Goal: Task Accomplishment & Management: Manage account settings

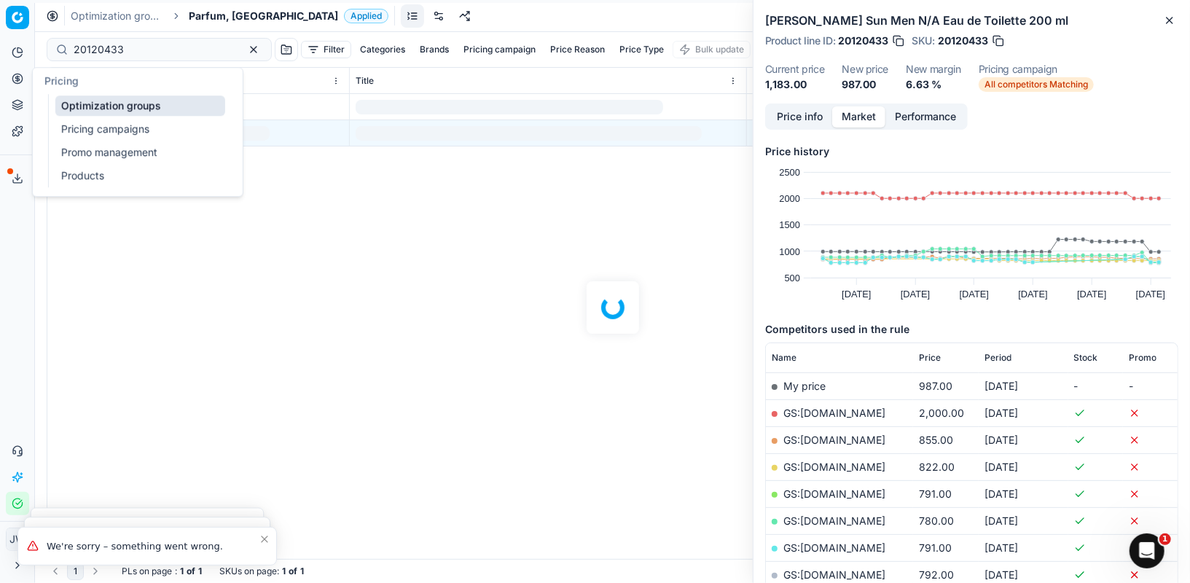
click at [16, 79] on icon at bounding box center [17, 79] width 4 height 4
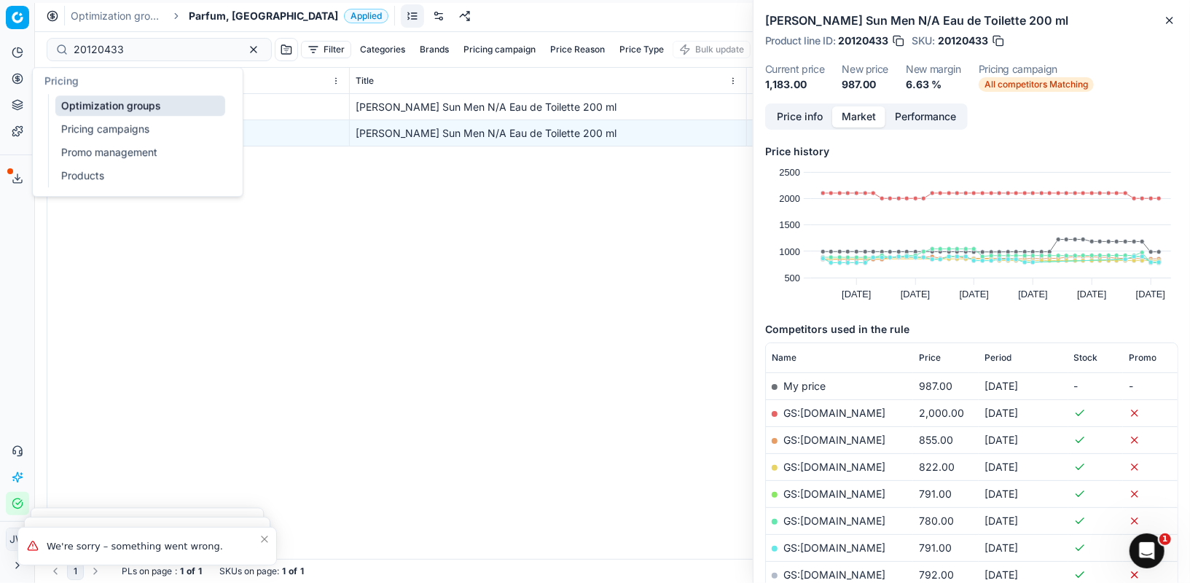
click at [78, 107] on link "Optimization groups" at bounding box center [140, 105] width 170 height 20
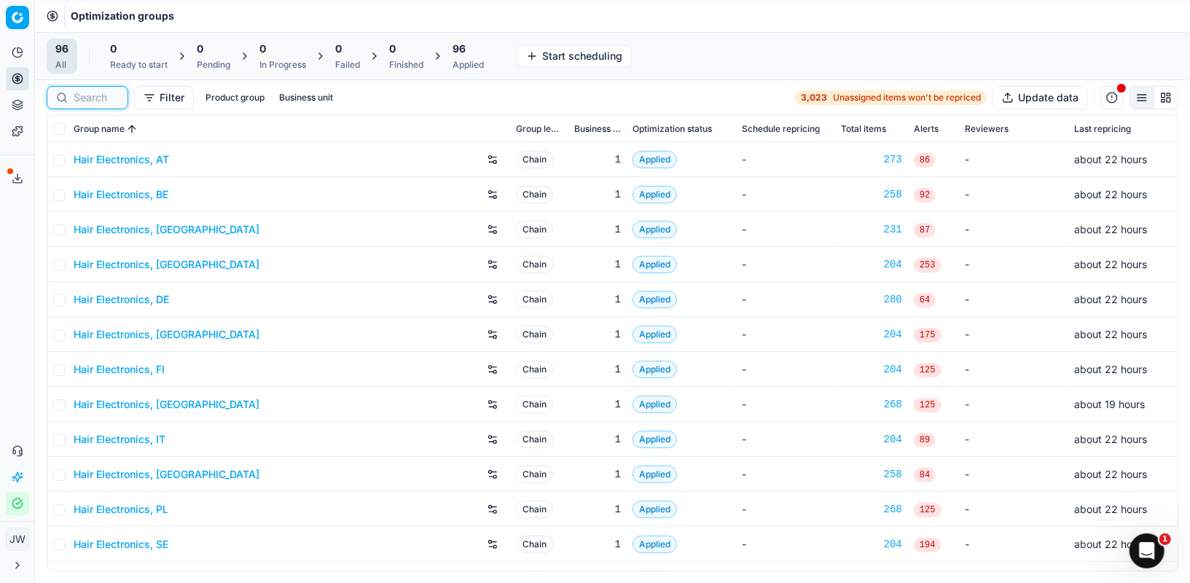
click at [95, 91] on input at bounding box center [96, 97] width 45 height 15
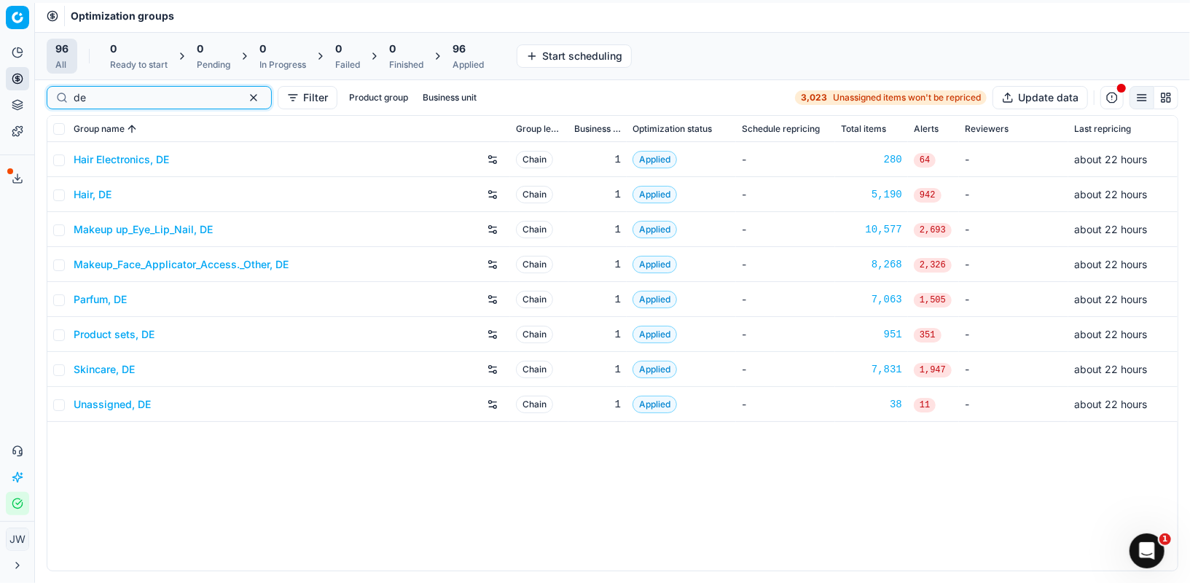
type input "de"
click at [14, 168] on button "Export service" at bounding box center [17, 178] width 23 height 23
click at [14, 171] on div "Export service Name Type Status Size Start date Finish date Created by Multi OG…" at bounding box center [595, 291] width 1190 height 583
click at [17, 504] on icon "button" at bounding box center [19, 502] width 7 height 5
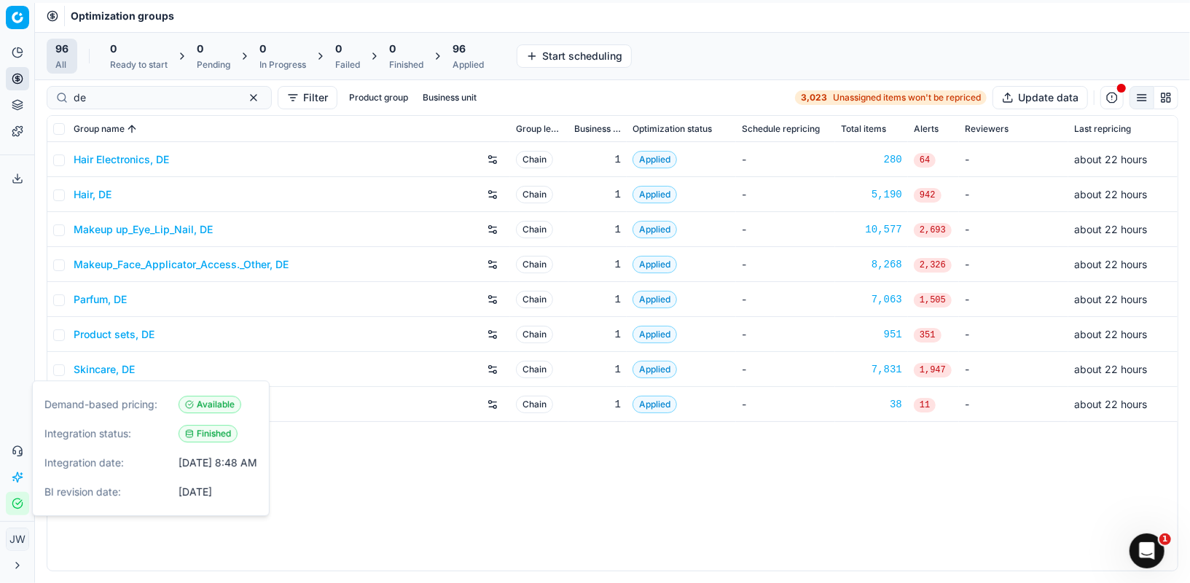
click at [17, 504] on icon "button" at bounding box center [18, 504] width 12 height 12
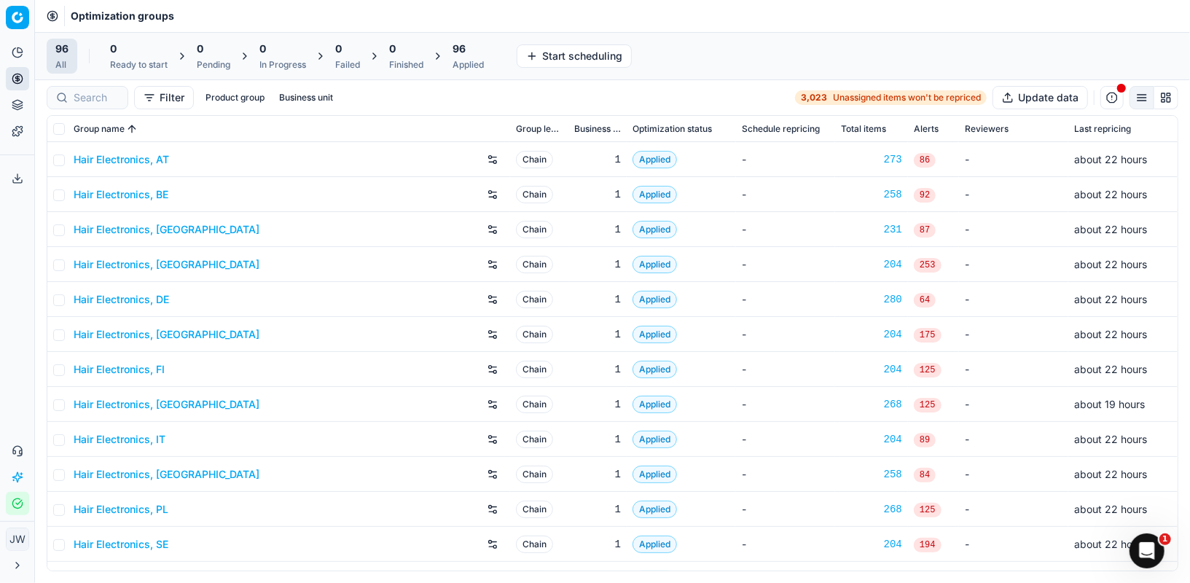
click at [16, 513] on button "Integration status" at bounding box center [17, 503] width 23 height 23
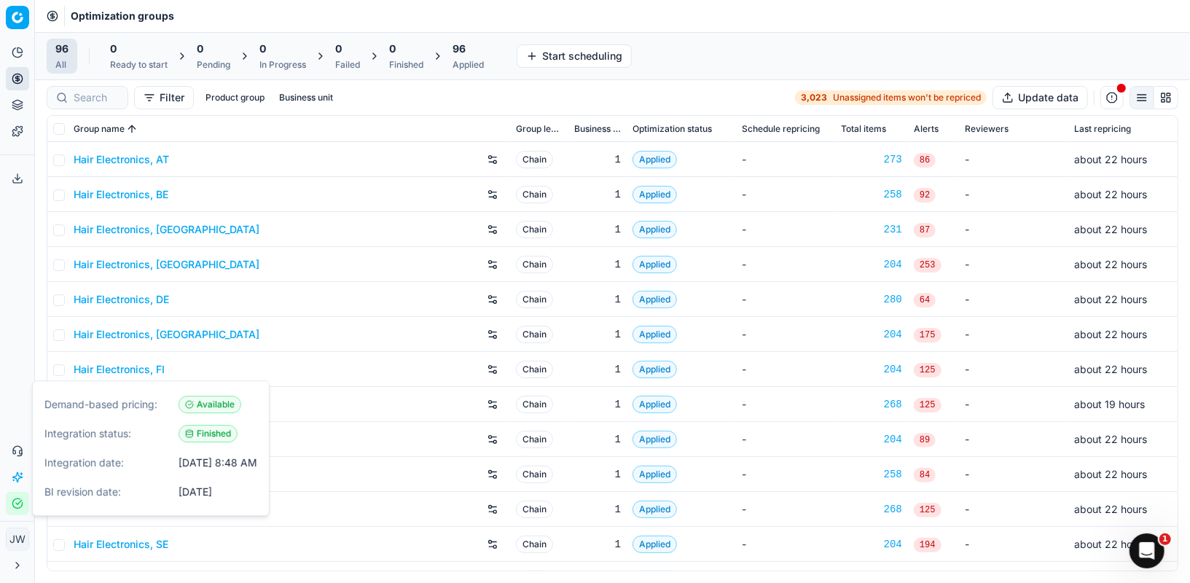
click at [16, 513] on button "Integration status" at bounding box center [17, 503] width 23 height 23
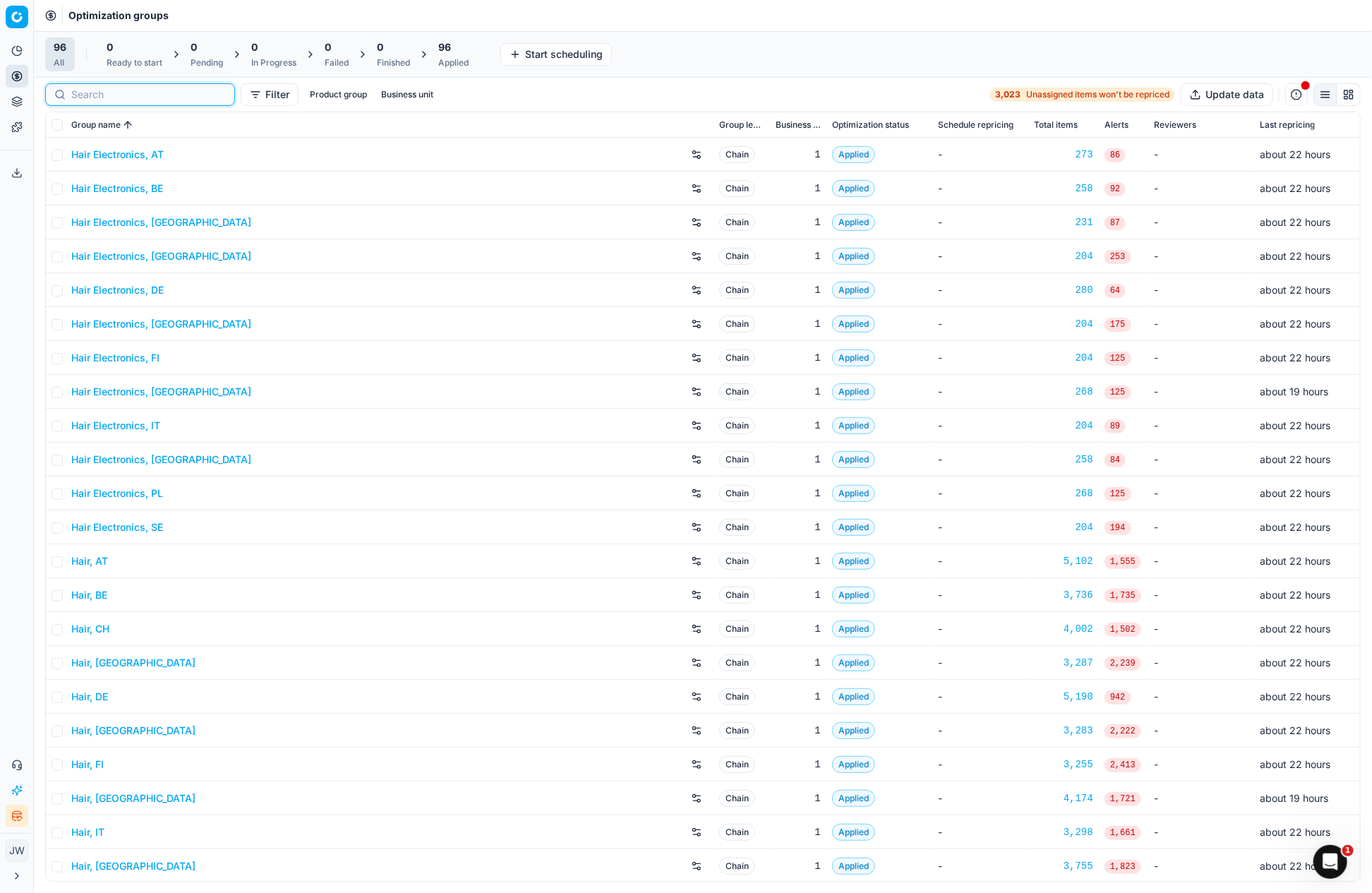
click at [82, 91] on input at bounding box center [149, 94] width 155 height 15
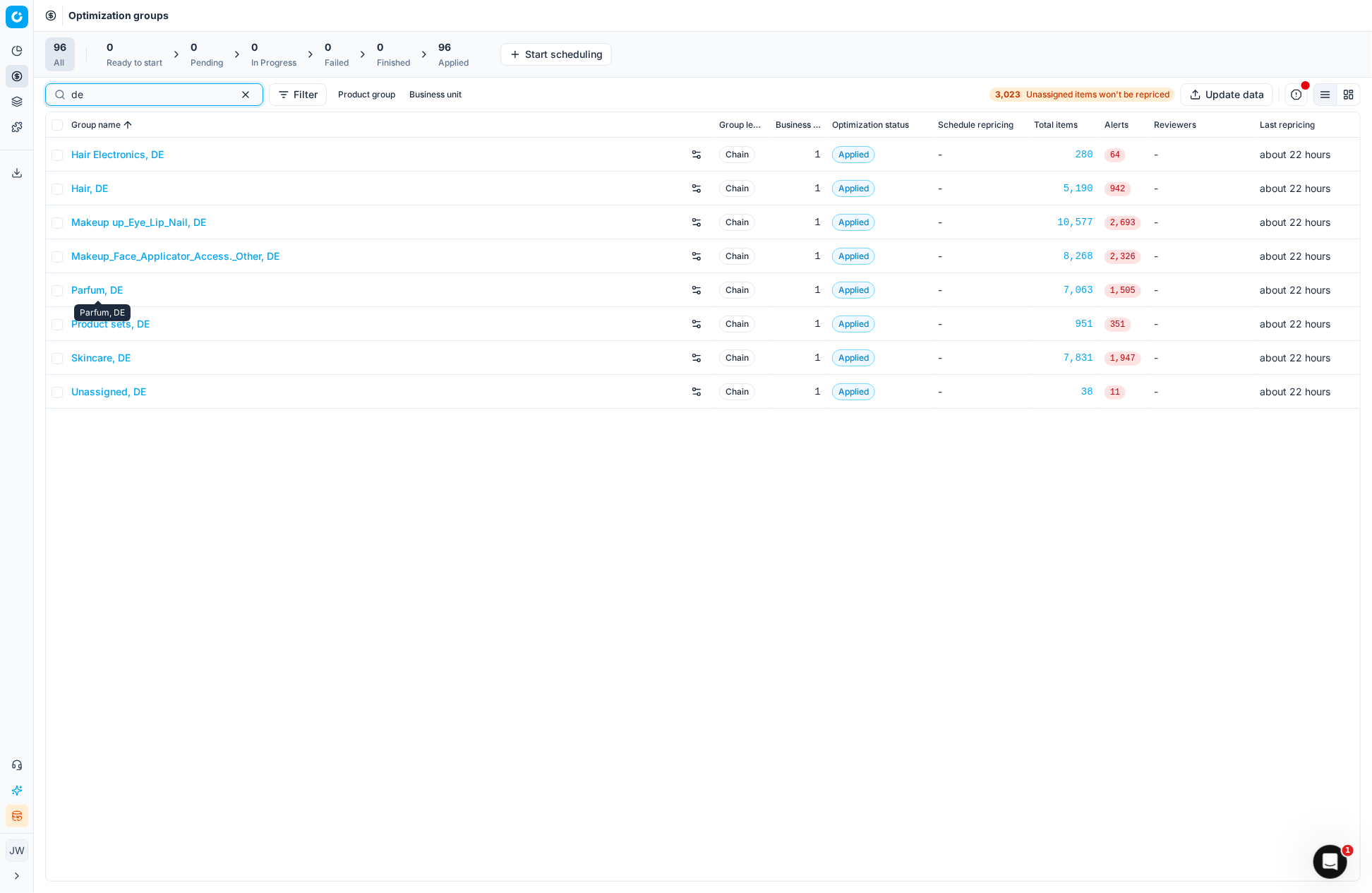
type input "de"
click at [113, 360] on link "Skincare, DE" at bounding box center [101, 357] width 59 height 15
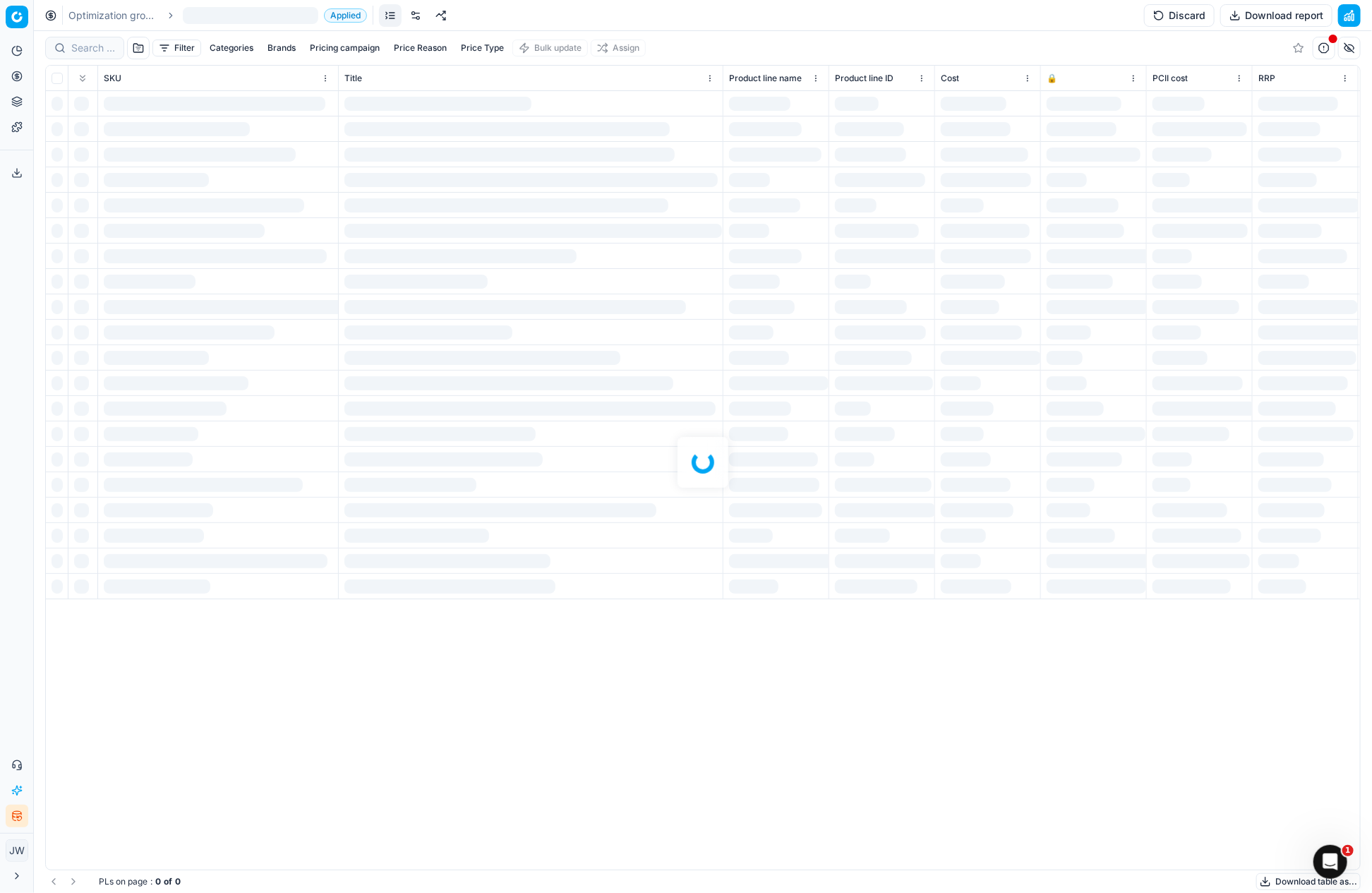
click at [76, 48] on div at bounding box center [703, 462] width 1338 height 862
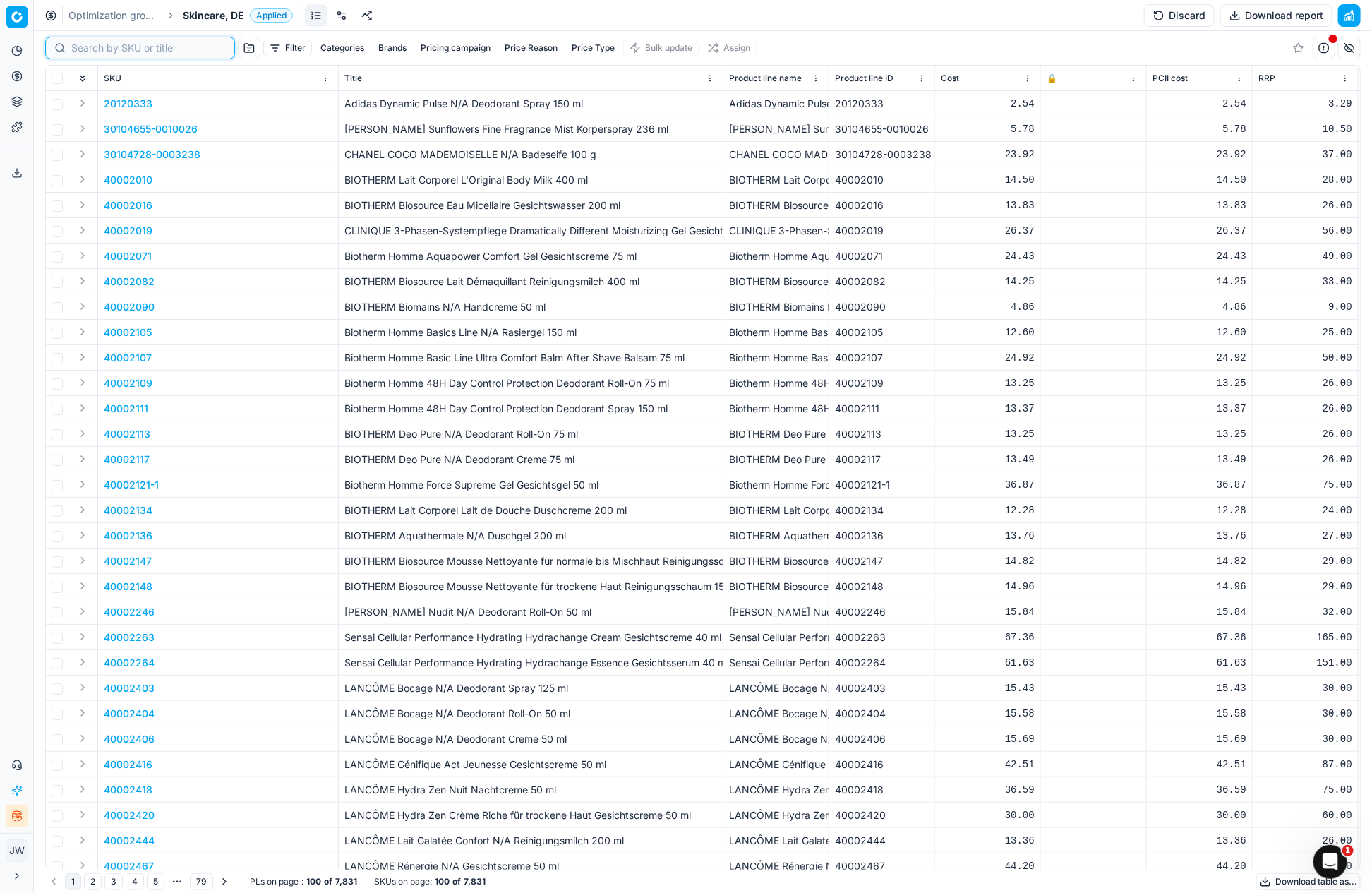
click at [86, 50] on input at bounding box center [149, 47] width 155 height 15
paste input "90007836-0012195"
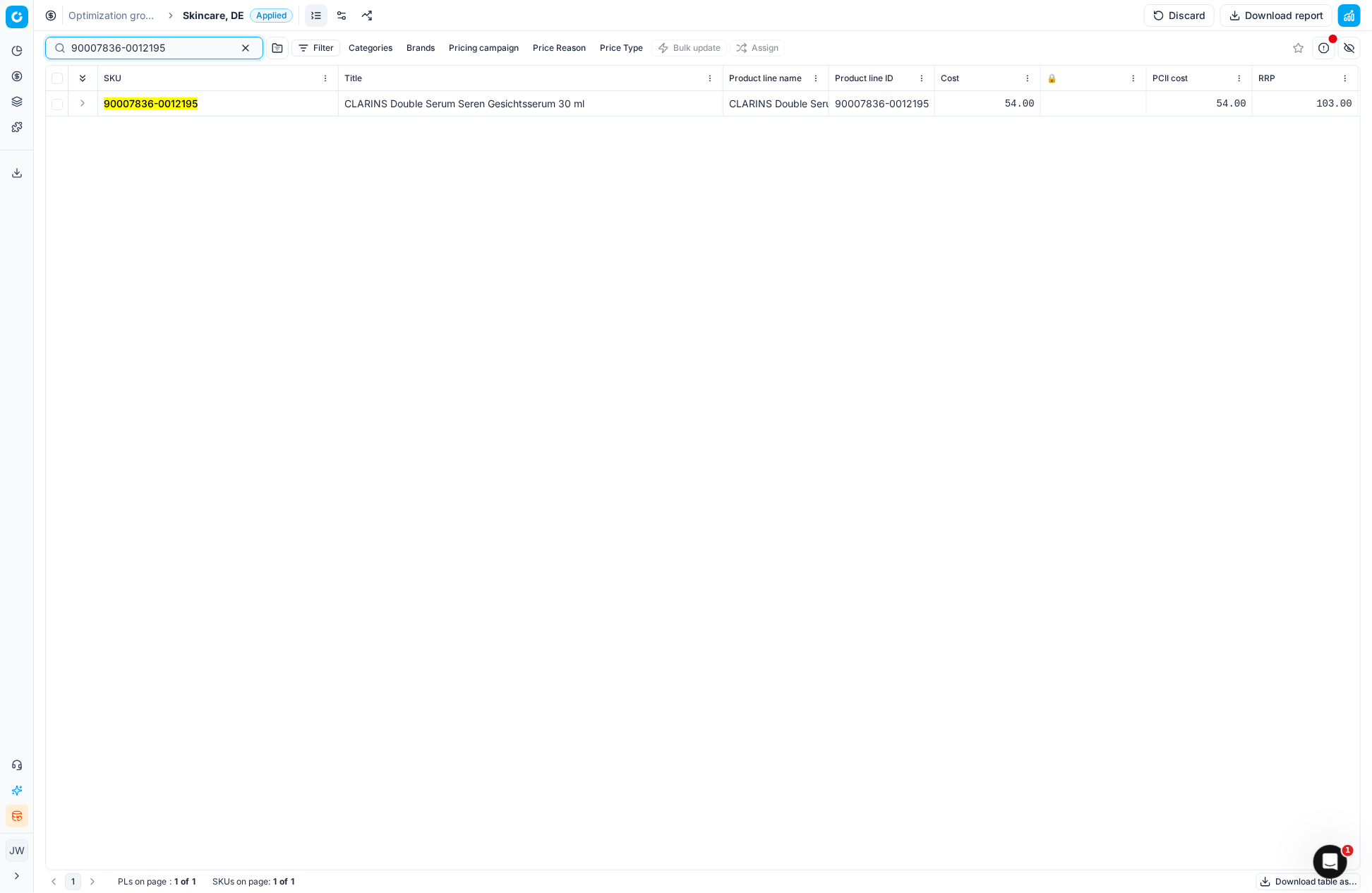
type input "90007836-0012195"
click at [92, 103] on td at bounding box center [83, 104] width 30 height 25
click at [83, 103] on button "Expand" at bounding box center [82, 103] width 16 height 16
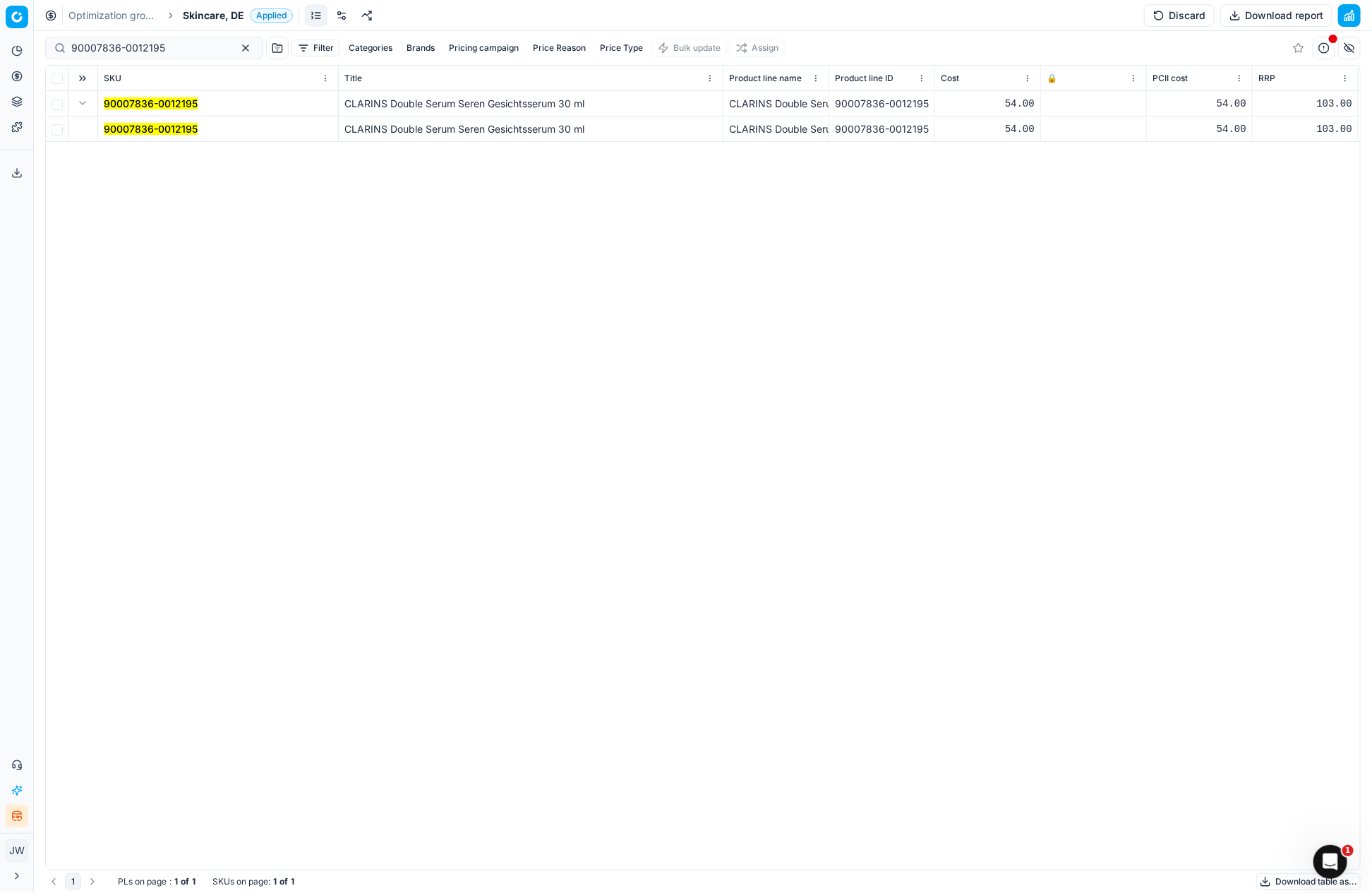
click at [142, 116] on td "90007836-0012195" at bounding box center [218, 129] width 241 height 25
click at [149, 125] on mark "90007836-0012195" at bounding box center [150, 129] width 94 height 12
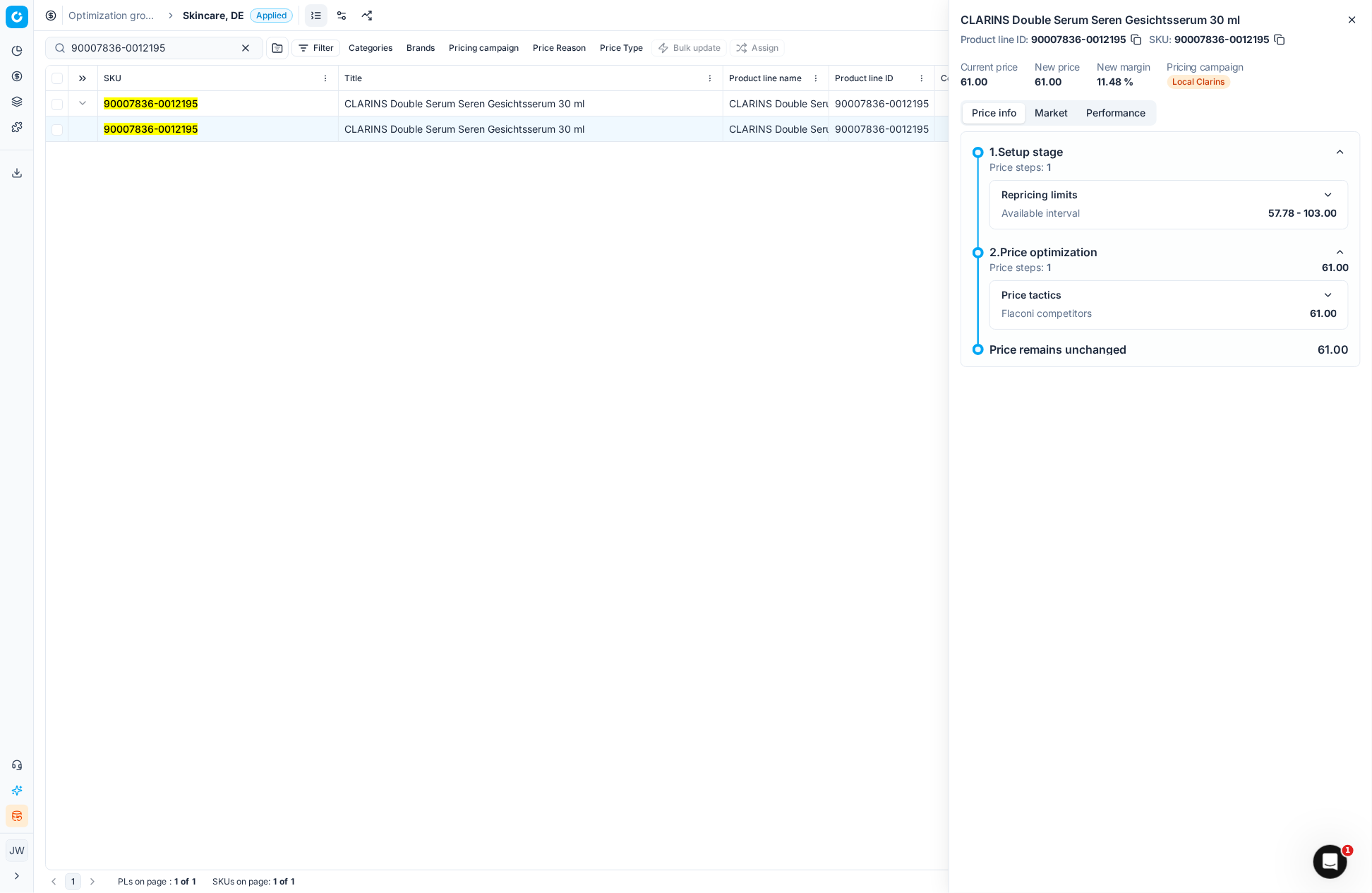
click at [1325, 295] on button "button" at bounding box center [1327, 294] width 16 height 16
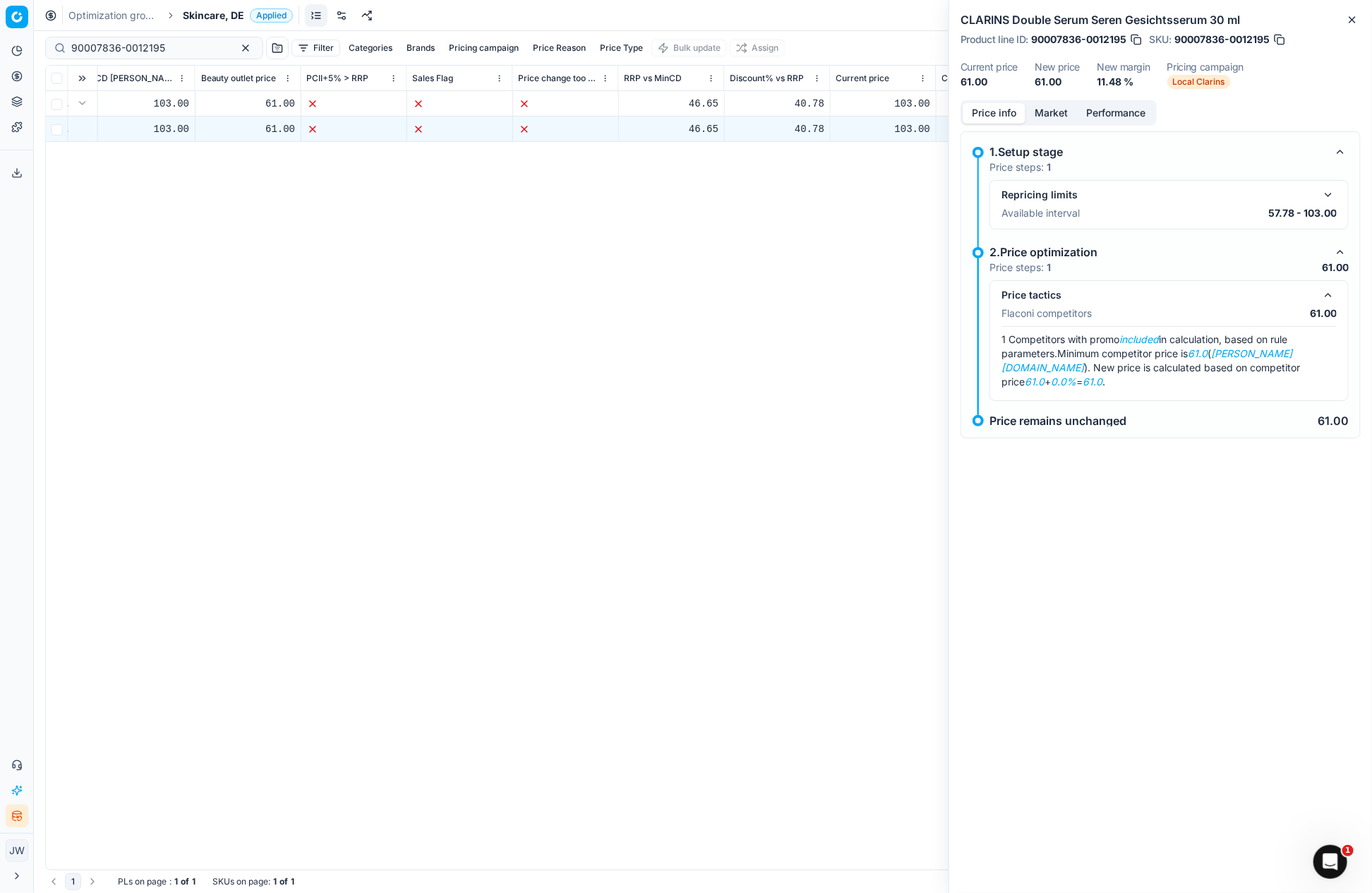
scroll to position [0, 1376]
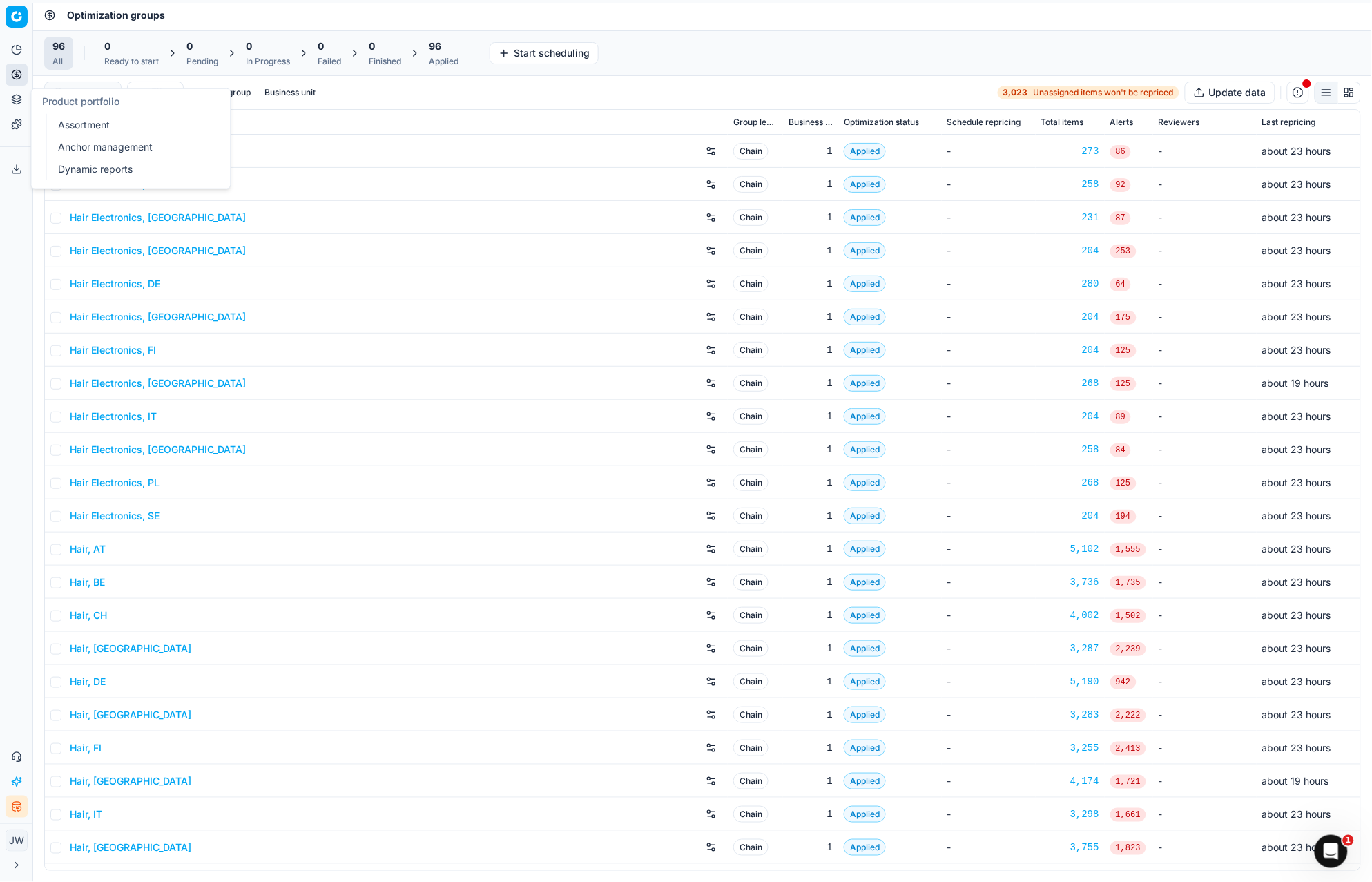
click at [23, 81] on button "Pricing" at bounding box center [16, 74] width 22 height 22
click at [75, 99] on link "Optimization groups" at bounding box center [133, 99] width 161 height 19
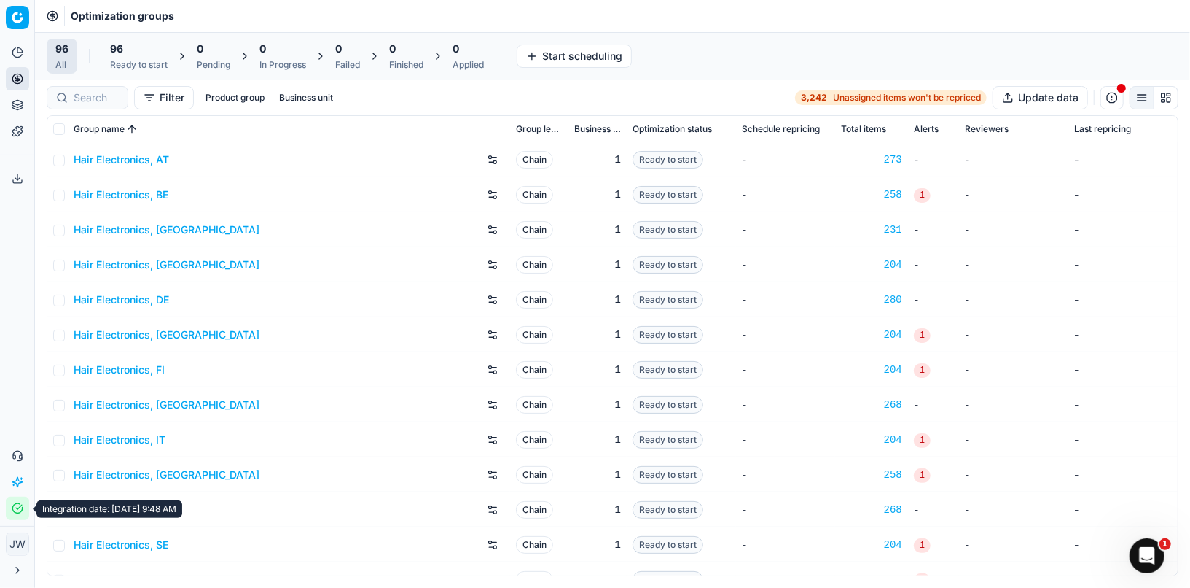
click at [15, 506] on icon "button" at bounding box center [18, 508] width 12 height 12
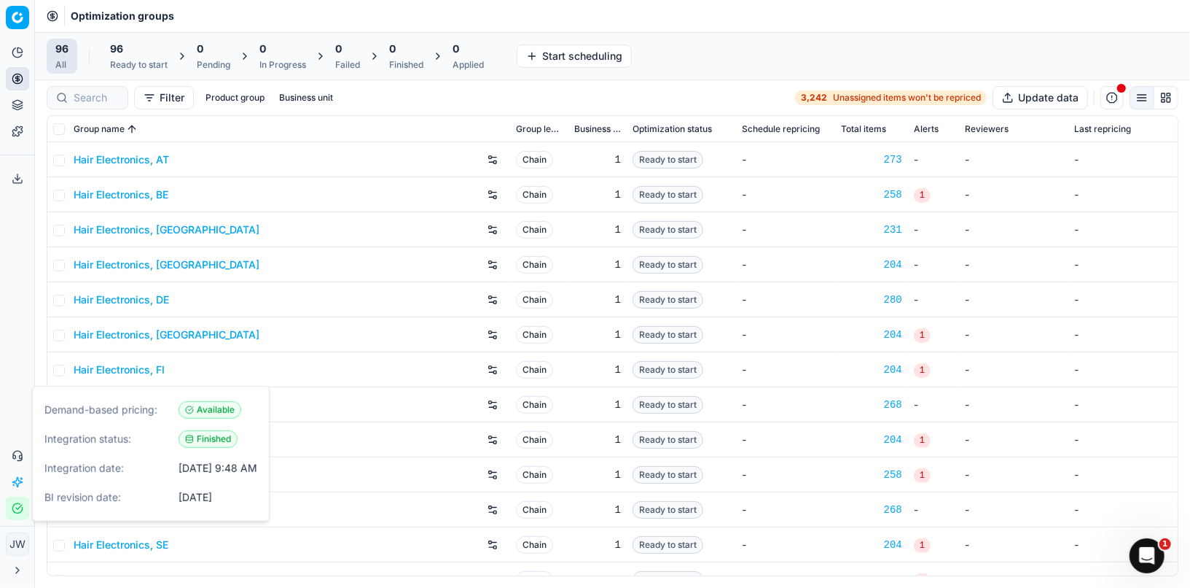
click at [15, 506] on icon "button" at bounding box center [18, 508] width 12 height 12
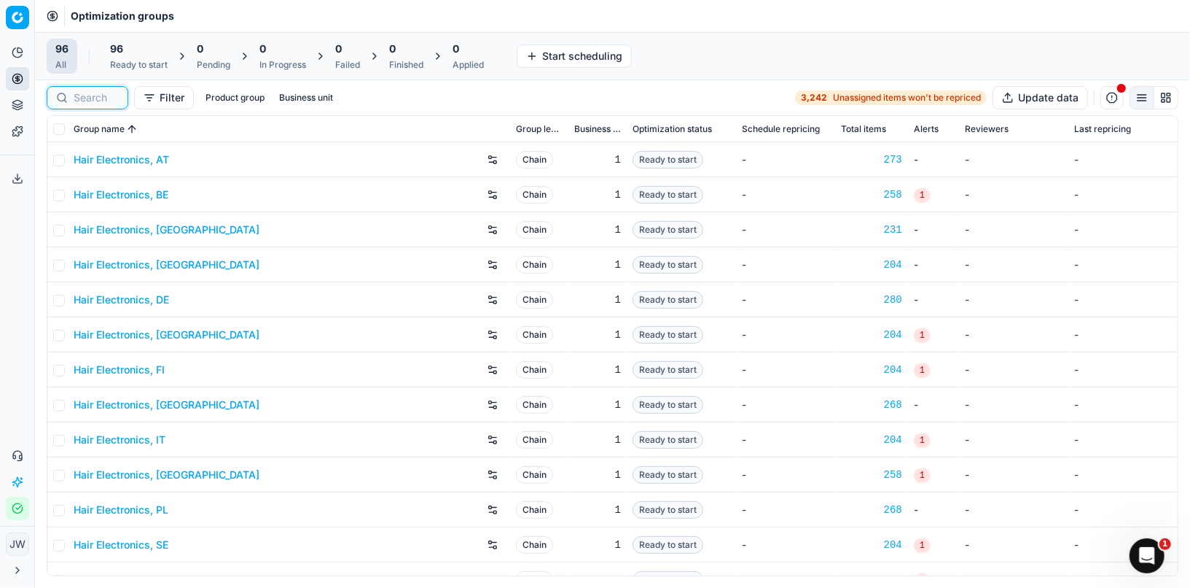
click at [103, 100] on input at bounding box center [96, 97] width 45 height 15
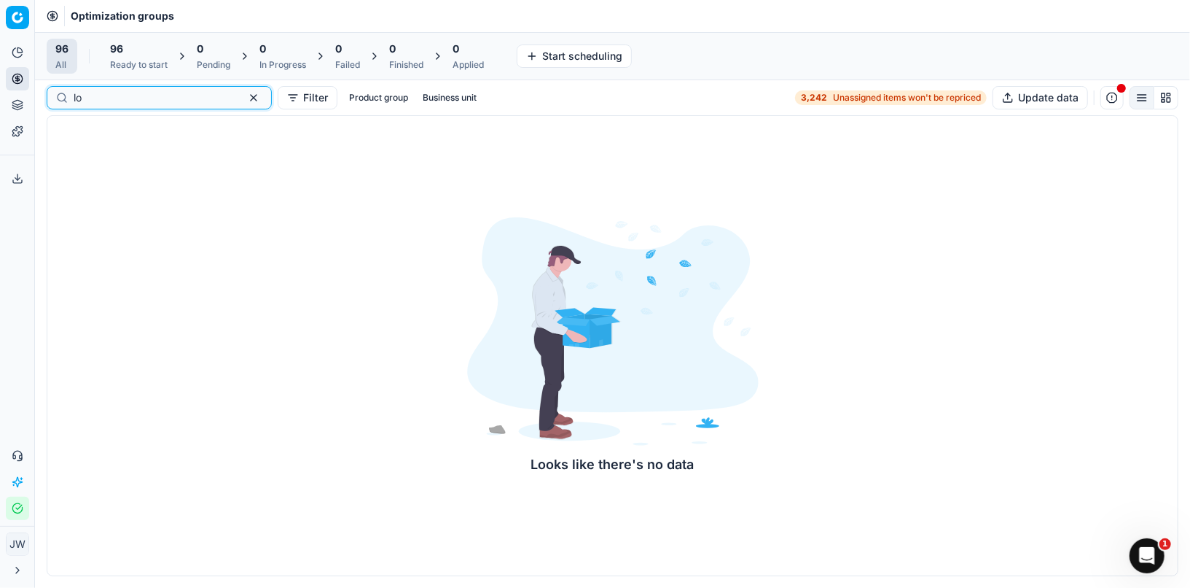
type input "l"
type input "i"
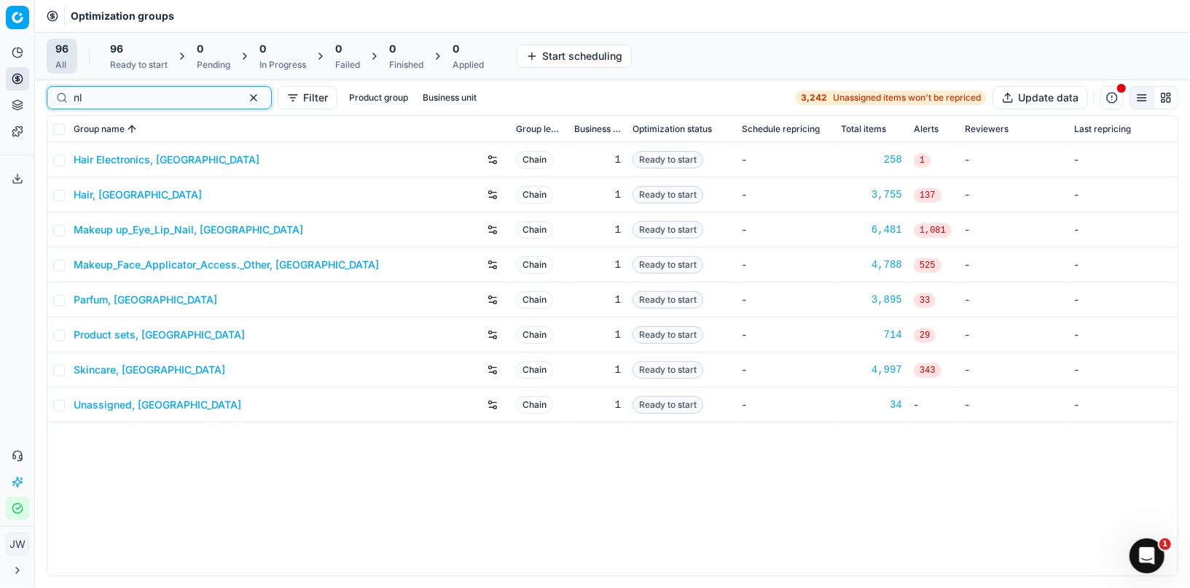
type input "nl"
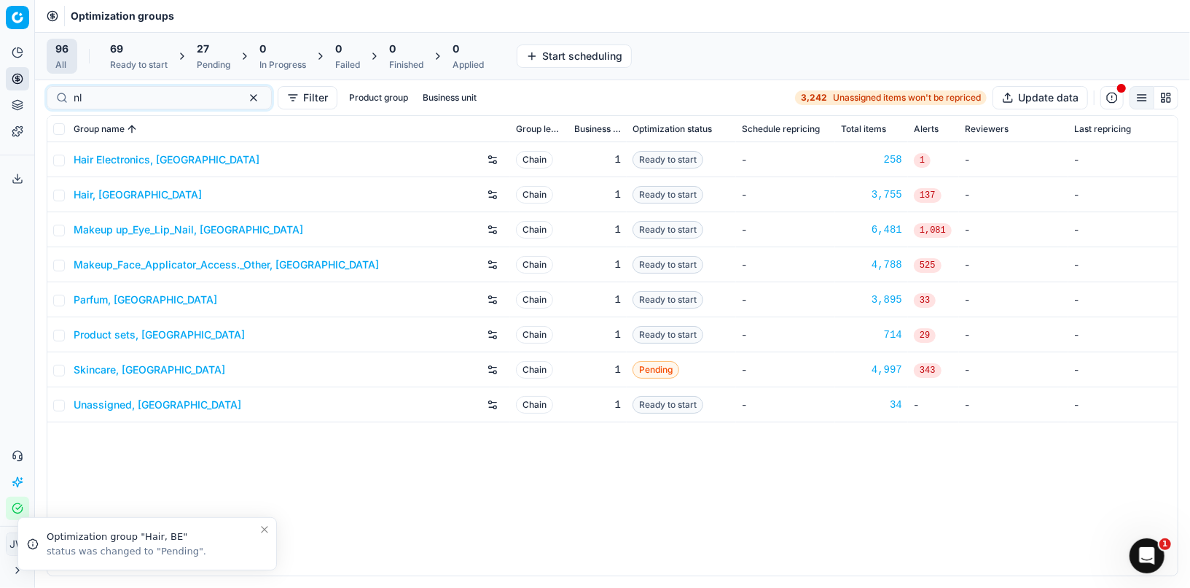
click at [265, 525] on icon "Close toast" at bounding box center [265, 529] width 12 height 12
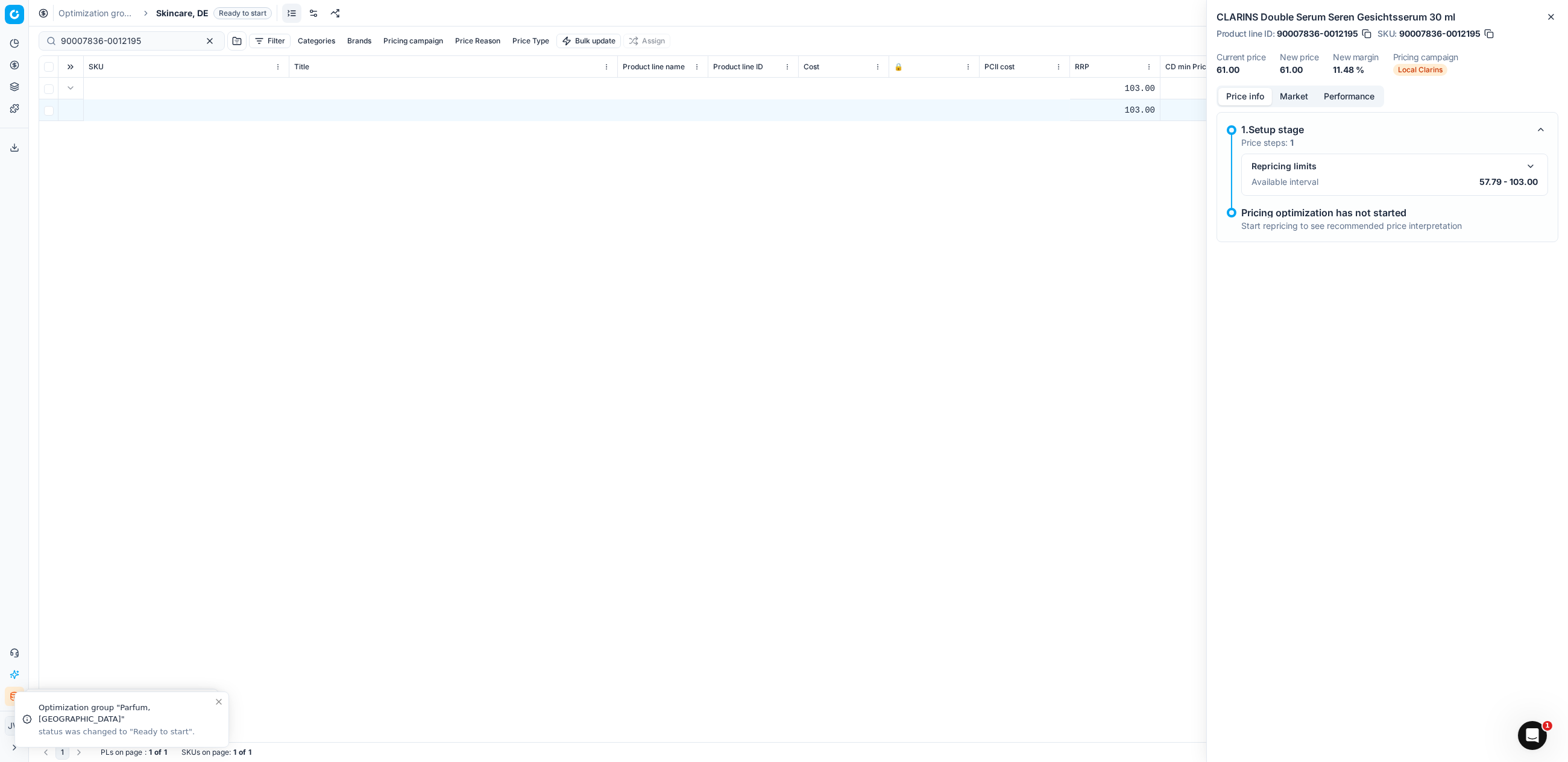
scroll to position [0, 1175]
click at [14, 68] on icon at bounding box center [15, 65] width 10 height 10
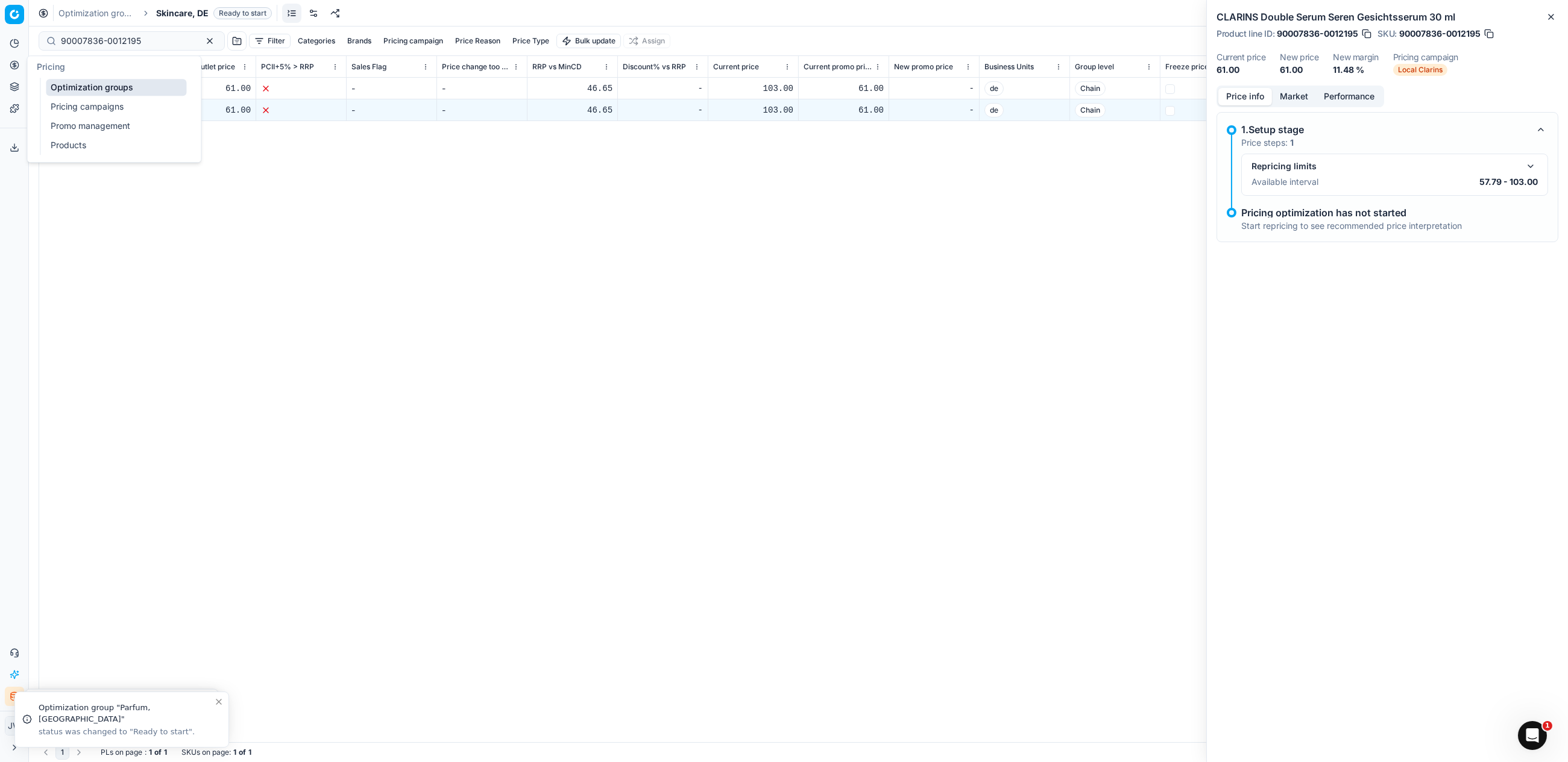
click at [60, 88] on link "Optimization groups" at bounding box center [116, 87] width 141 height 17
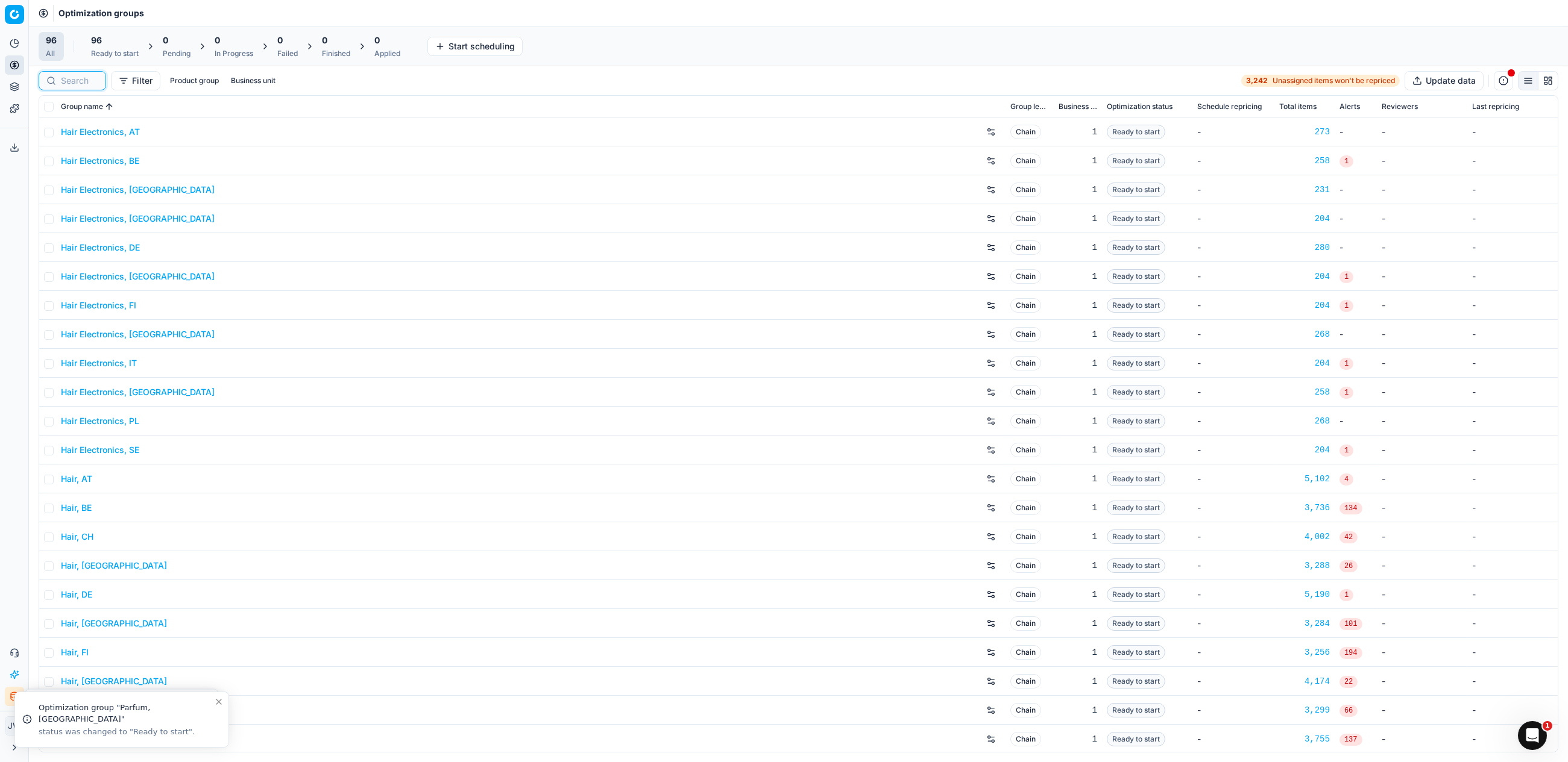
click at [69, 79] on input at bounding box center [79, 80] width 37 height 12
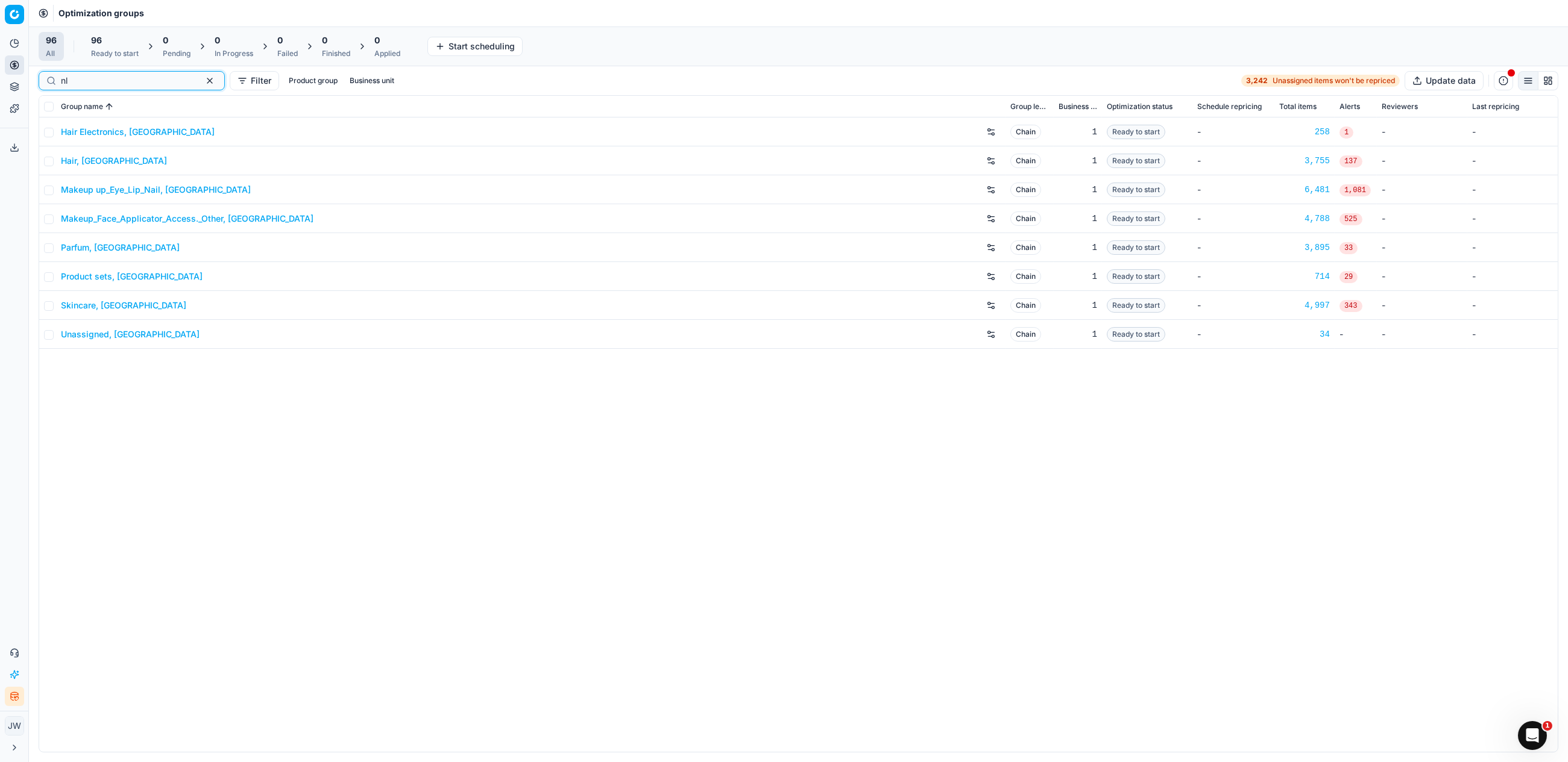
type input "nl"
click at [90, 308] on link "Skincare, [GEOGRAPHIC_DATA]" at bounding box center [124, 305] width 126 height 12
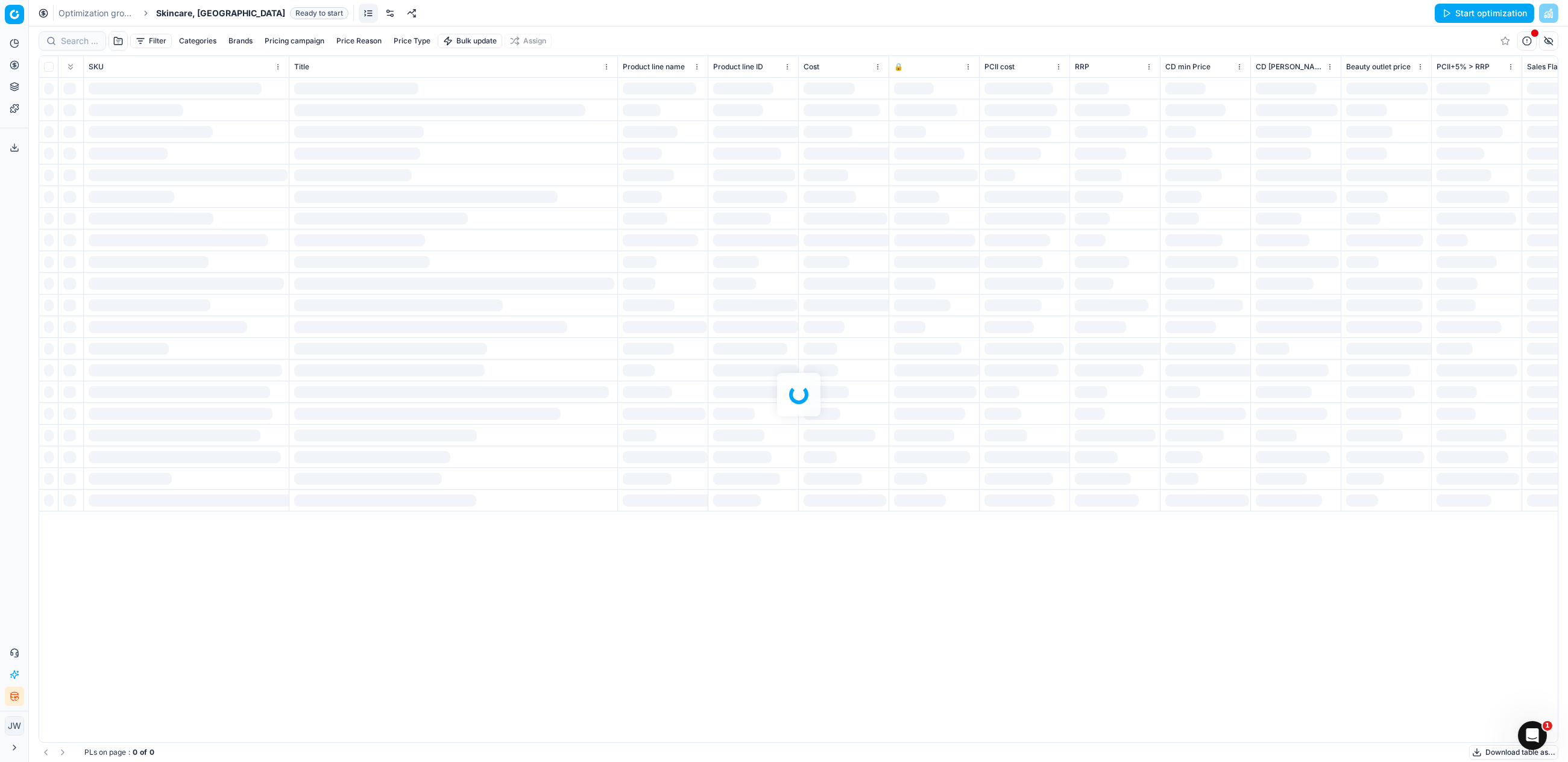
click at [380, 19] on link at bounding box center [390, 12] width 19 height 19
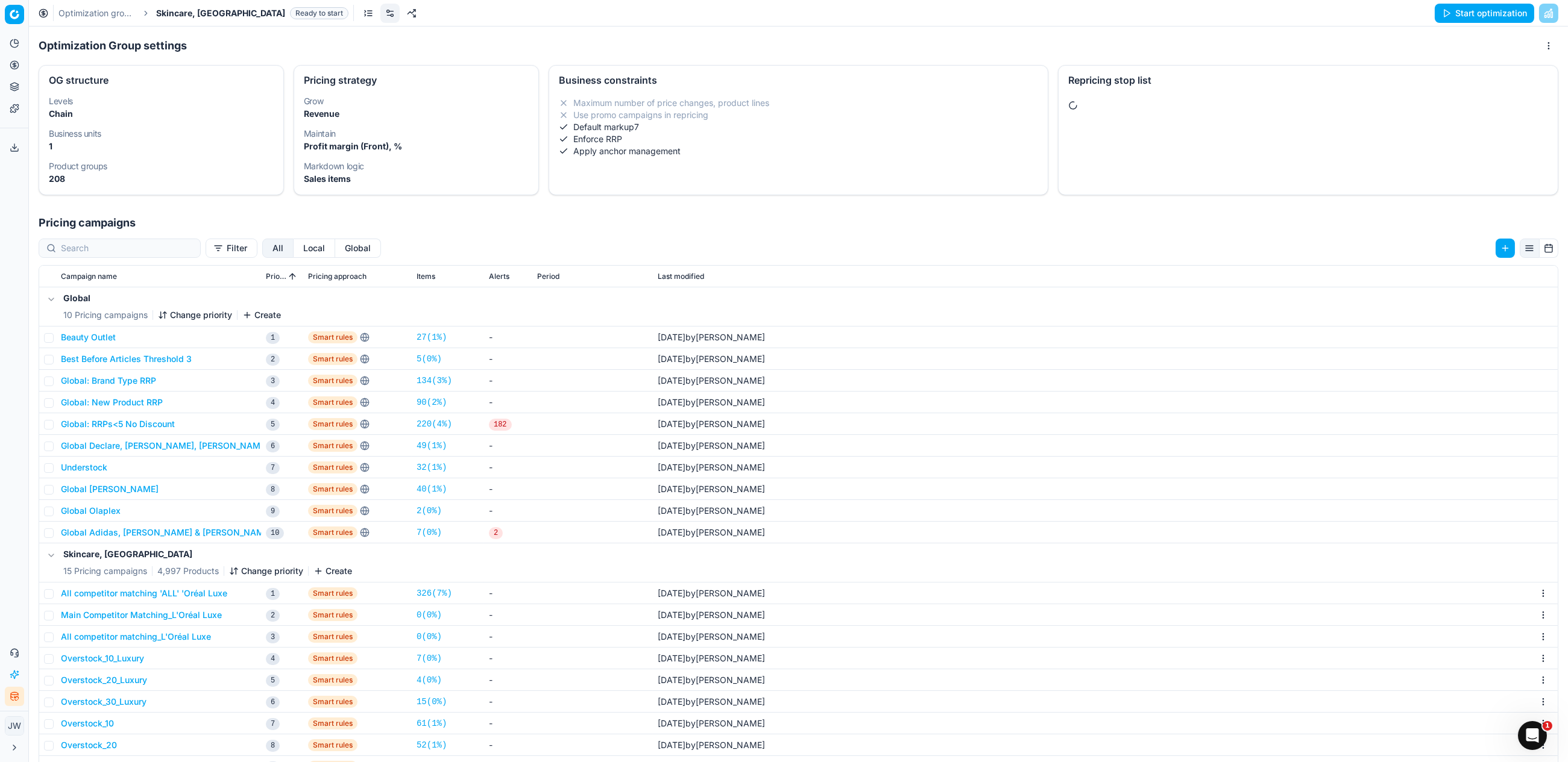
click at [335, 246] on button "Global" at bounding box center [357, 248] width 45 height 19
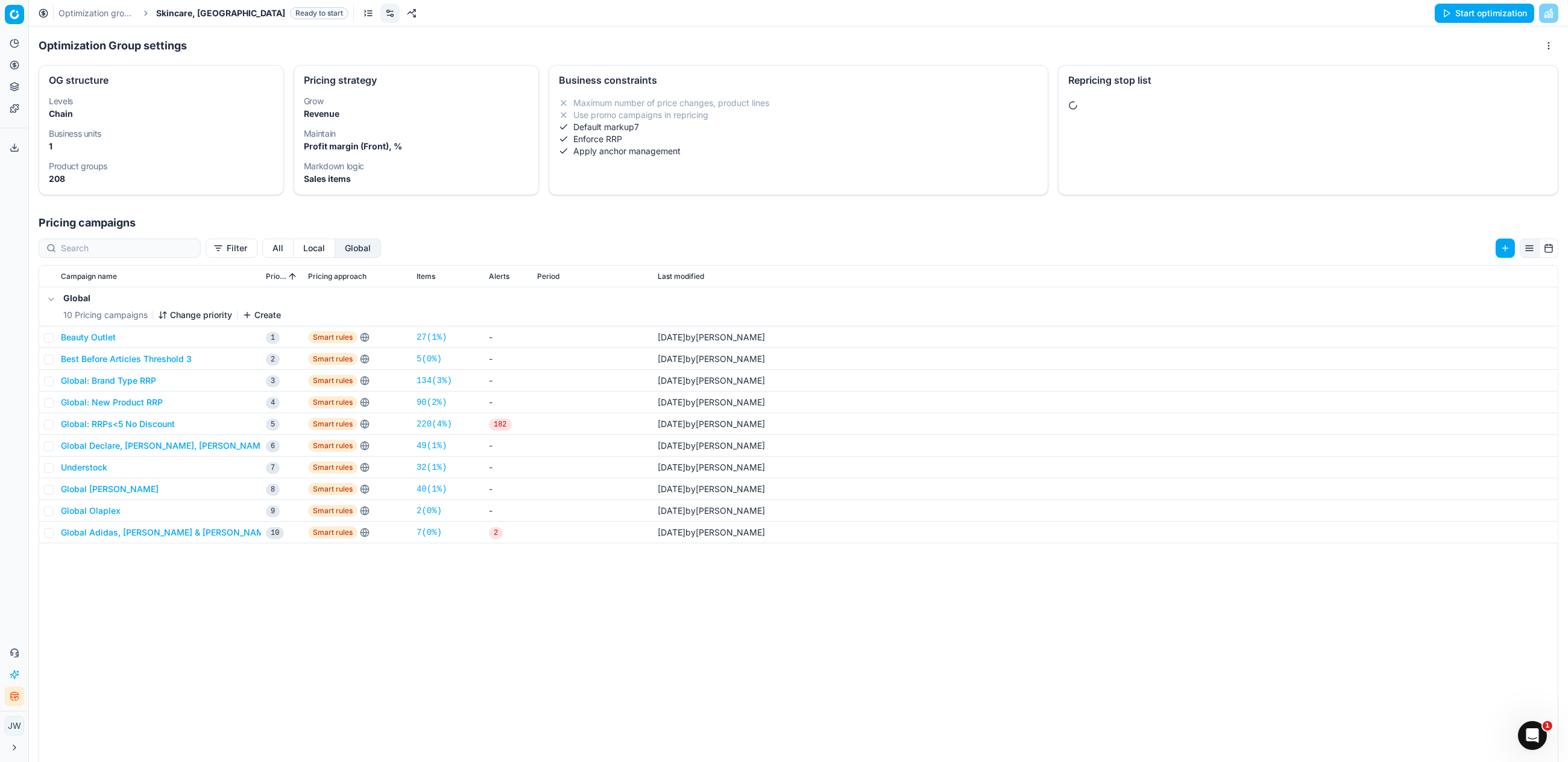
click at [294, 247] on button "Local" at bounding box center [314, 248] width 41 height 19
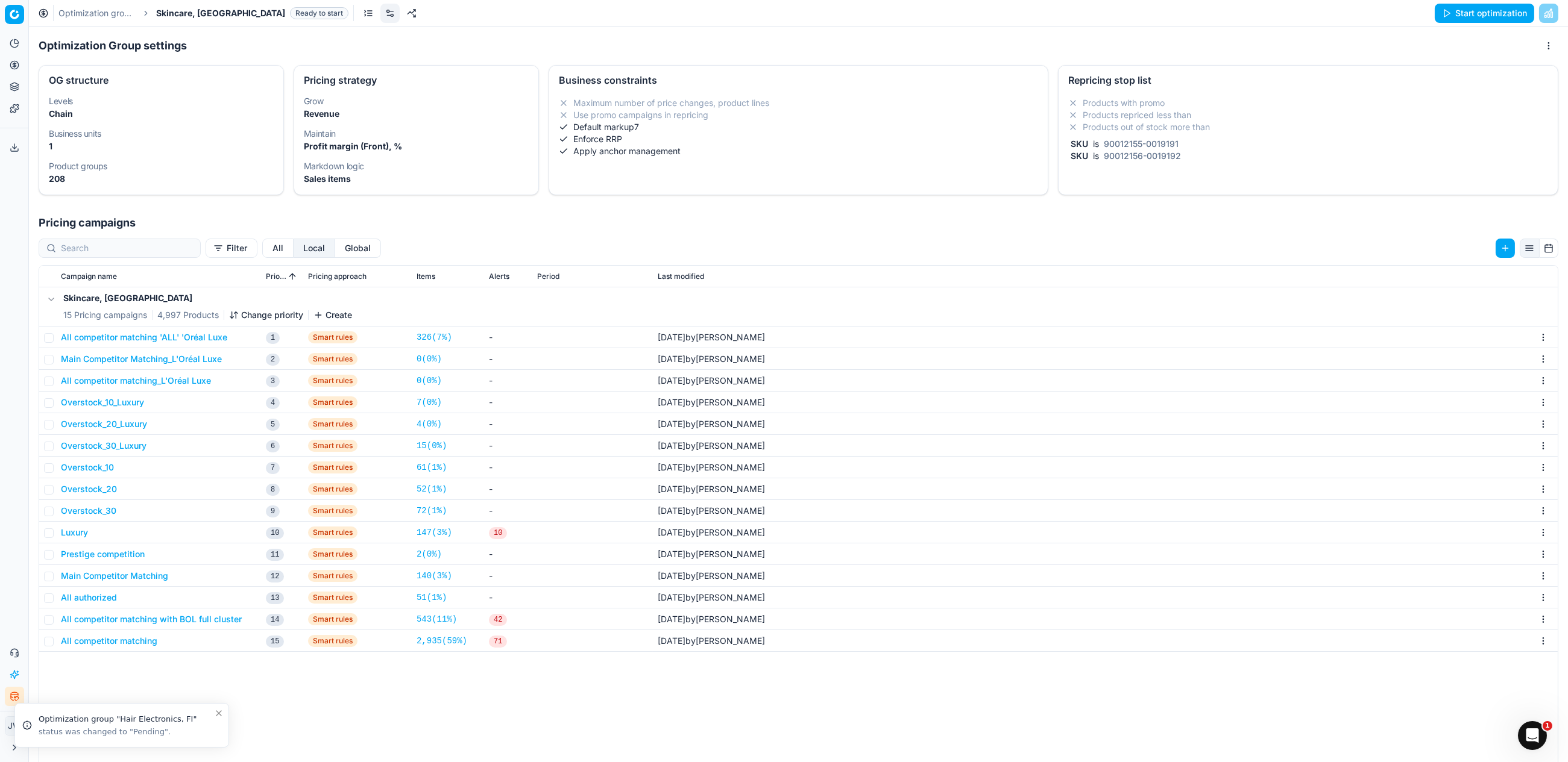
click at [136, 338] on button "All competitor matching 'ALL' 'Oréal Luxe" at bounding box center [144, 337] width 166 height 12
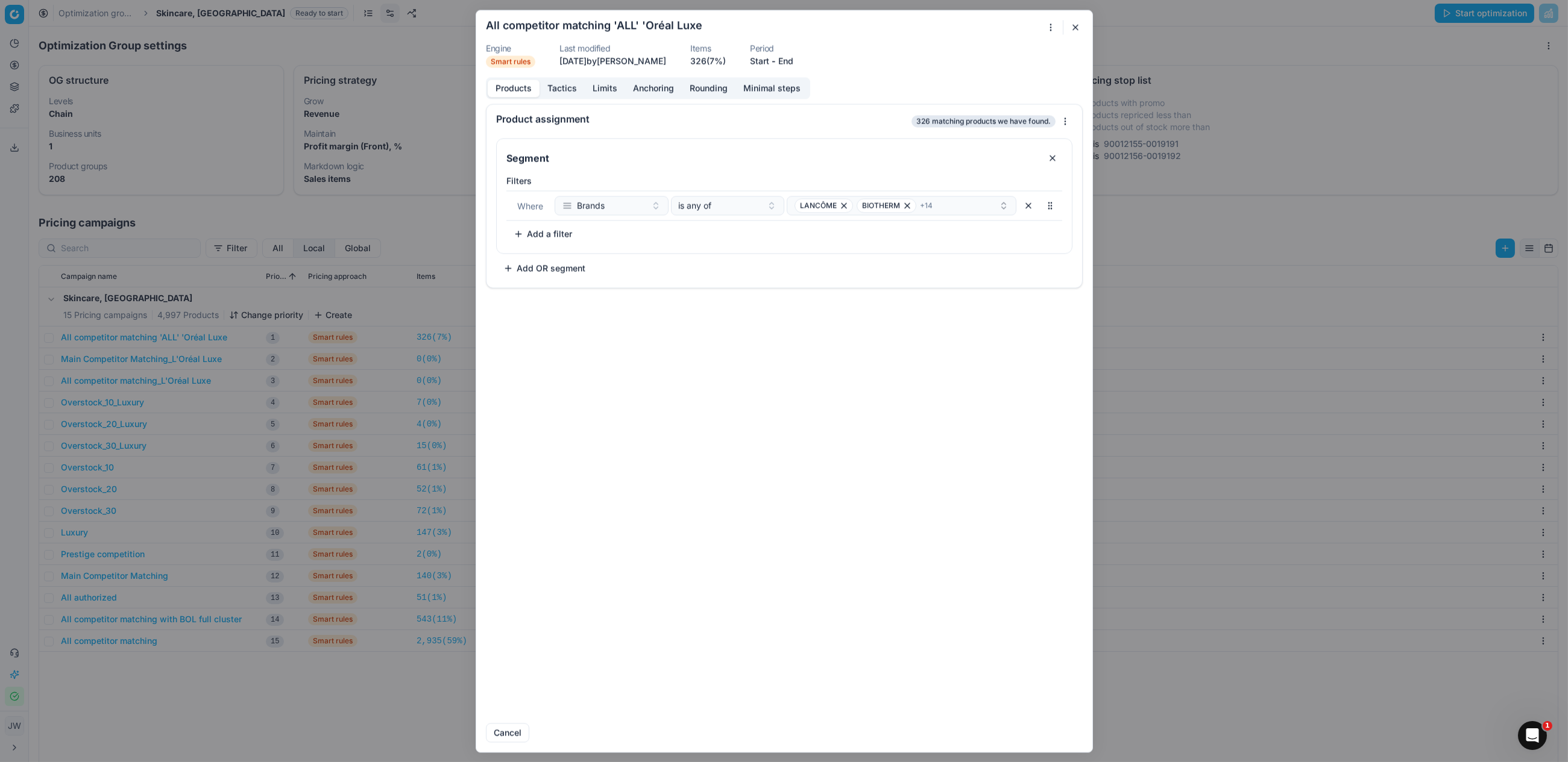
click at [555, 87] on button "Tactics" at bounding box center [562, 88] width 45 height 17
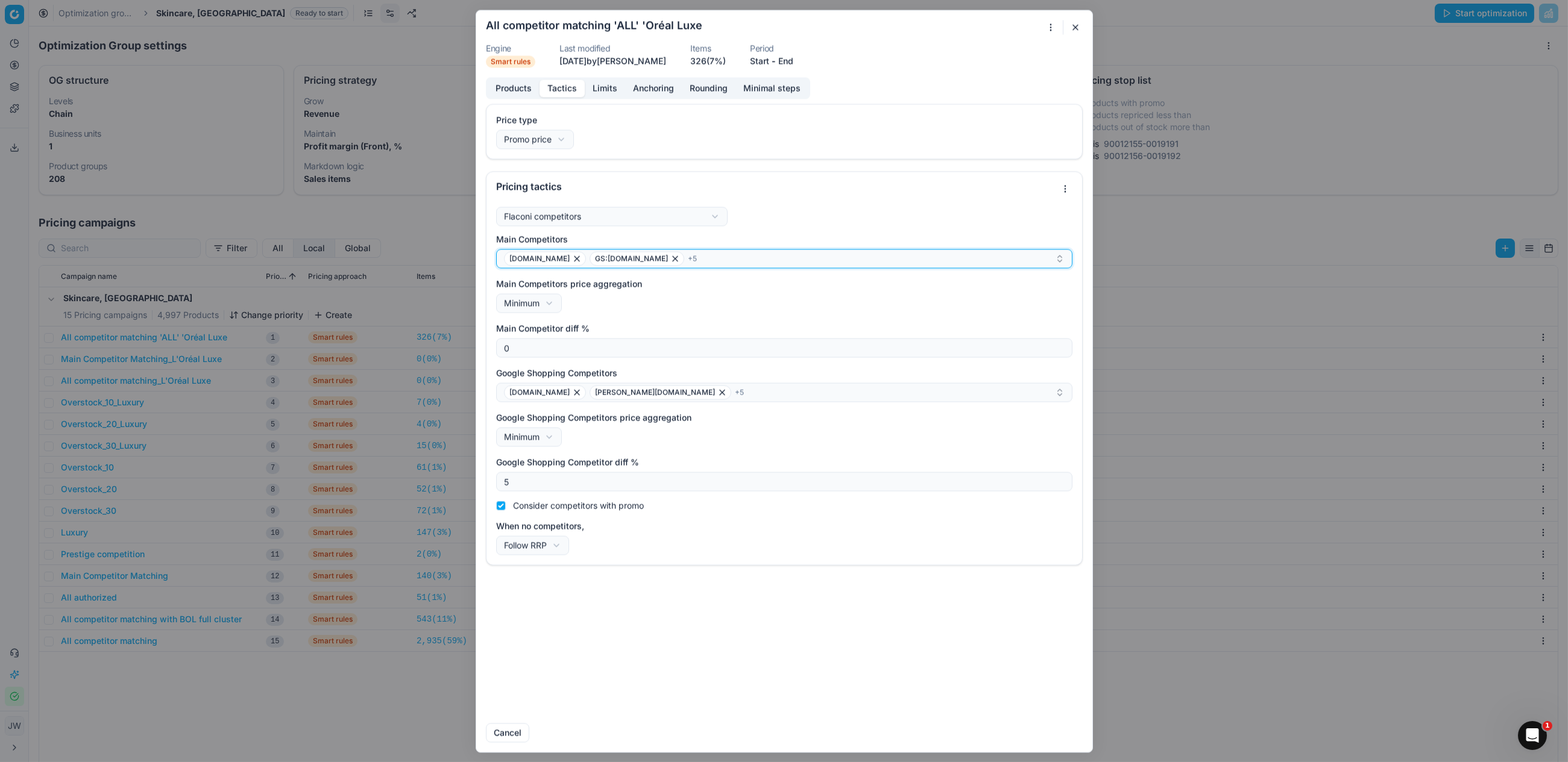
click at [675, 255] on div "deloox.nl GS:bol.com + 5" at bounding box center [779, 258] width 551 height 14
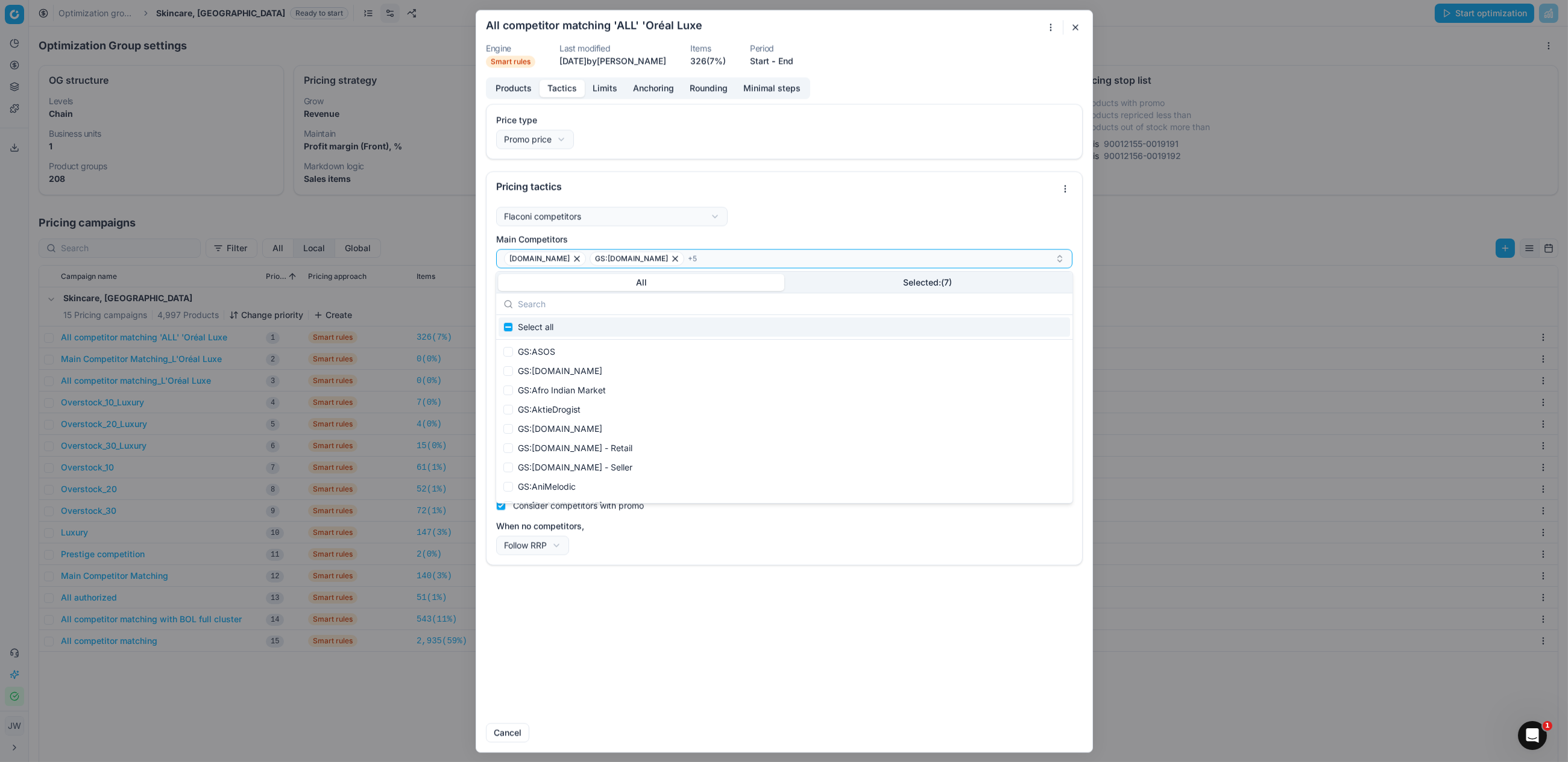
click at [690, 175] on div "Pricing tactics" at bounding box center [784, 187] width 595 height 30
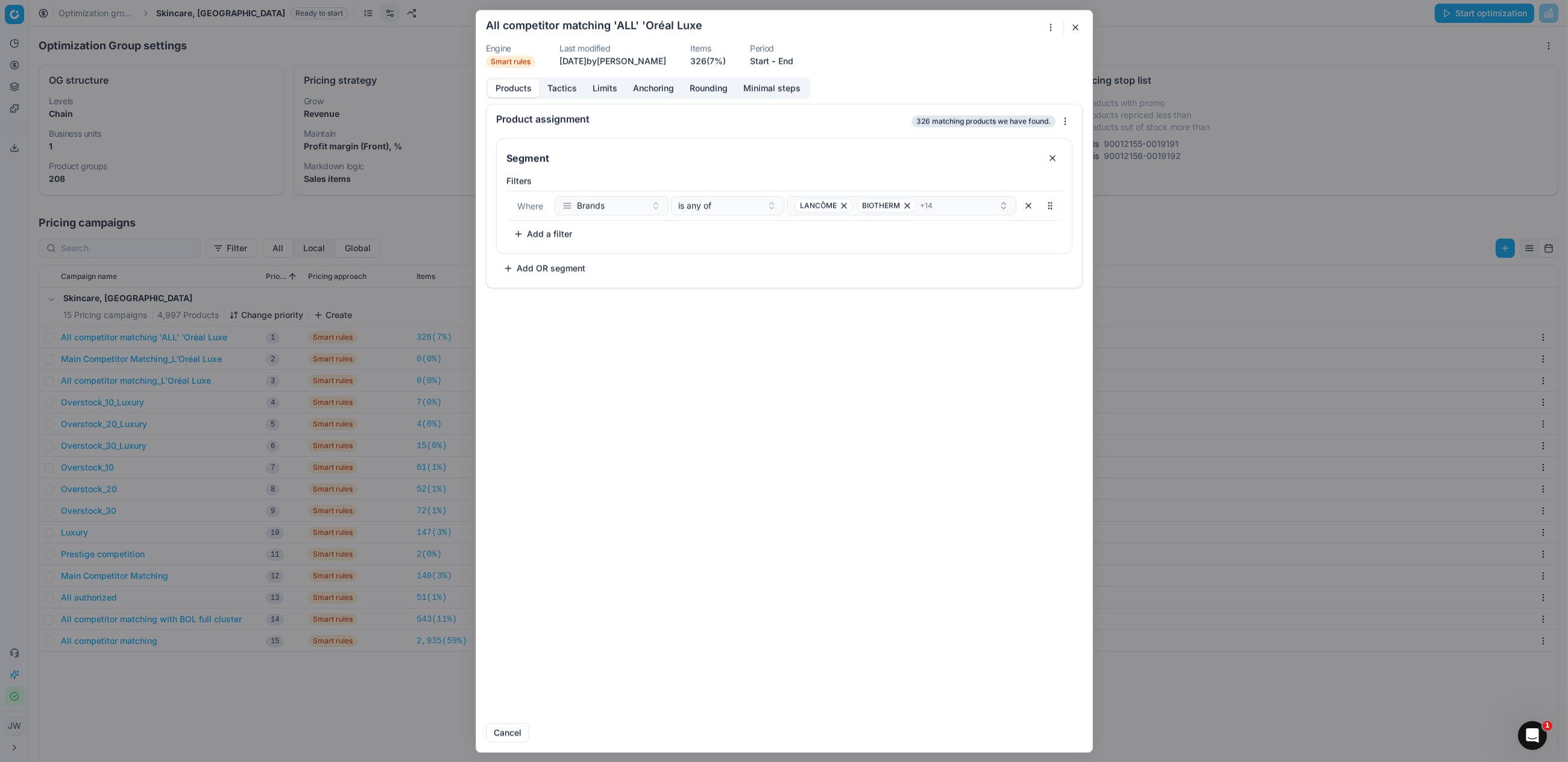
click at [514, 85] on button "Products" at bounding box center [514, 88] width 52 height 17
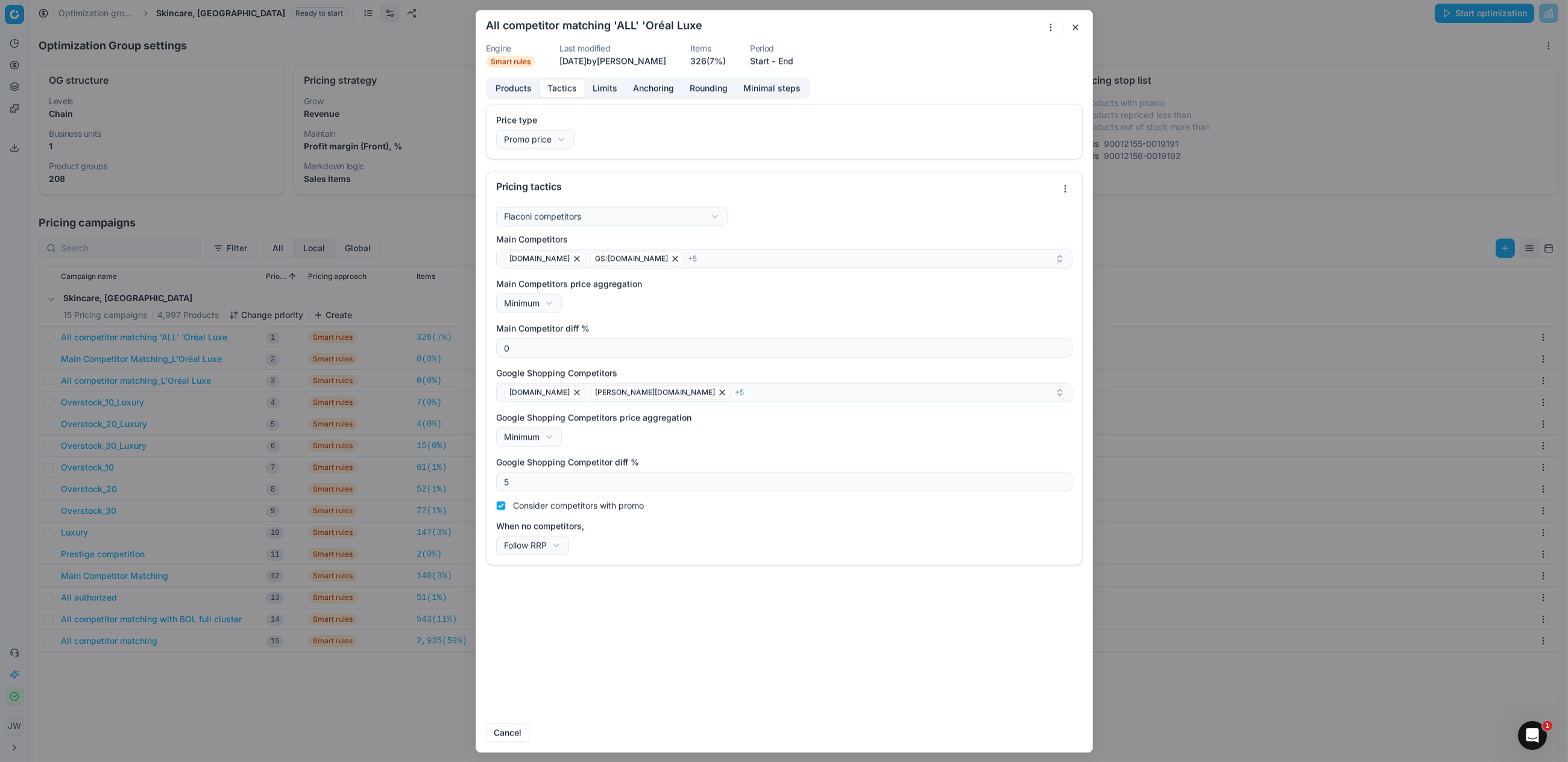
click at [556, 90] on button "Tactics" at bounding box center [562, 88] width 45 height 17
click at [1072, 30] on button "button" at bounding box center [1075, 26] width 14 height 14
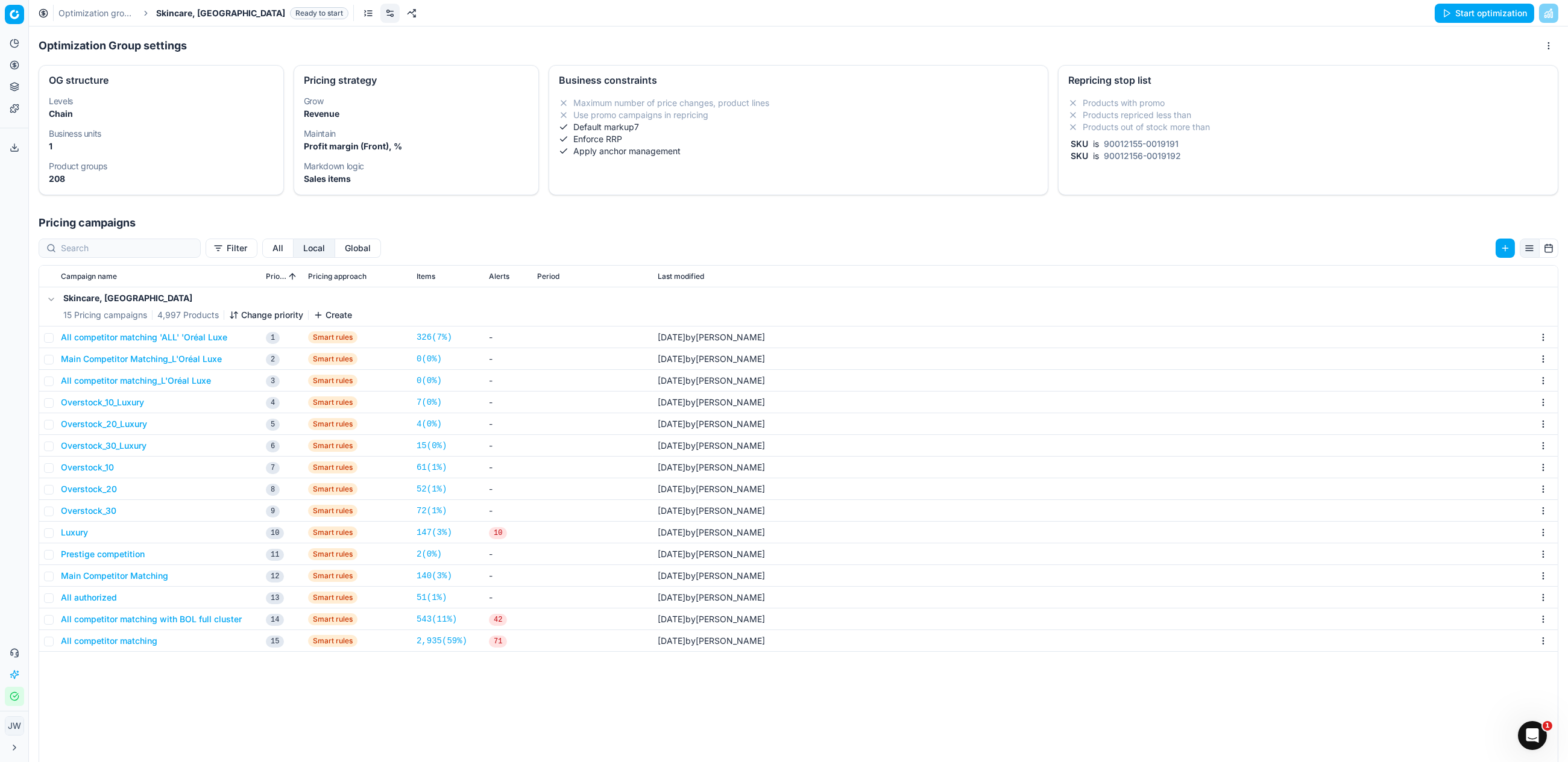
click at [157, 358] on button "Main Competitor Matching_L'Oréal Luxe" at bounding box center [141, 359] width 161 height 12
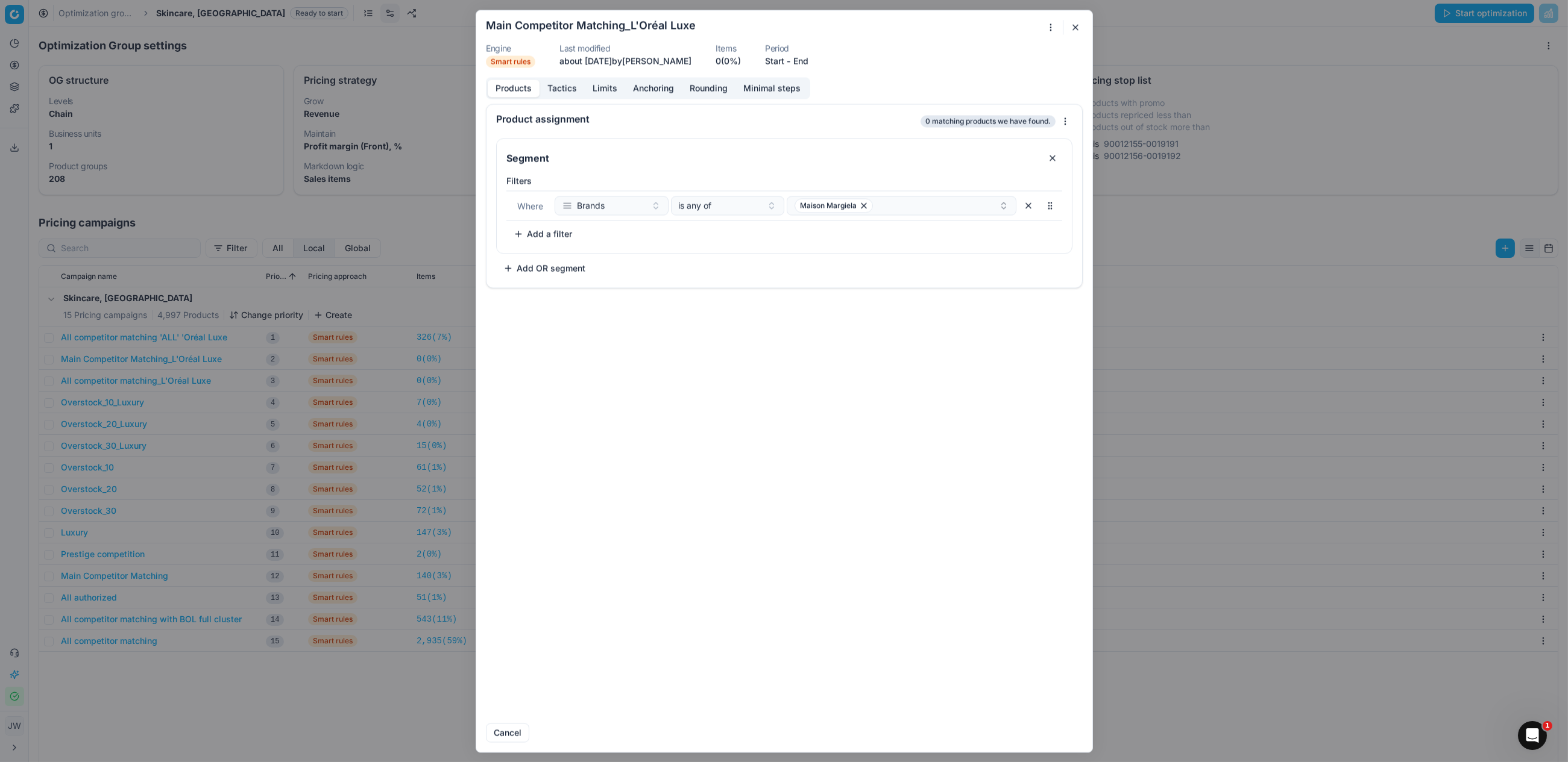
click at [556, 79] on div "Products Tactics Limits Anchoring Rounding Minimal steps" at bounding box center [648, 88] width 324 height 21
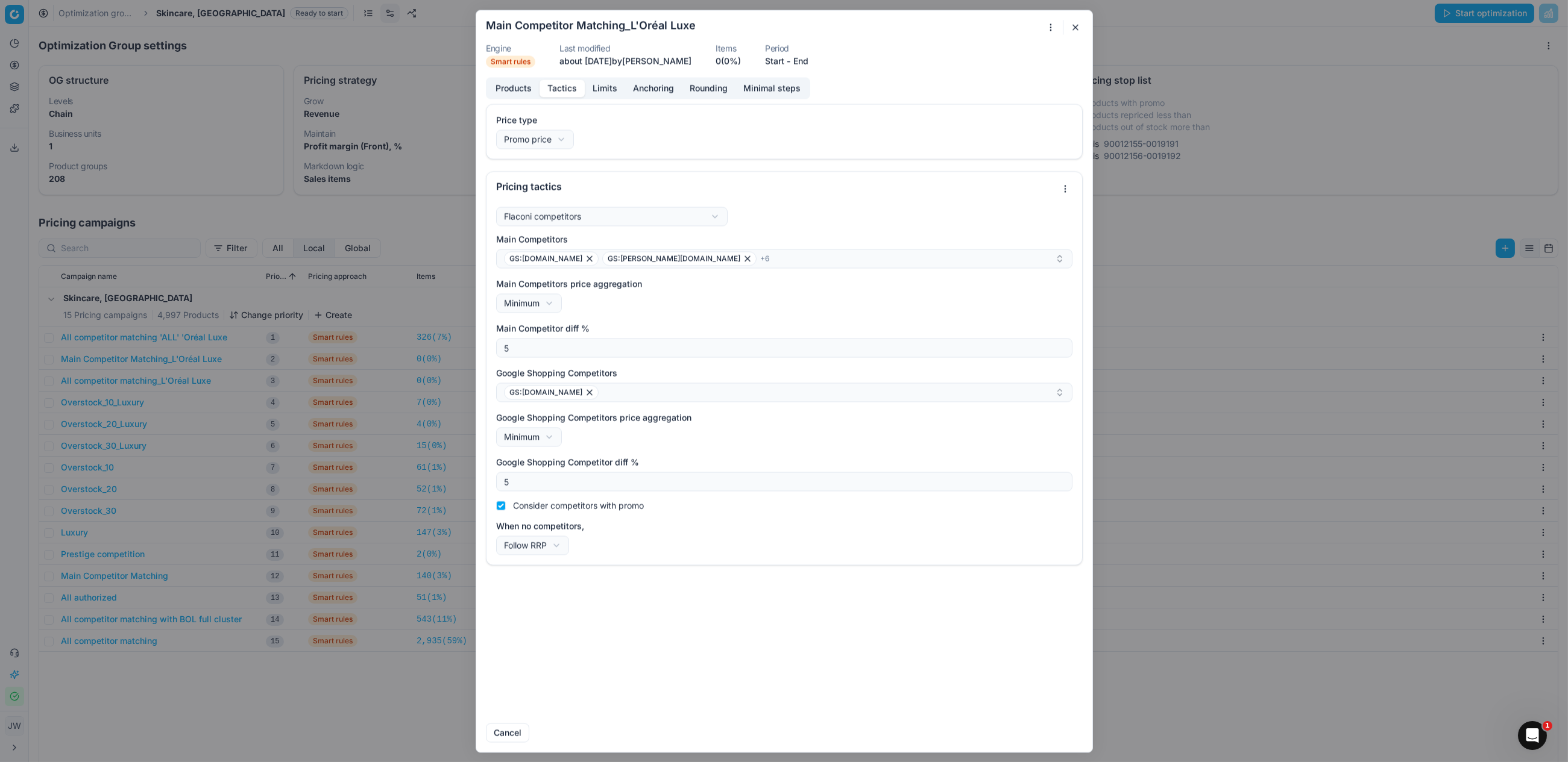
click at [569, 83] on button "Tactics" at bounding box center [562, 88] width 45 height 17
click at [514, 88] on button "Products" at bounding box center [514, 88] width 52 height 17
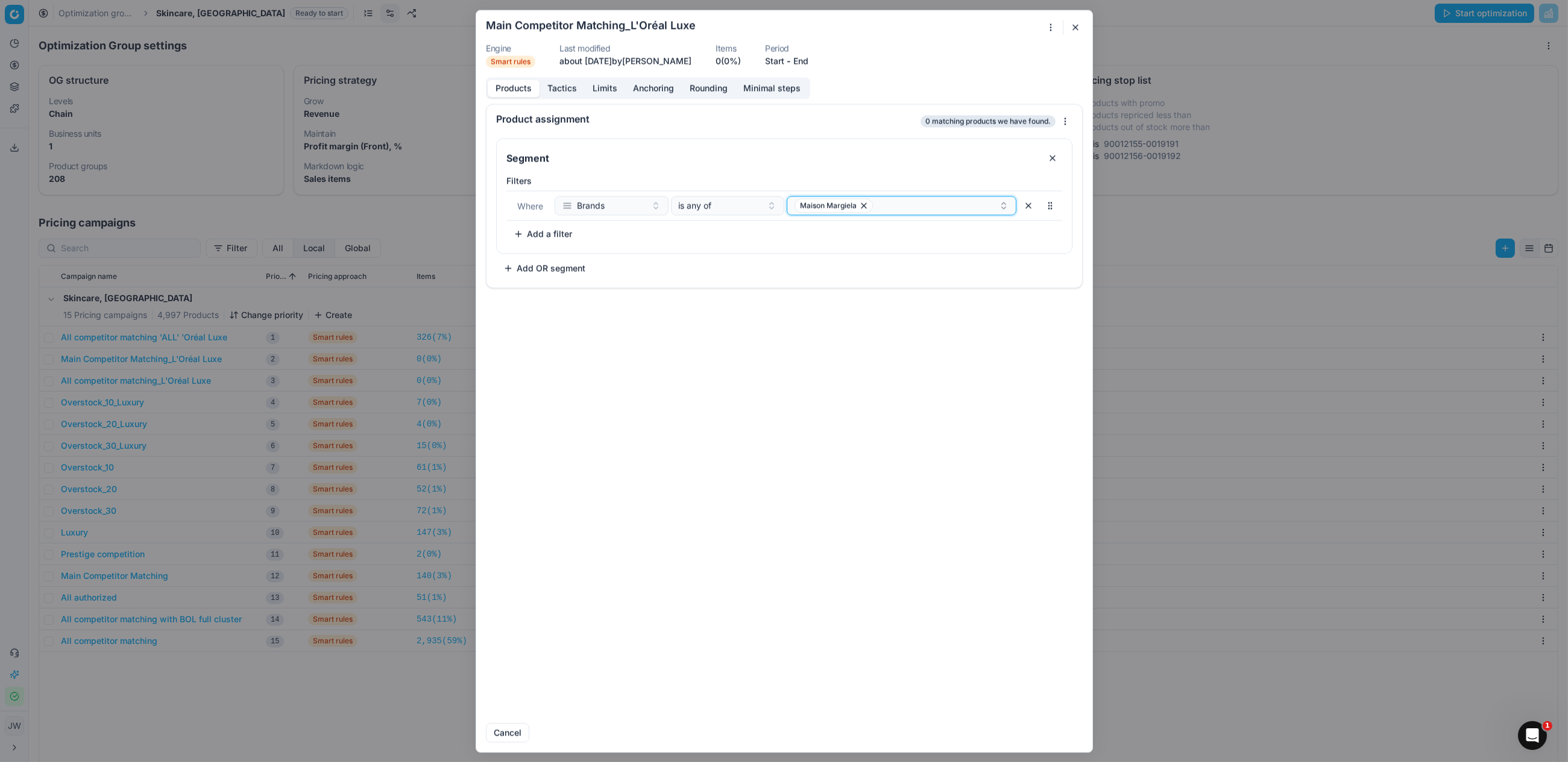
click at [903, 207] on div "Maison Margiela" at bounding box center [896, 205] width 204 height 14
type input "miu"
click at [882, 243] on div "[PERSON_NAME]" at bounding box center [901, 251] width 225 height 19
click at [1055, 733] on button "Save" at bounding box center [1059, 732] width 48 height 19
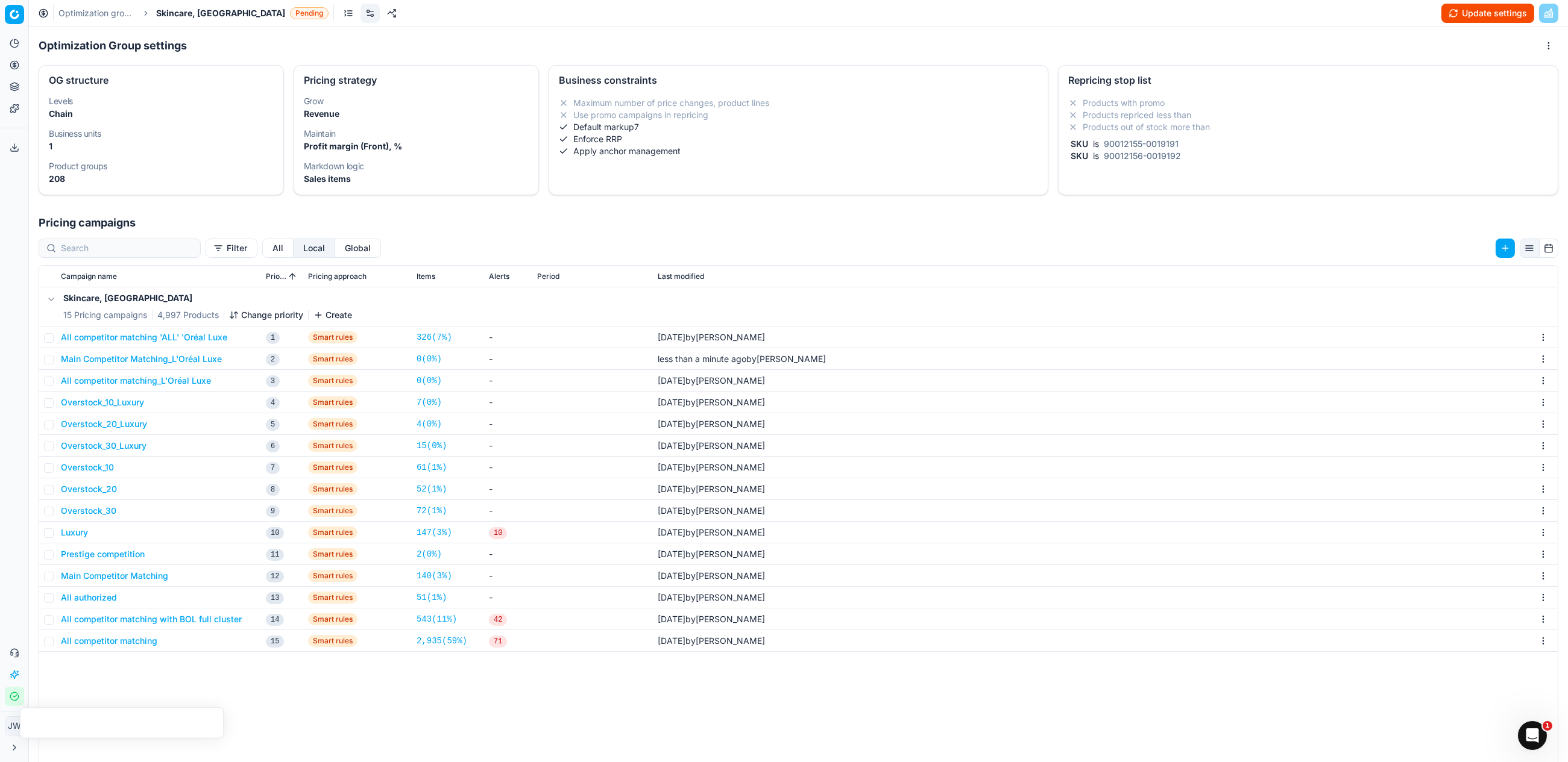
click at [148, 361] on button "Main Competitor Matching_L'Oréal Luxe" at bounding box center [141, 359] width 161 height 12
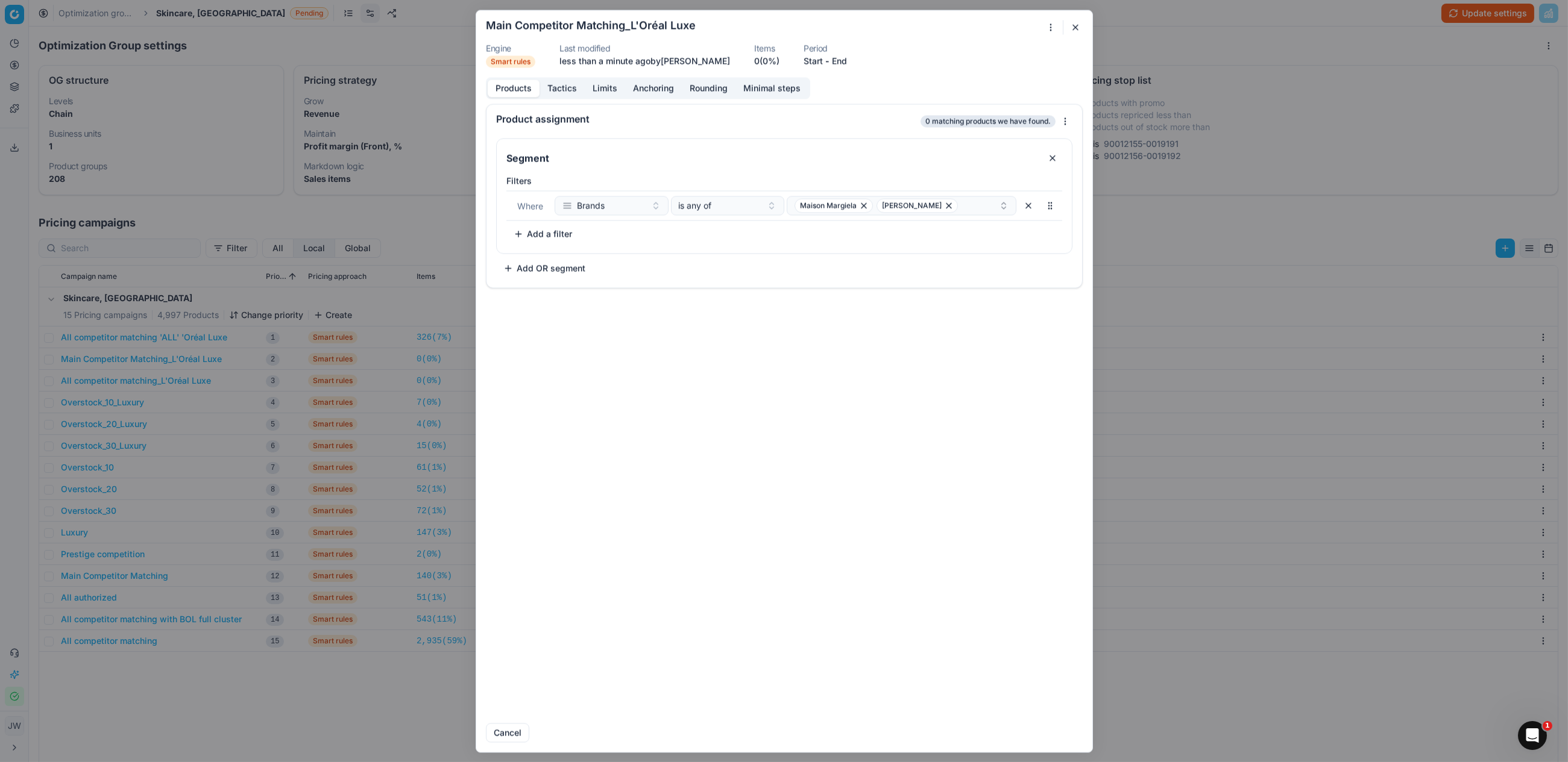
click at [553, 74] on form "We are saving PC settings. Please wait, it should take a few minutes Main Compe…" at bounding box center [784, 380] width 616 height 741
click at [553, 80] on button "Tactics" at bounding box center [562, 88] width 45 height 17
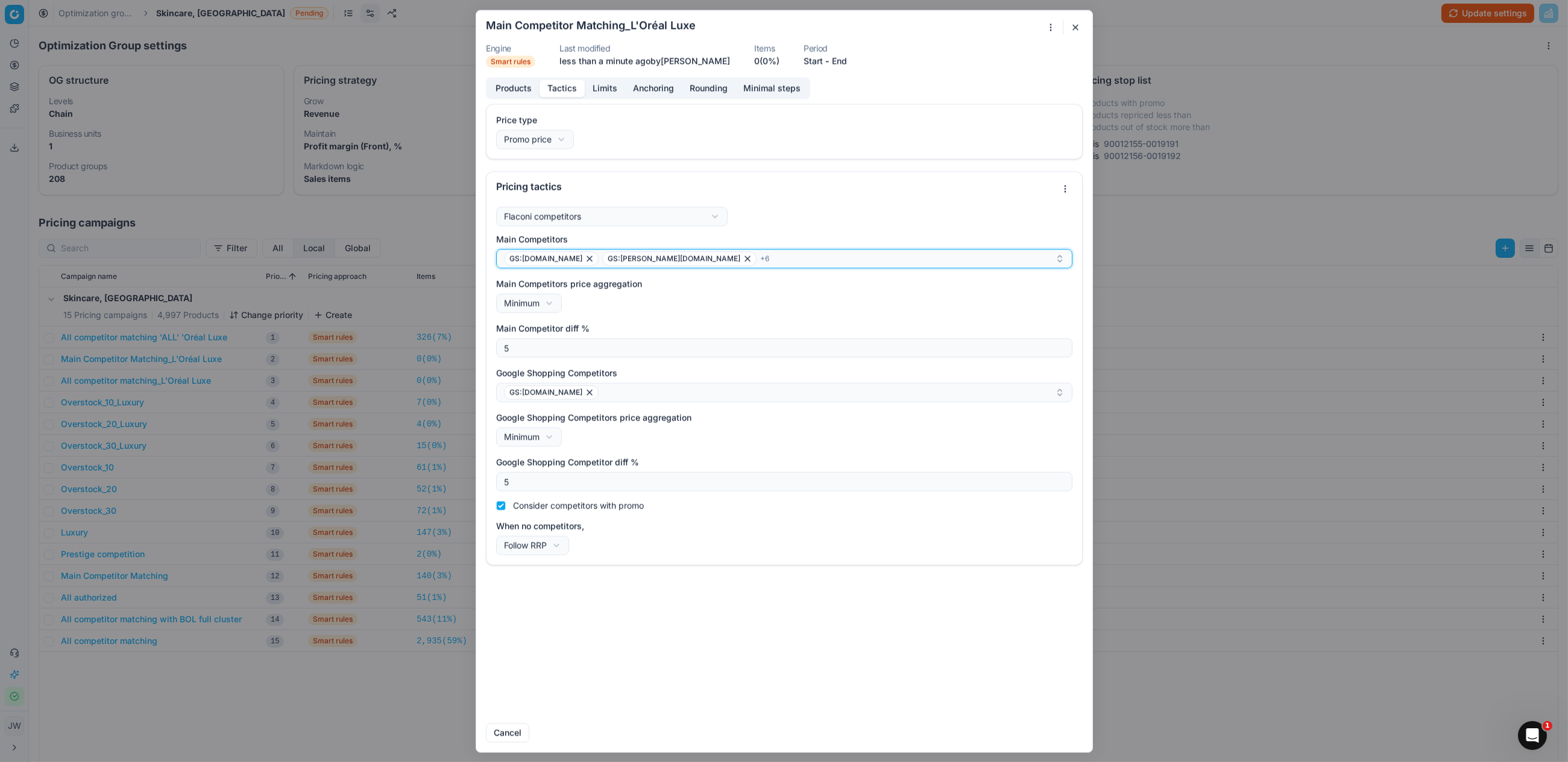
click at [706, 261] on div "GS:Deloox.nl GS:Douglas.nl + 6" at bounding box center [779, 258] width 551 height 14
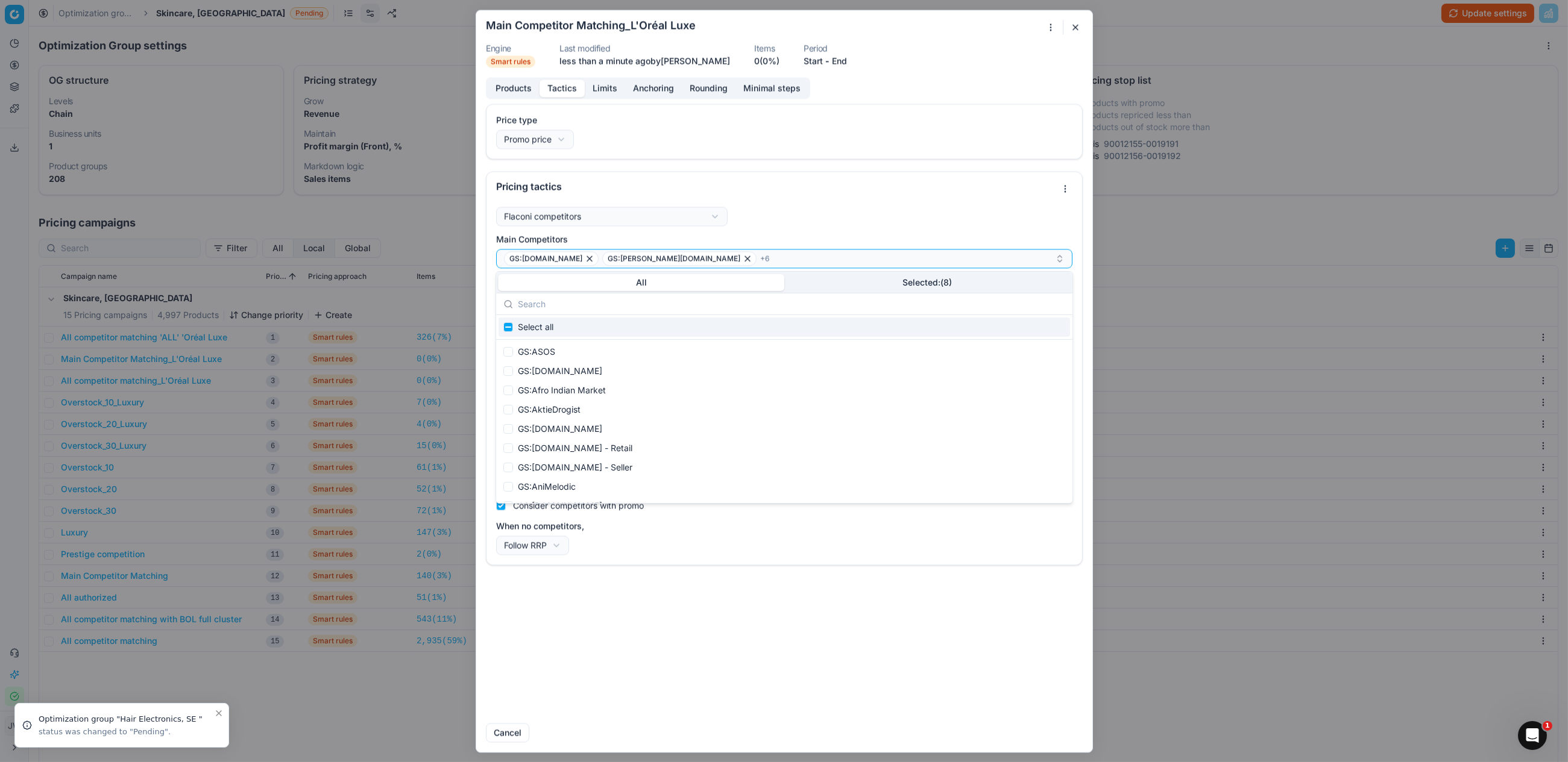
click at [518, 90] on button "Products" at bounding box center [514, 88] width 52 height 17
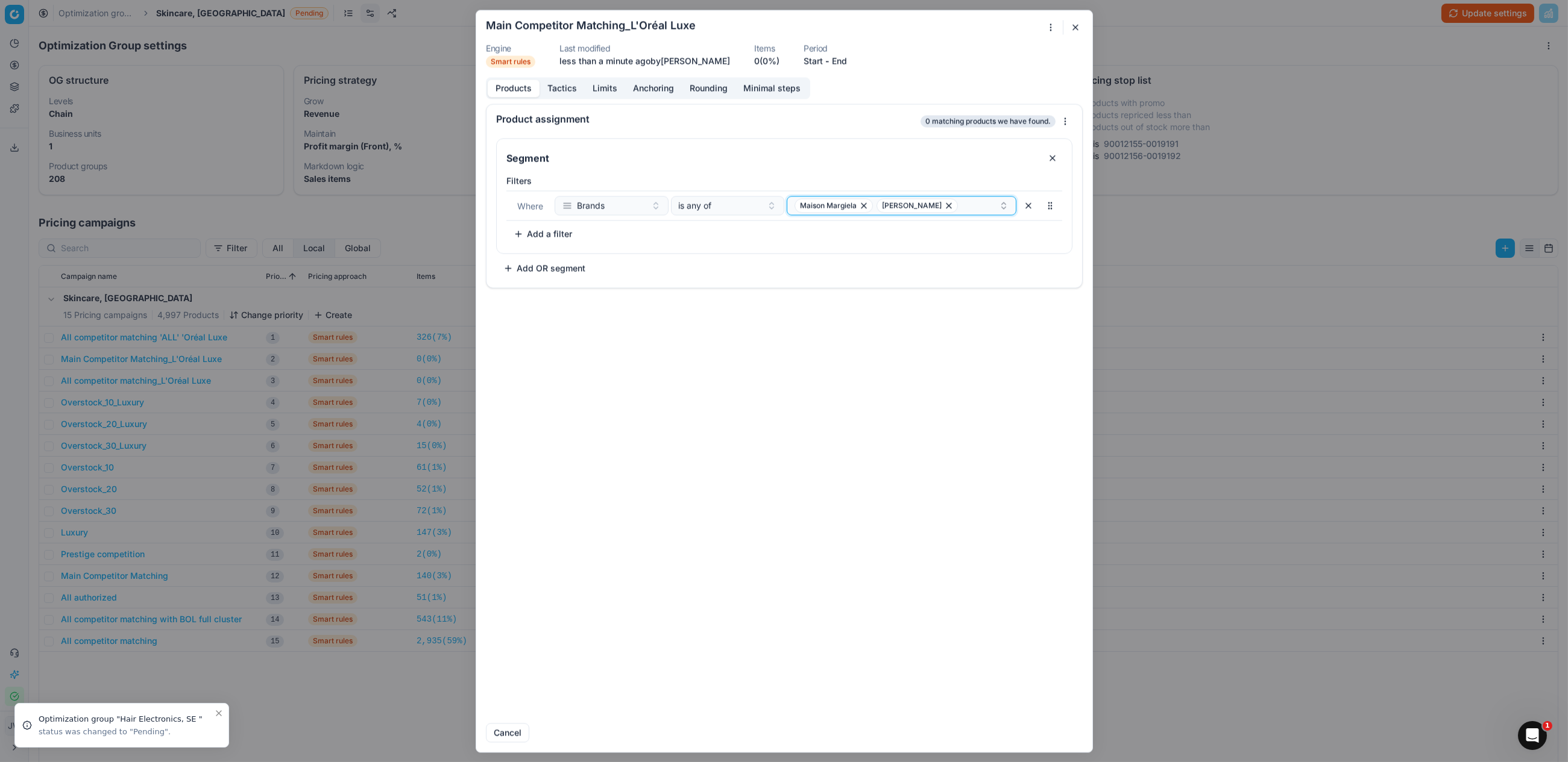
click at [946, 207] on icon "button" at bounding box center [949, 206] width 5 height 5
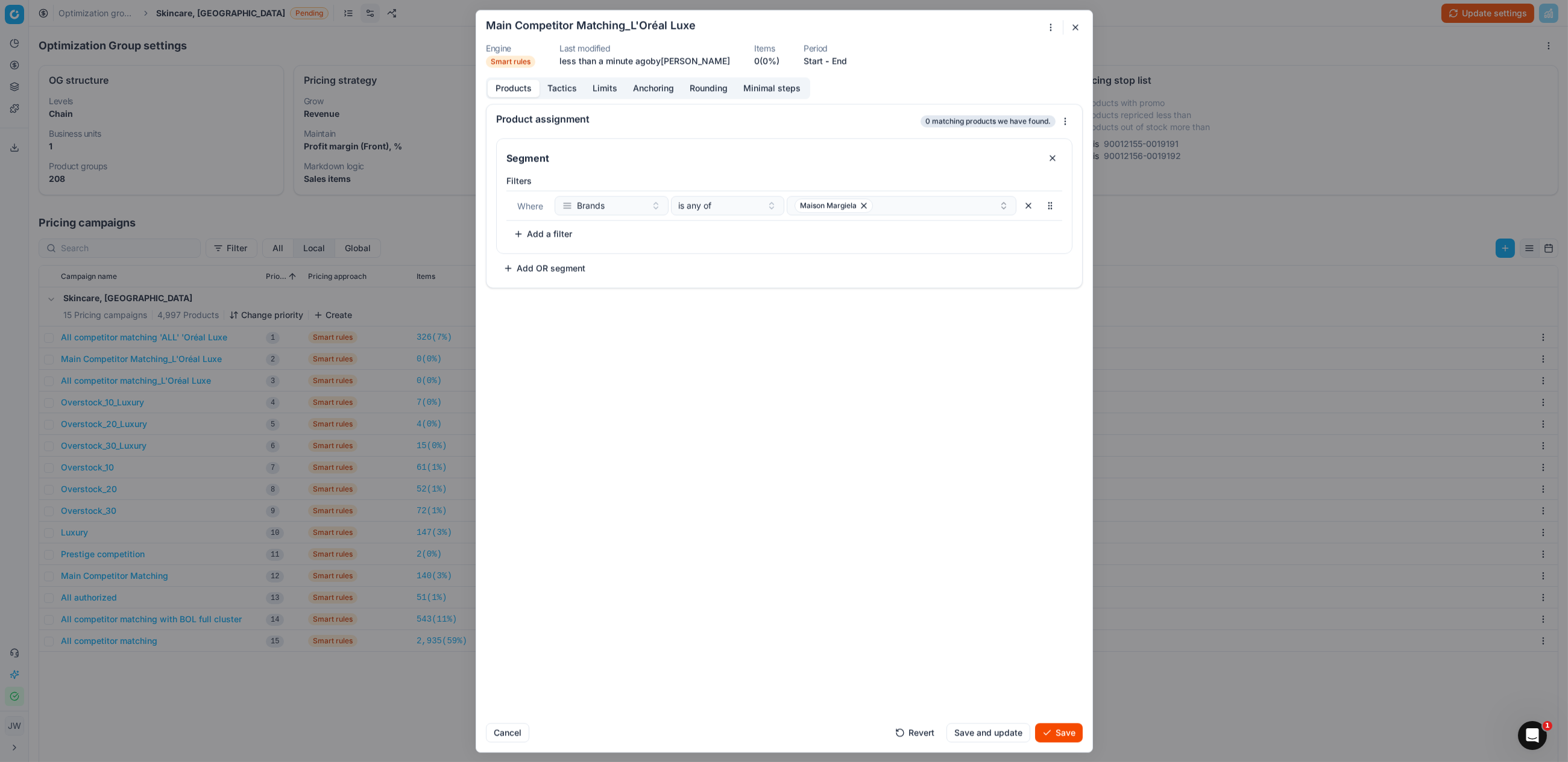
click at [1069, 741] on button "Save" at bounding box center [1059, 732] width 48 height 19
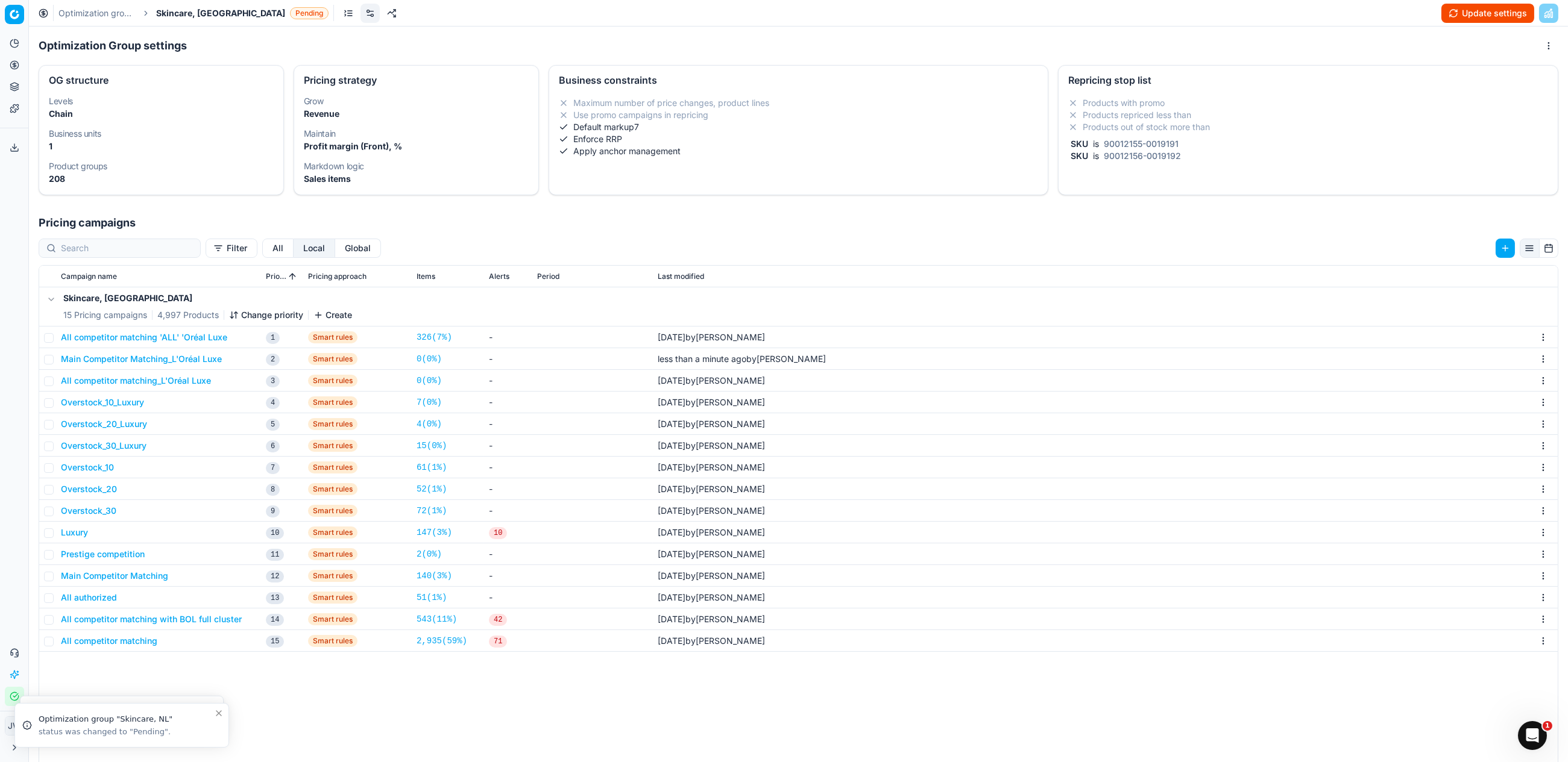
click at [166, 339] on button "All competitor matching 'ALL' 'Oréal Luxe" at bounding box center [144, 337] width 166 height 12
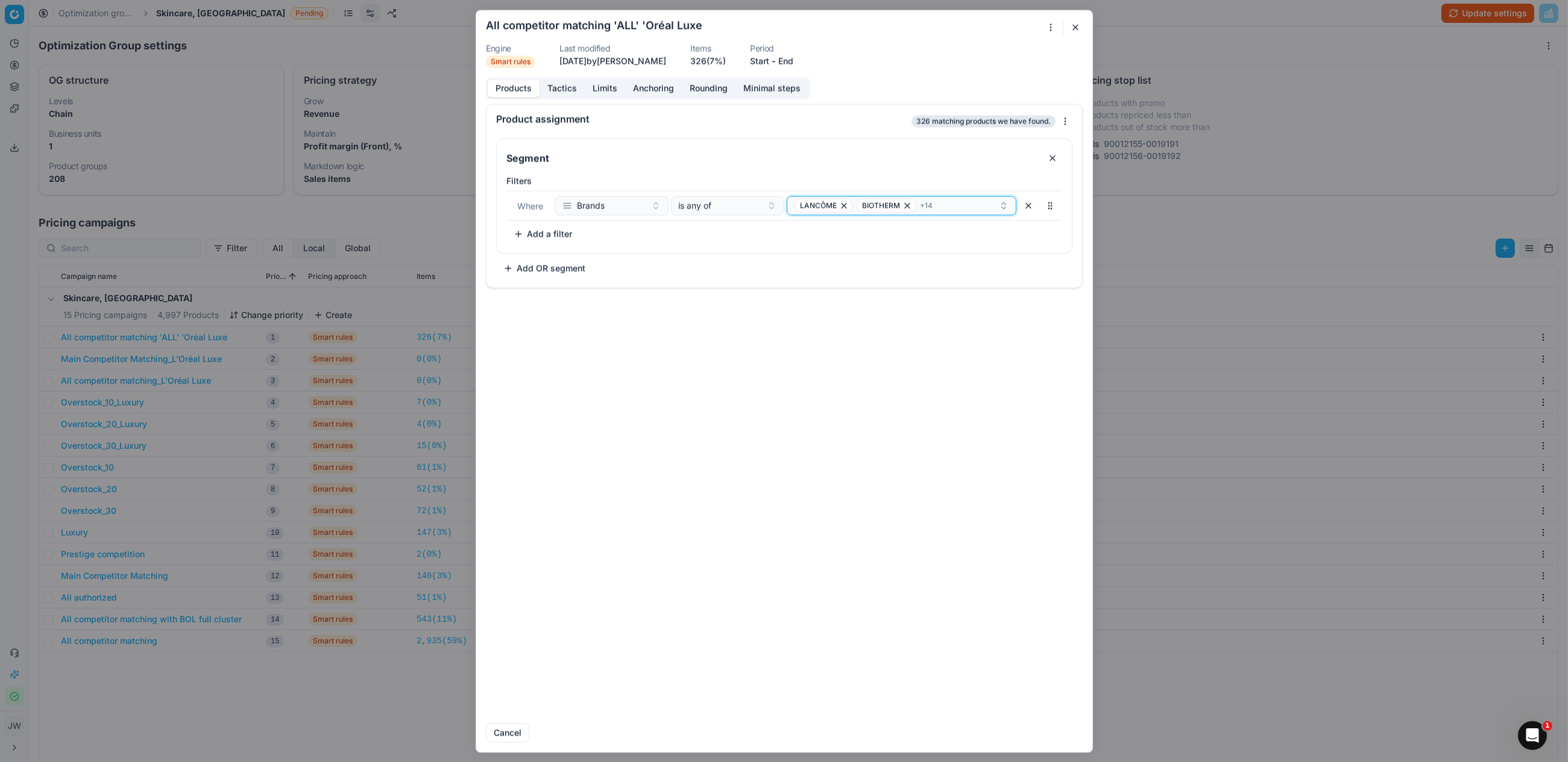
click at [970, 206] on div "LANCÔME BIOTHERM + 14" at bounding box center [896, 205] width 204 height 14
type input "miu"
click at [896, 250] on div "[PERSON_NAME]" at bounding box center [901, 251] width 225 height 19
click at [1060, 731] on button "Save" at bounding box center [1059, 732] width 48 height 19
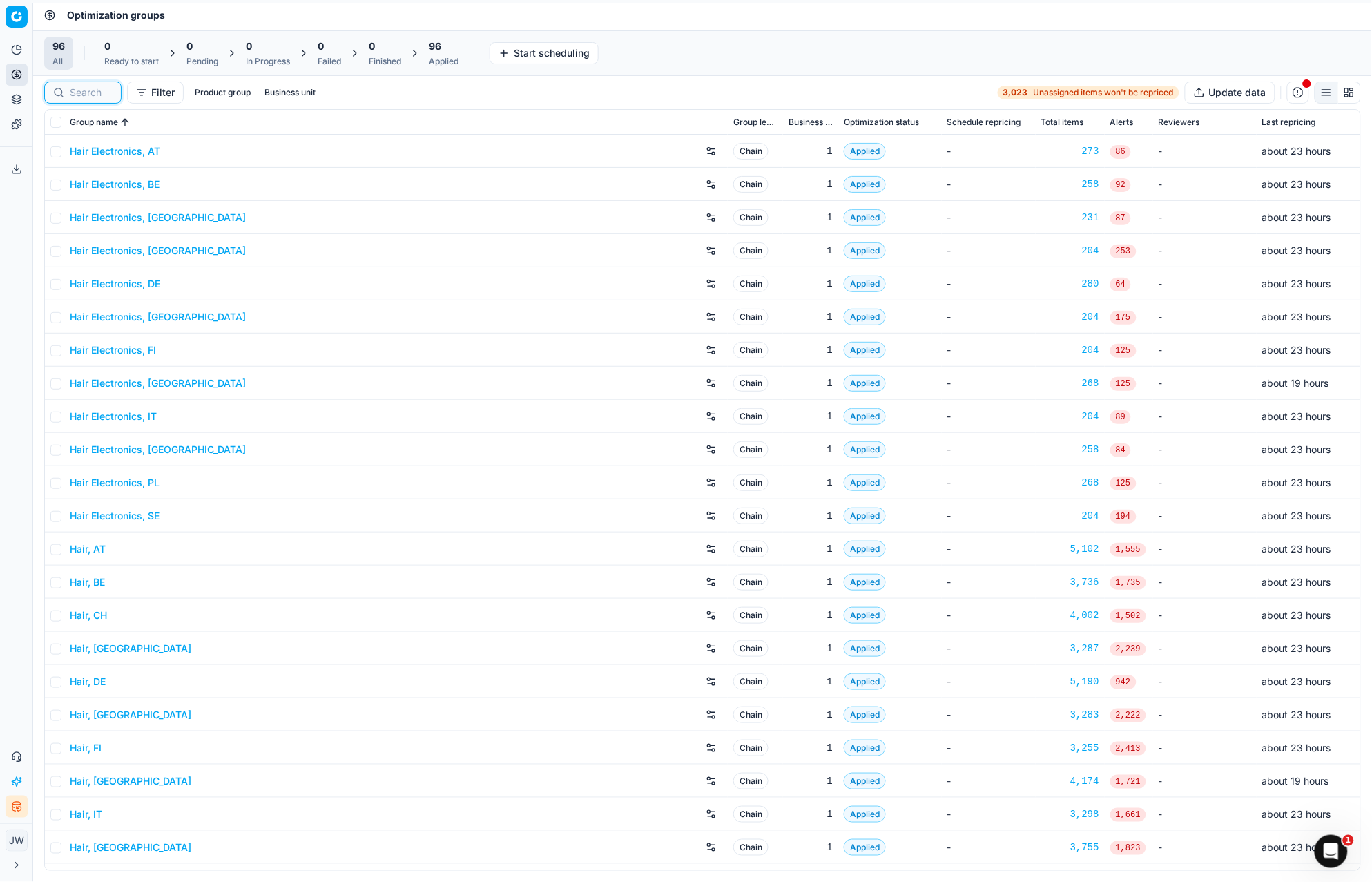
click at [84, 98] on input at bounding box center [91, 92] width 43 height 14
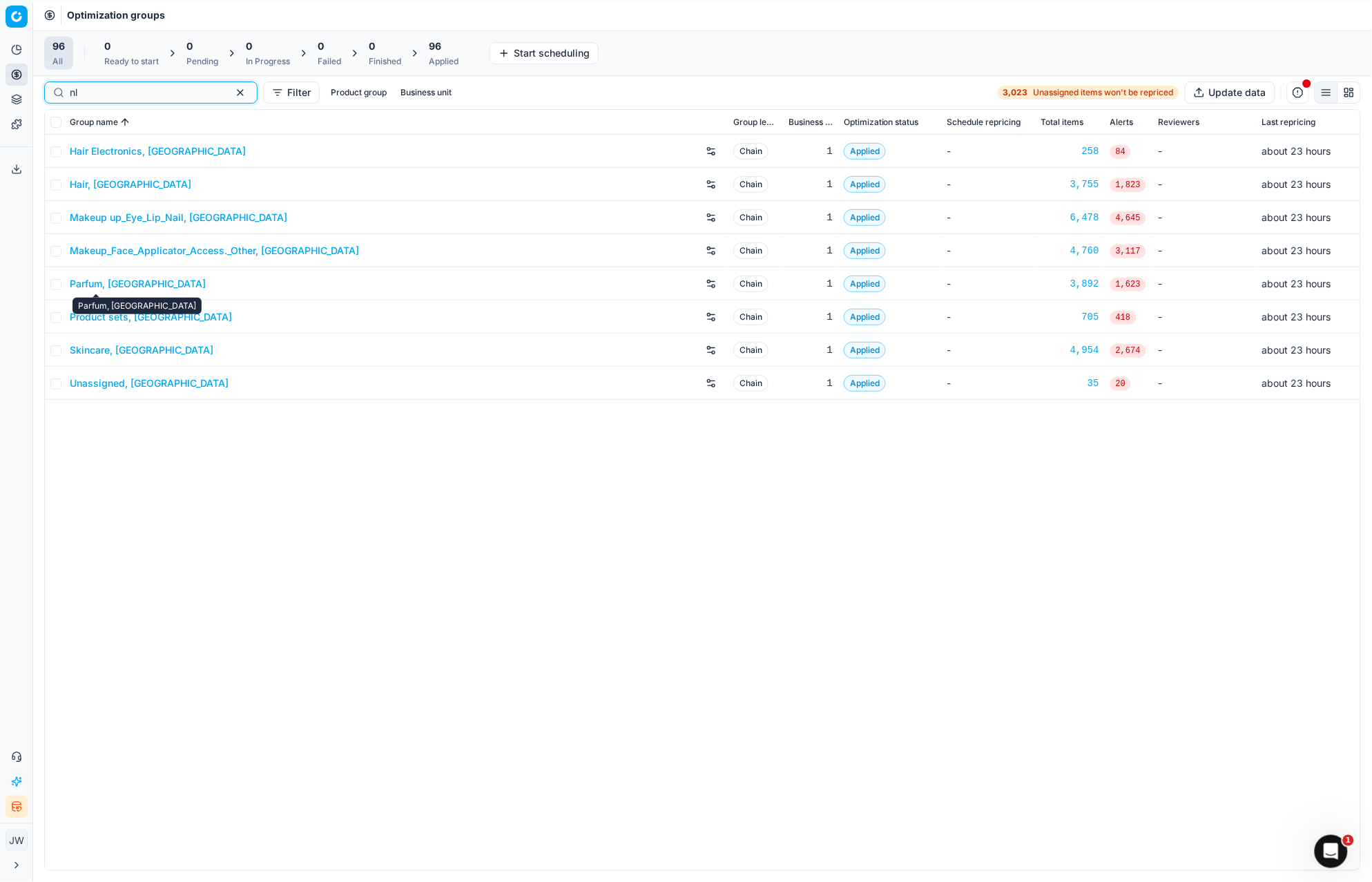
type input "nl"
click at [94, 277] on link "Parfum, [GEOGRAPHIC_DATA]" at bounding box center [138, 283] width 136 height 14
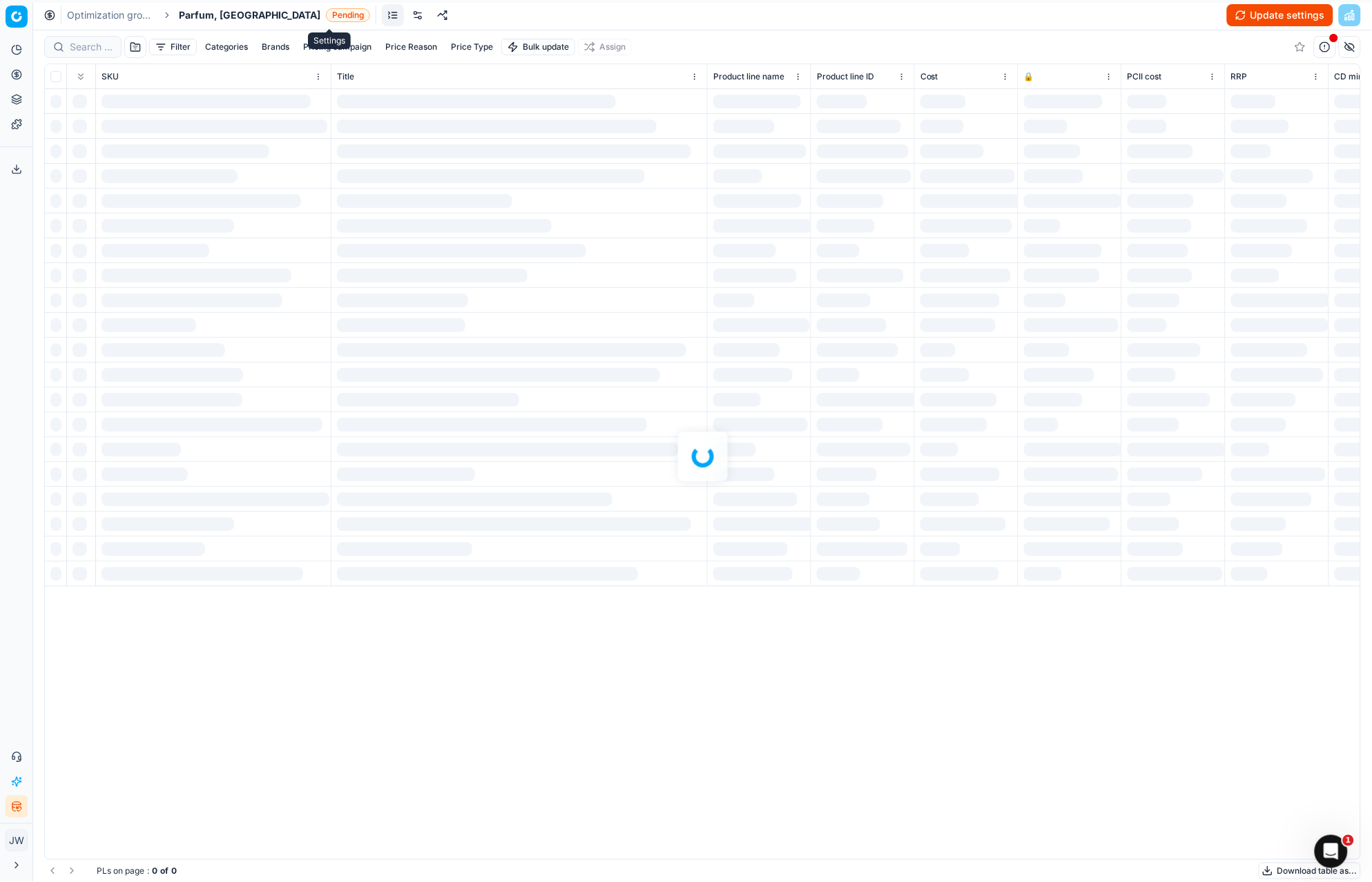
click at [406, 22] on link at bounding box center [417, 14] width 22 height 22
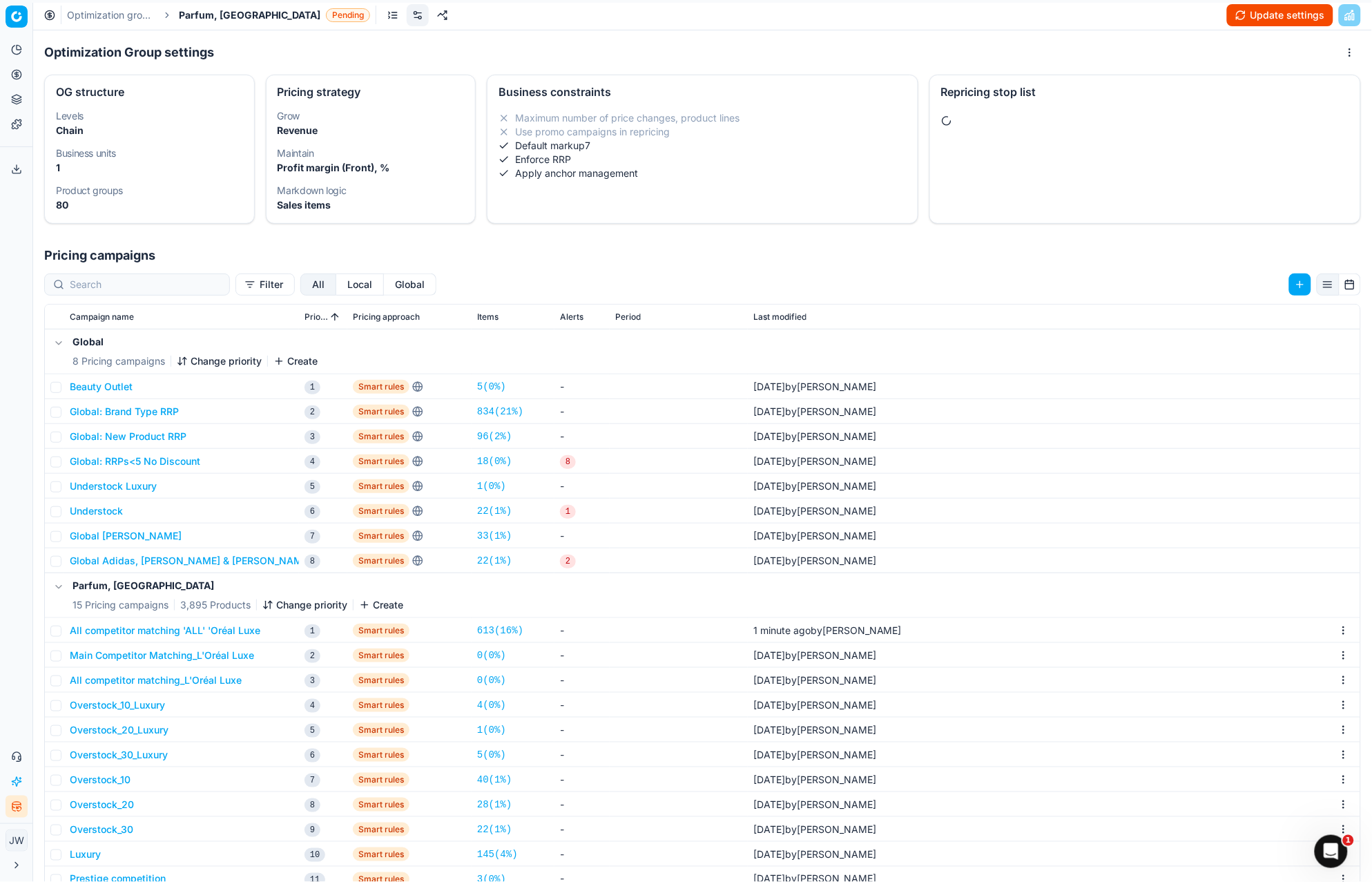
click at [336, 291] on button "Local" at bounding box center [360, 284] width 47 height 22
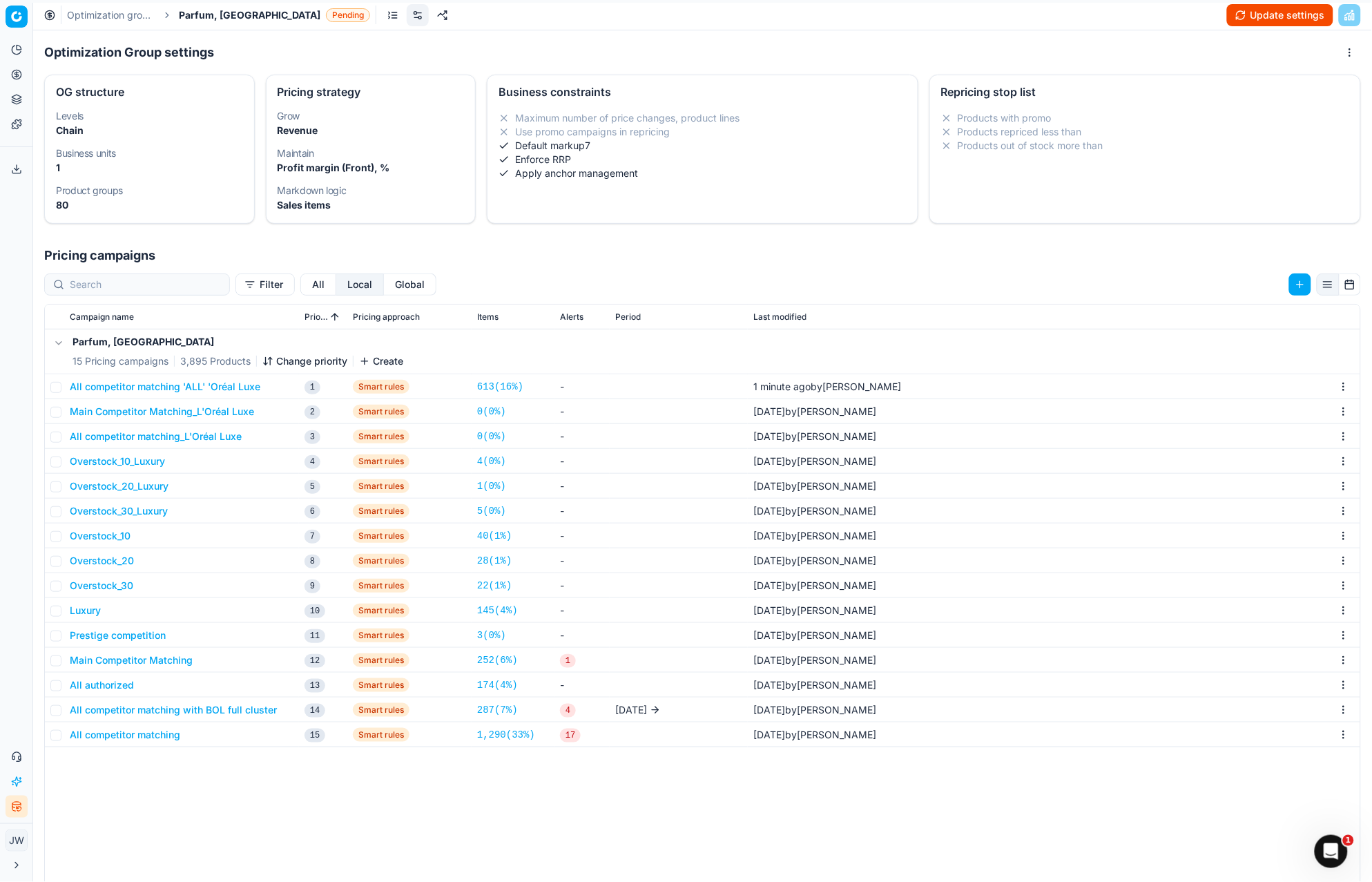
click at [336, 282] on button "Local" at bounding box center [360, 284] width 47 height 22
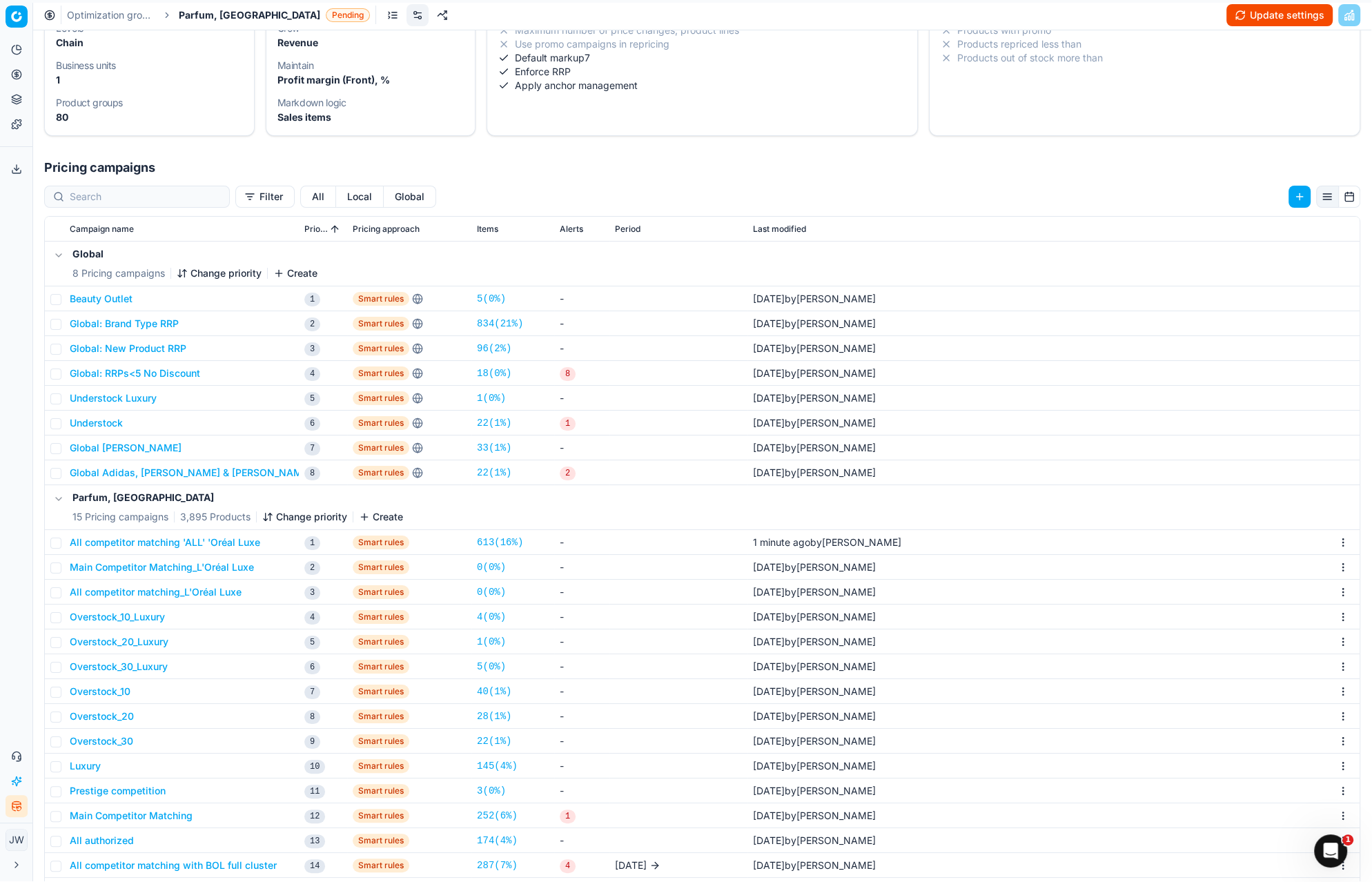
scroll to position [87, 0]
click at [383, 193] on button "Global" at bounding box center [409, 197] width 52 height 22
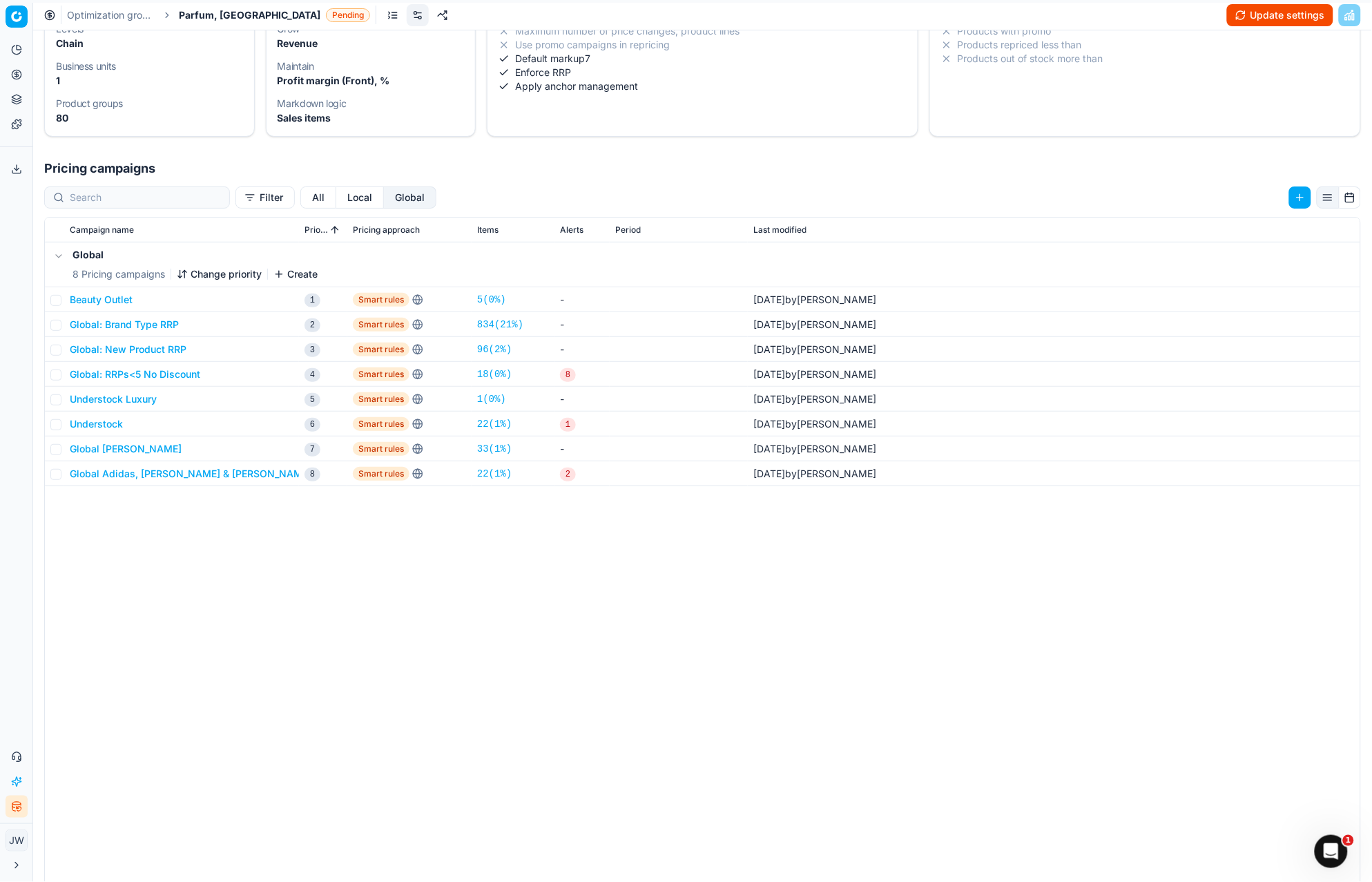
click at [336, 196] on button "Local" at bounding box center [360, 197] width 47 height 22
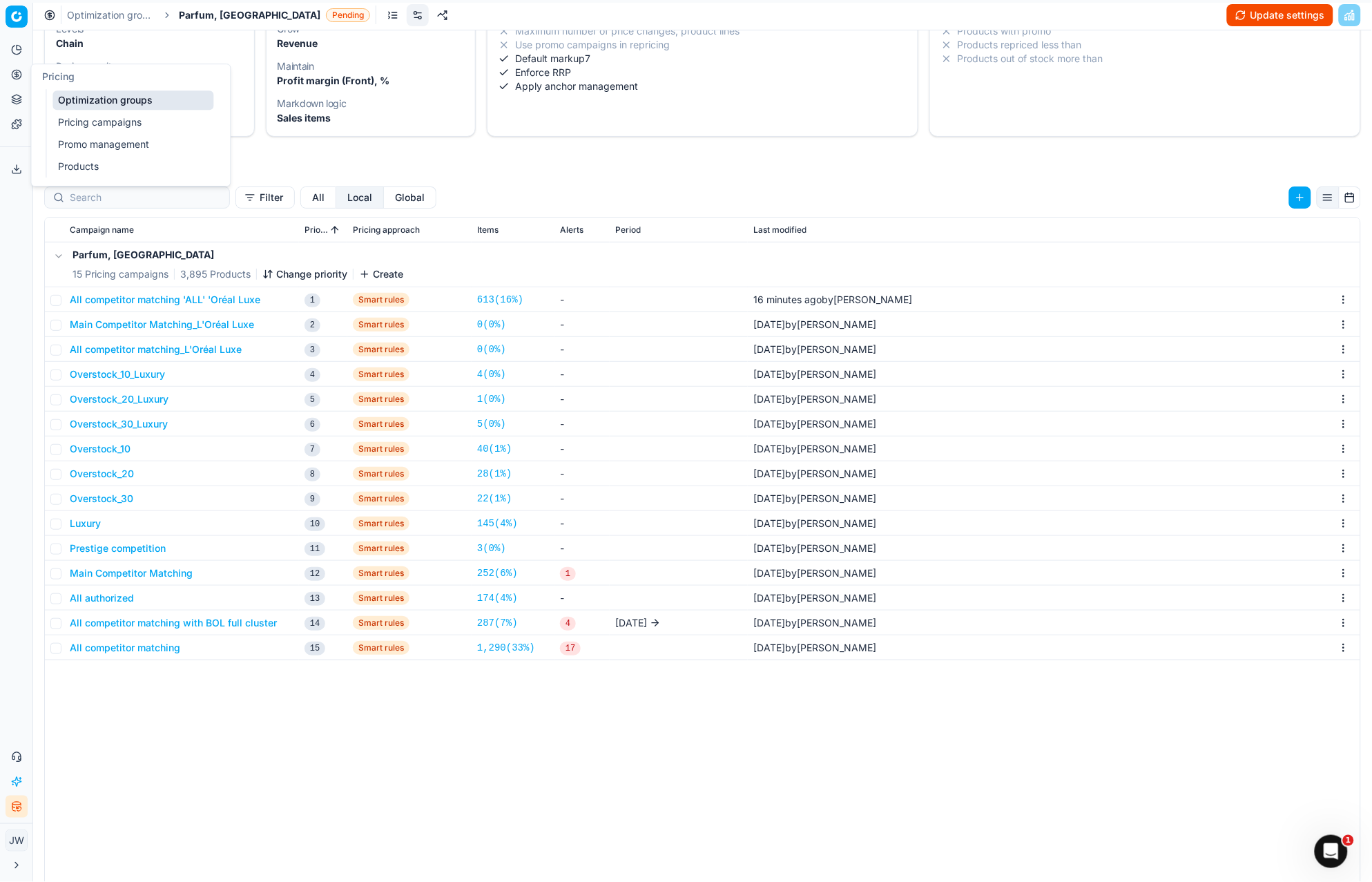
click at [17, 75] on icon at bounding box center [17, 75] width 11 height 11
click at [85, 101] on link "Optimization groups" at bounding box center [133, 99] width 161 height 19
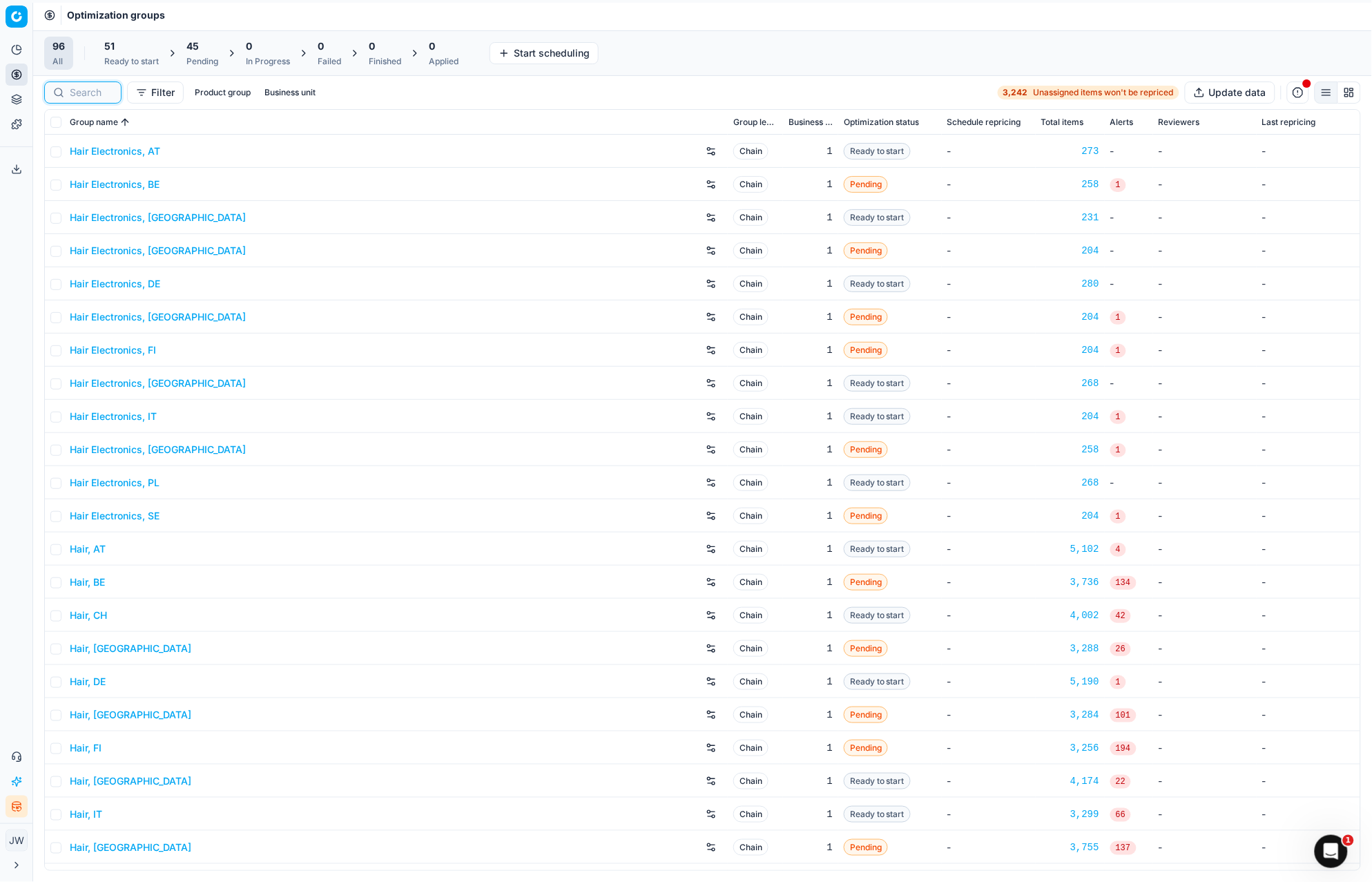
click at [86, 96] on input at bounding box center [91, 92] width 43 height 14
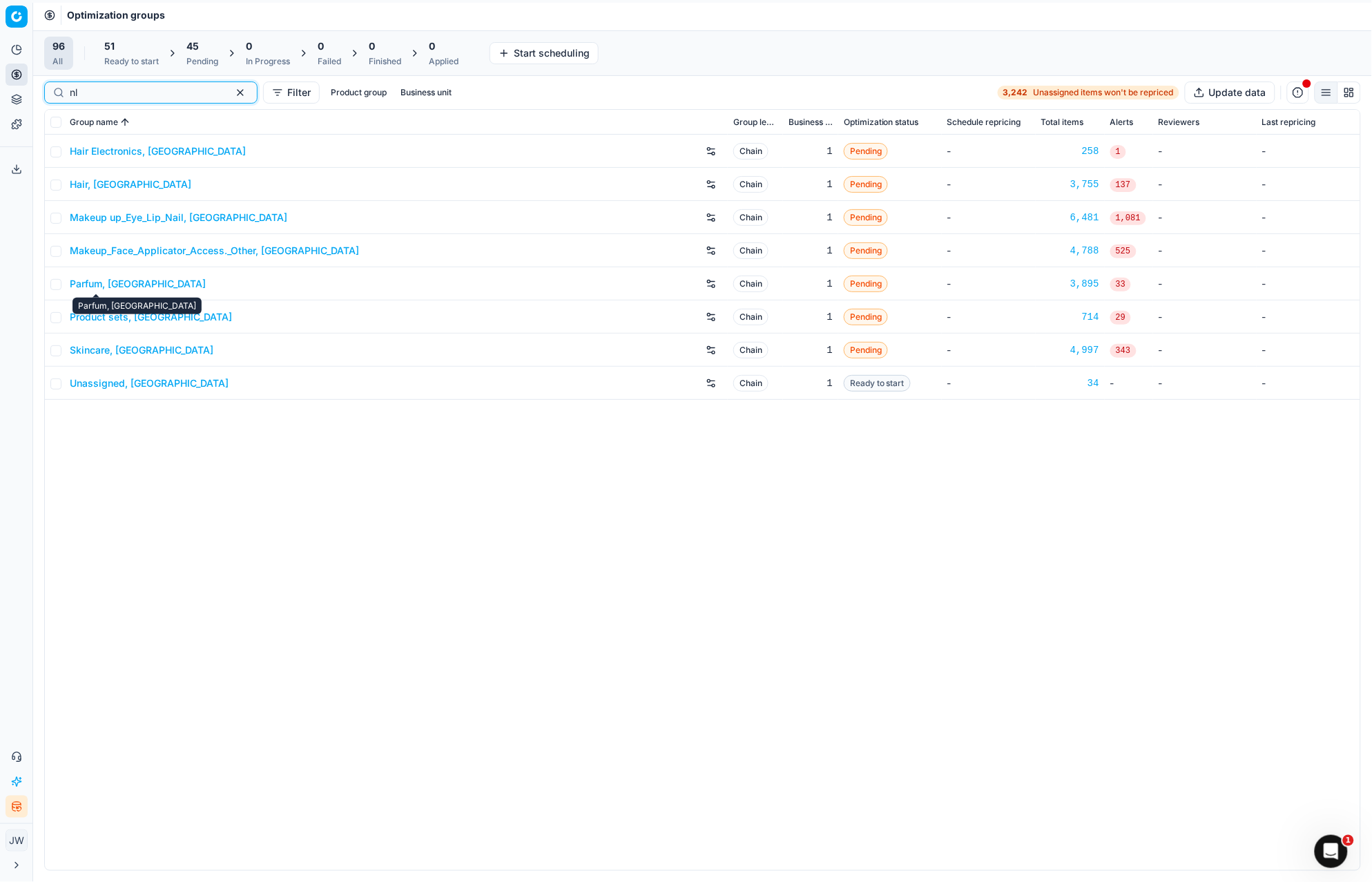
type input "nl"
click at [91, 286] on link "Parfum, [GEOGRAPHIC_DATA]" at bounding box center [138, 283] width 136 height 14
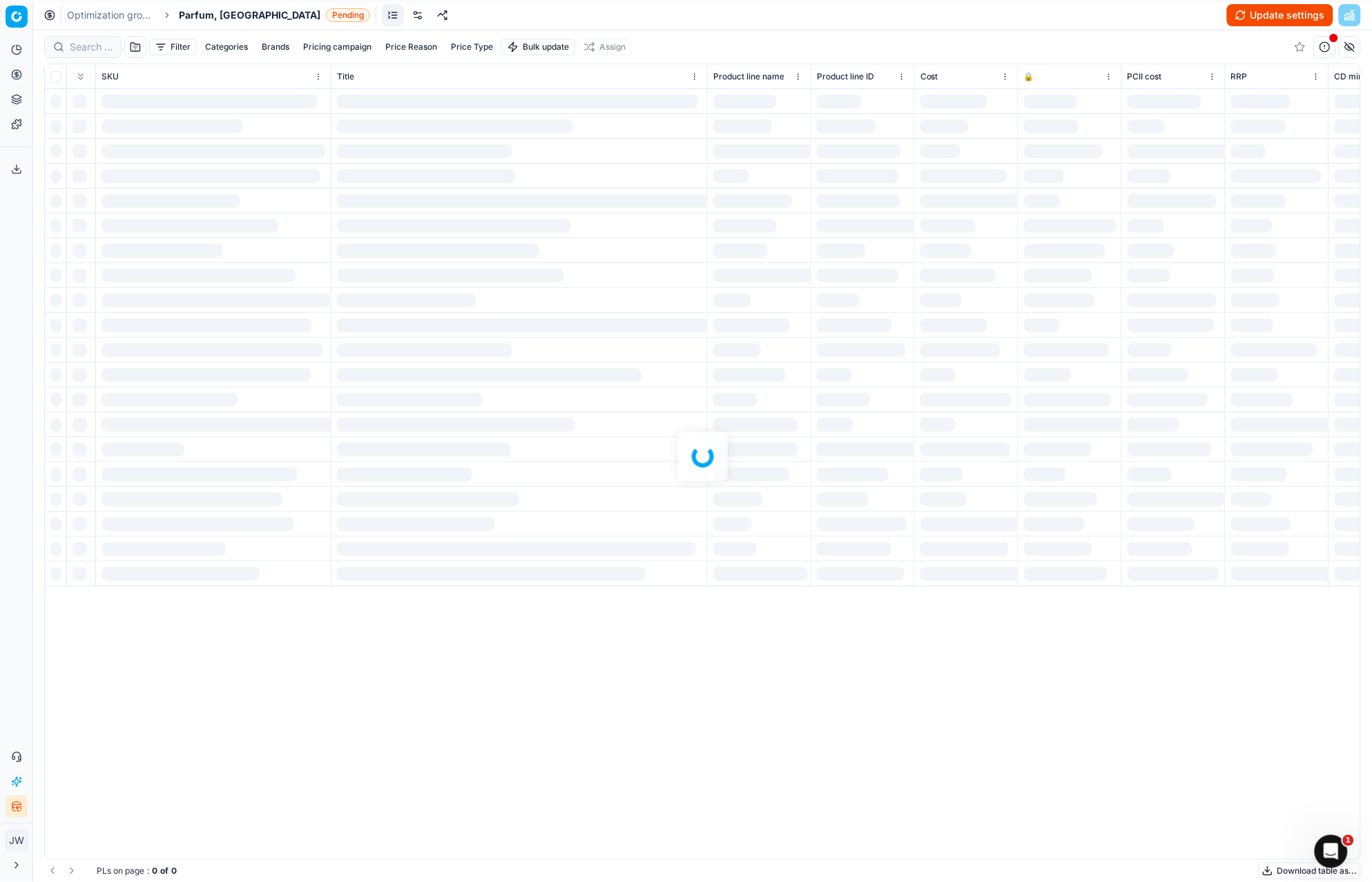
click at [406, 14] on link at bounding box center [417, 14] width 22 height 22
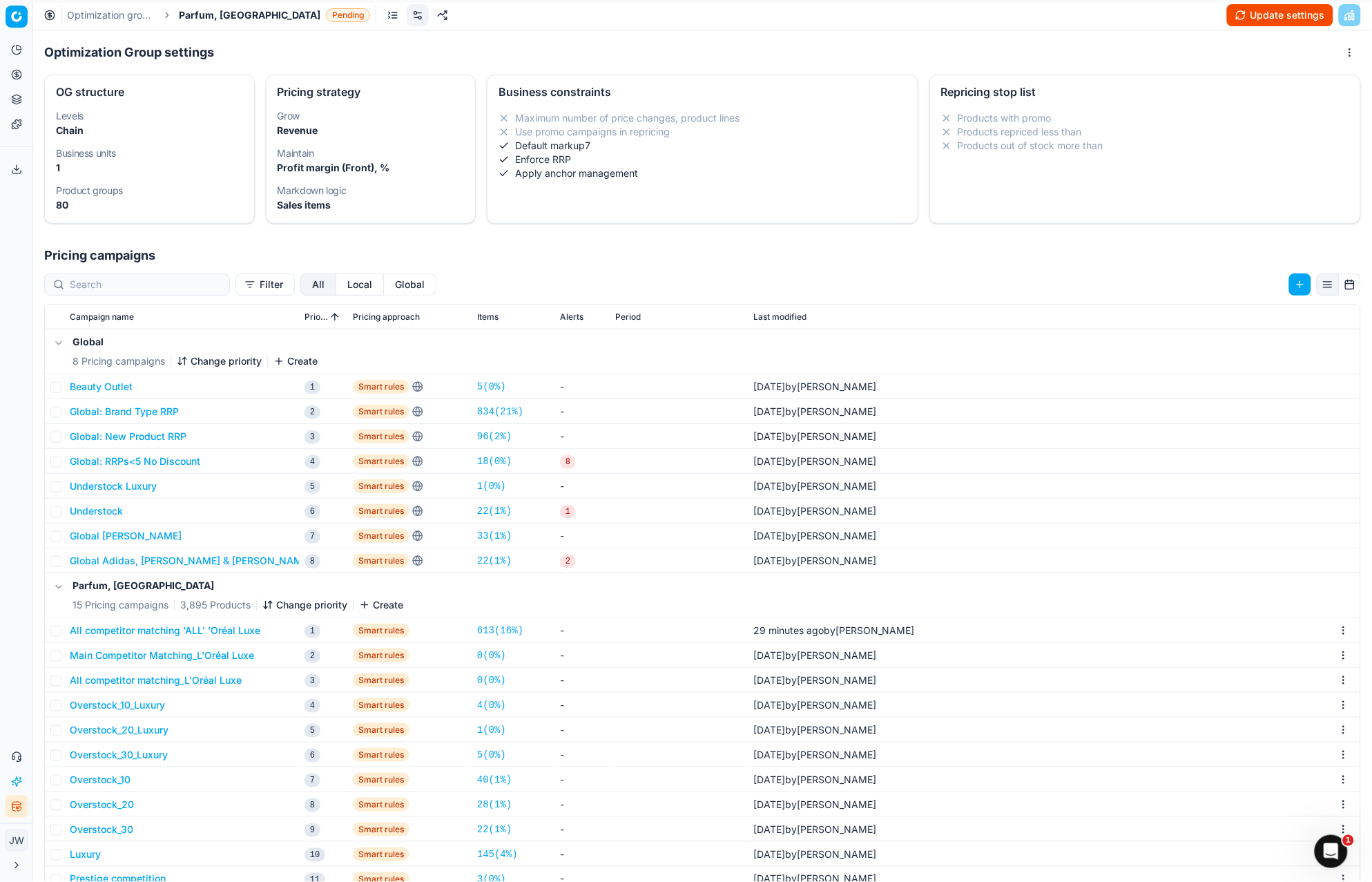
click at [359, 271] on div "Filter All Local Global Campaign name Priority Pricing approach Items Alerts Pe…" at bounding box center [702, 679] width 1339 height 829
click at [384, 281] on button "Global" at bounding box center [409, 284] width 52 height 22
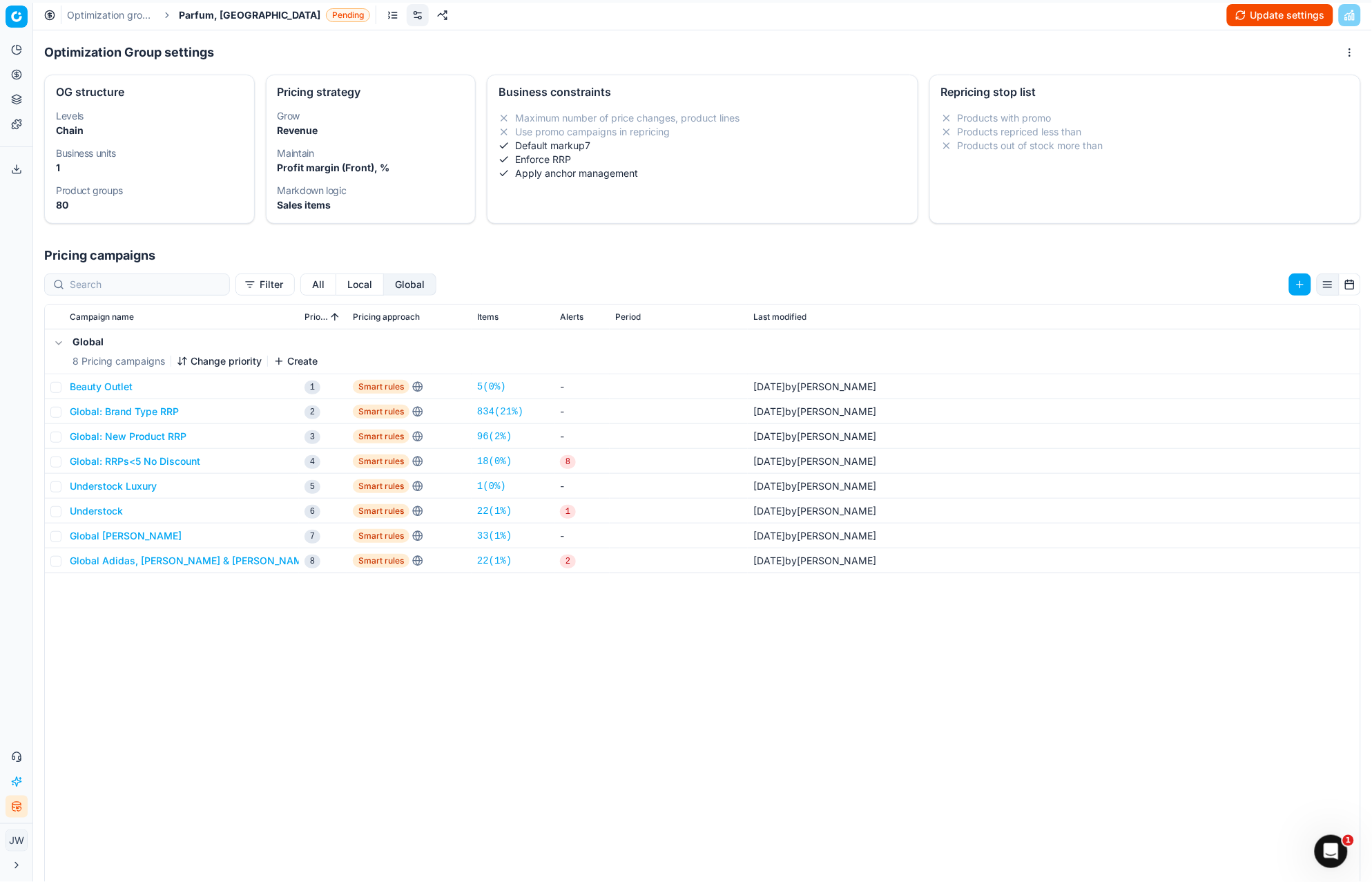
click at [336, 283] on button "Local" at bounding box center [360, 284] width 47 height 22
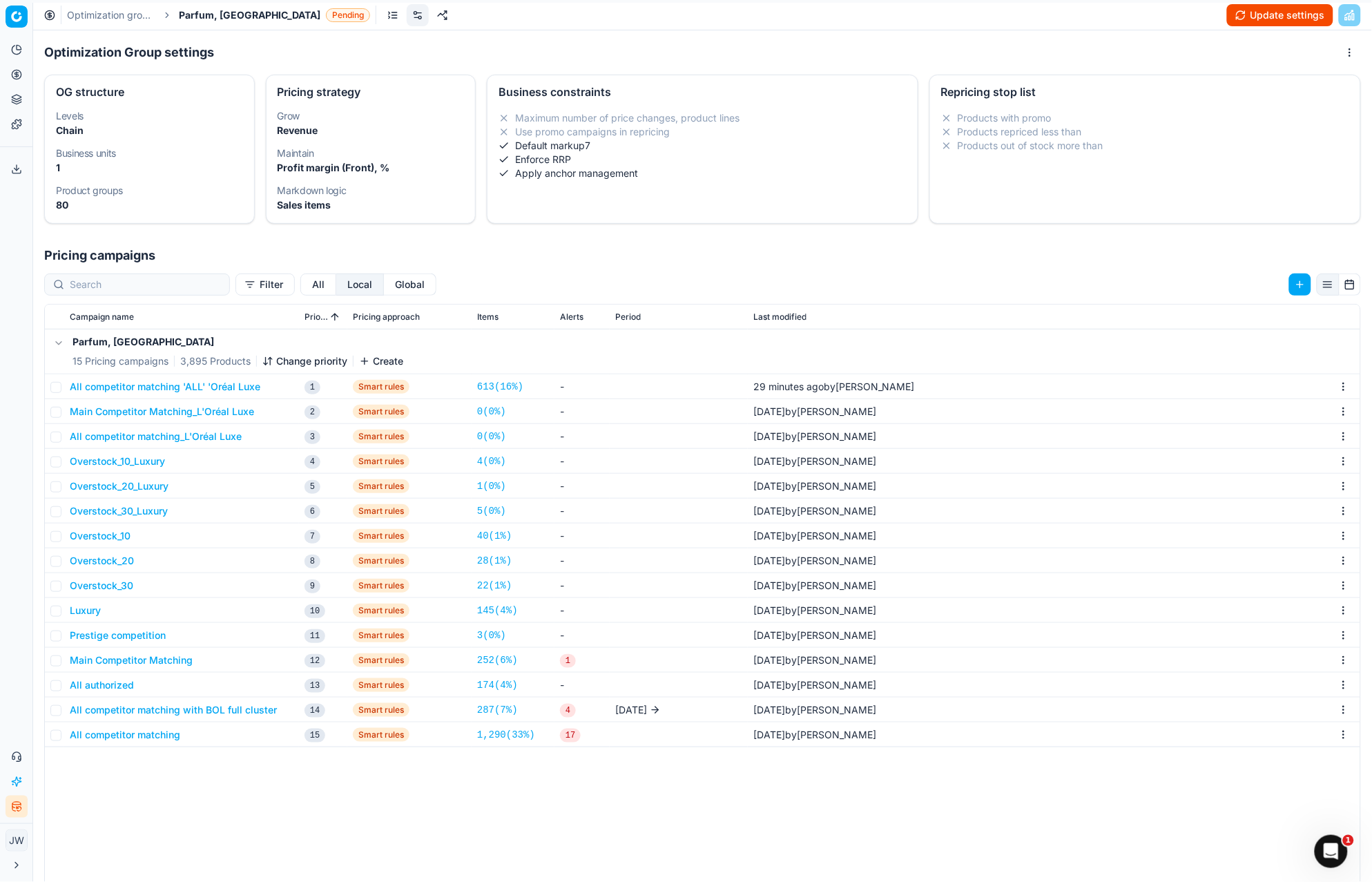
click at [167, 392] on button "All competitor matching 'ALL' 'Oréal Luxe" at bounding box center [165, 387] width 190 height 14
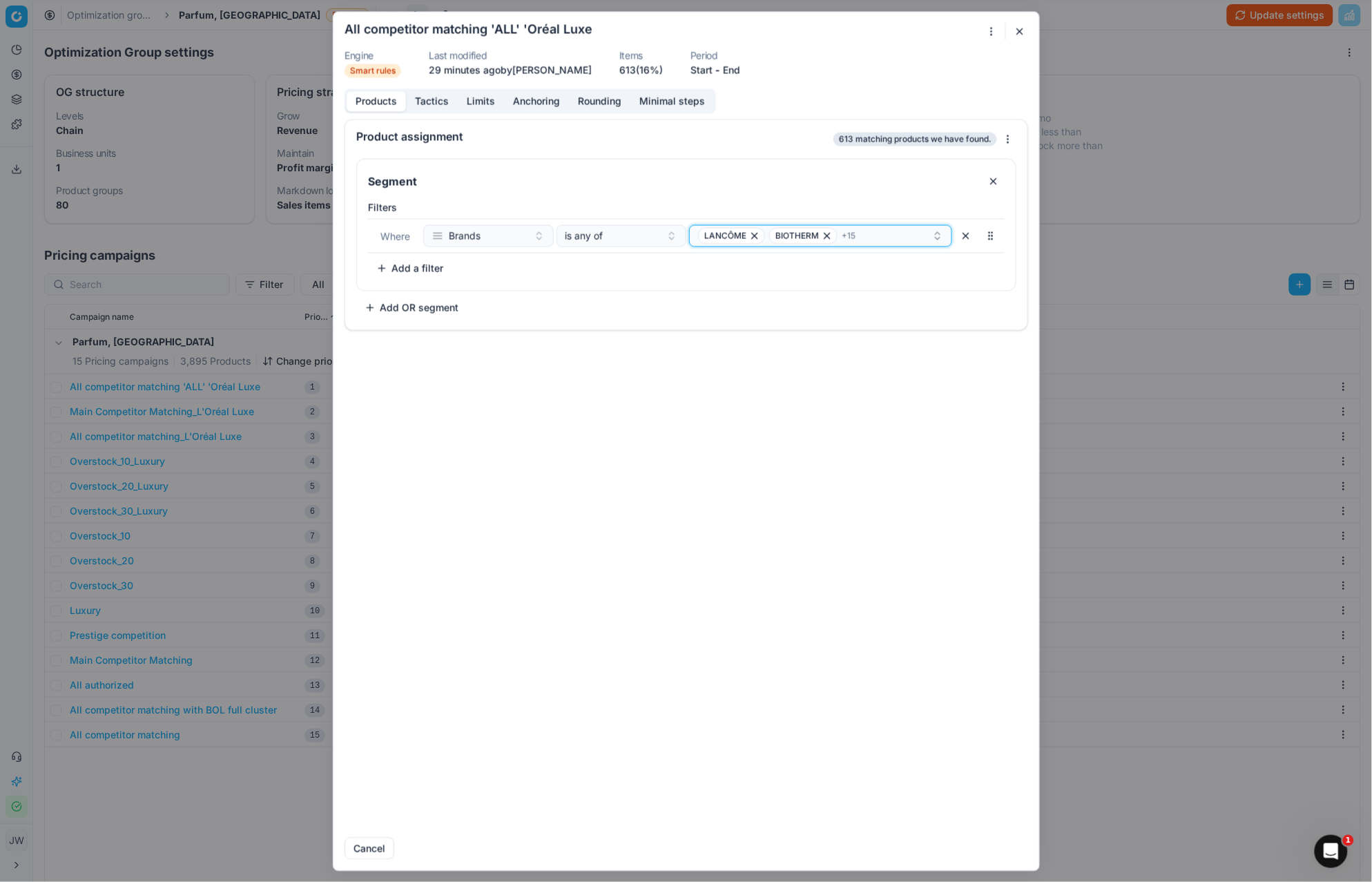
click at [885, 235] on div "LANCÔME BIOTHERM + 15" at bounding box center [815, 235] width 234 height 16
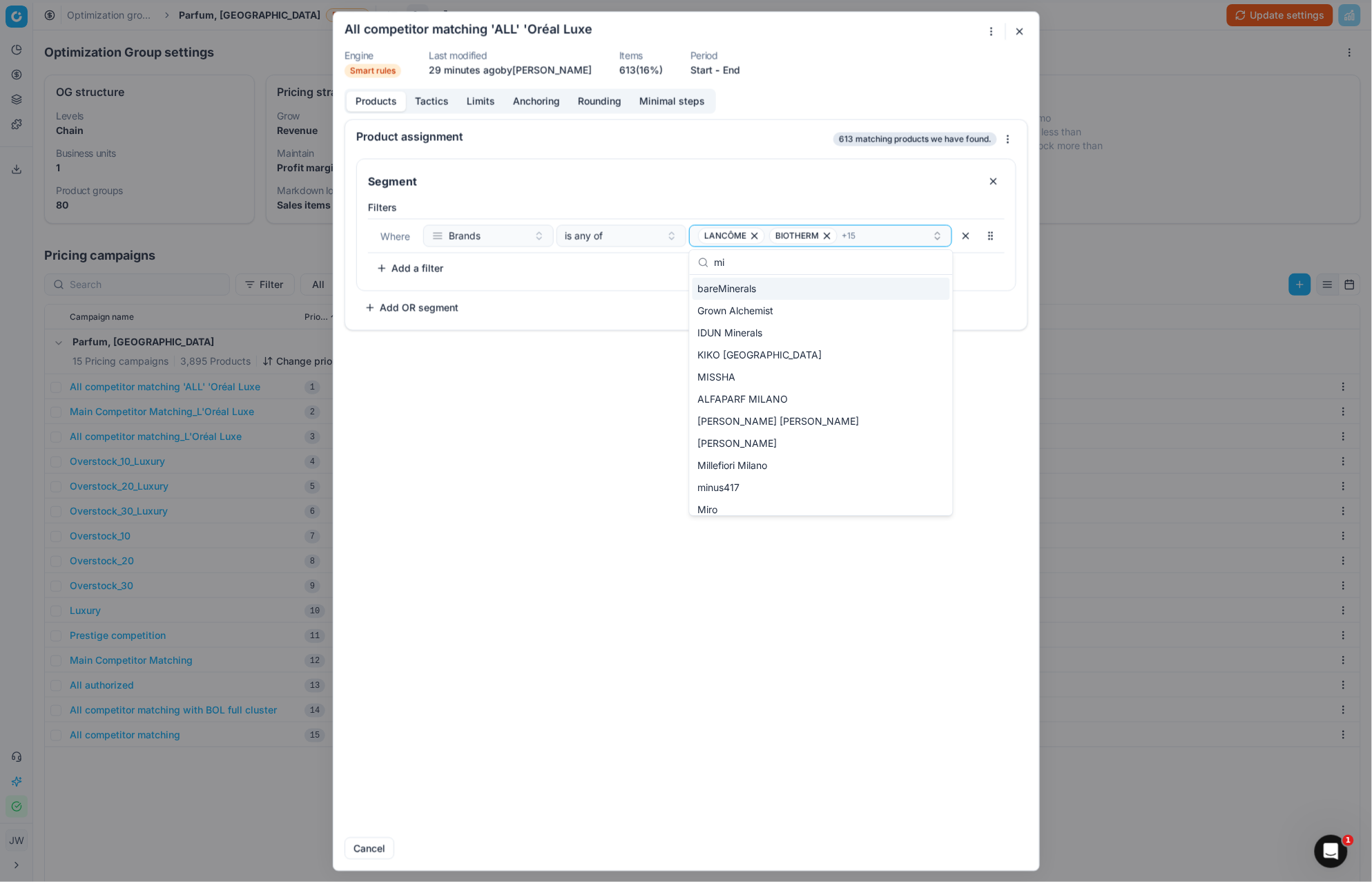
type input "miu"
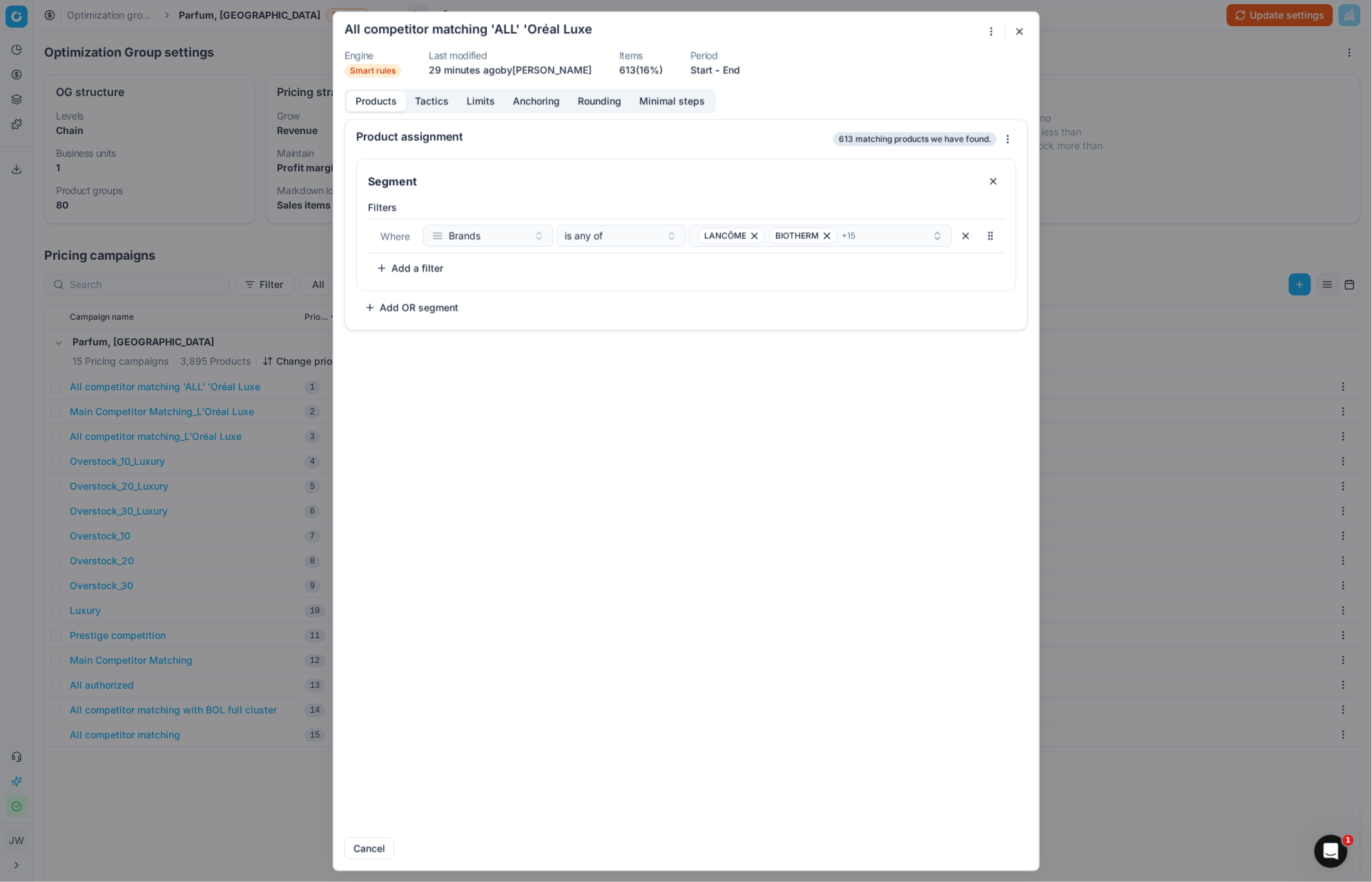
click at [832, 396] on div "Product assignment 613 matching products we have found. Segment Filters Where B…" at bounding box center [686, 472] width 706 height 707
click at [1018, 31] on button "button" at bounding box center [1020, 30] width 16 height 16
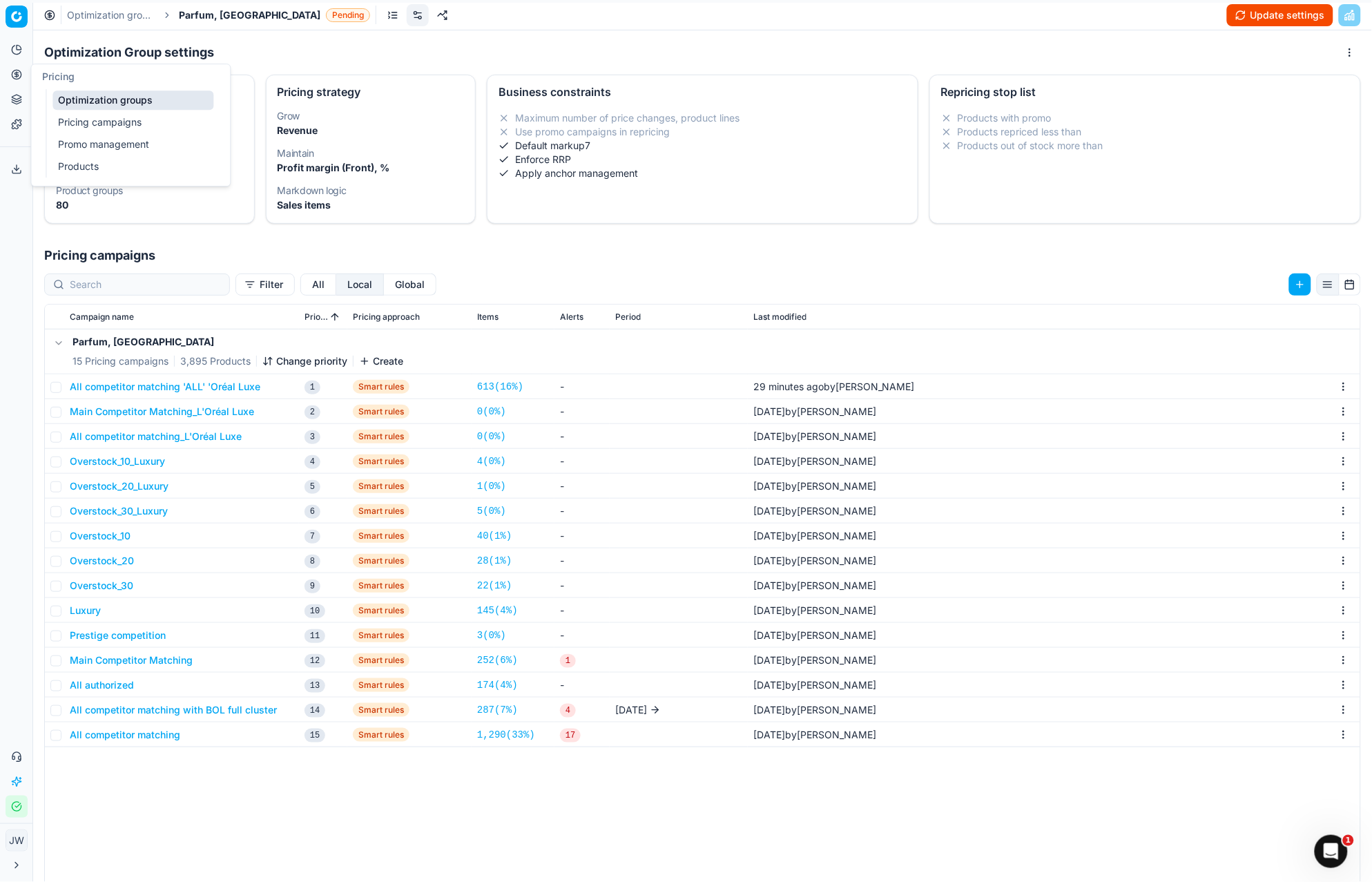
click at [14, 73] on icon at bounding box center [16, 75] width 4 height 4
click at [75, 103] on link "Optimization groups" at bounding box center [133, 99] width 161 height 19
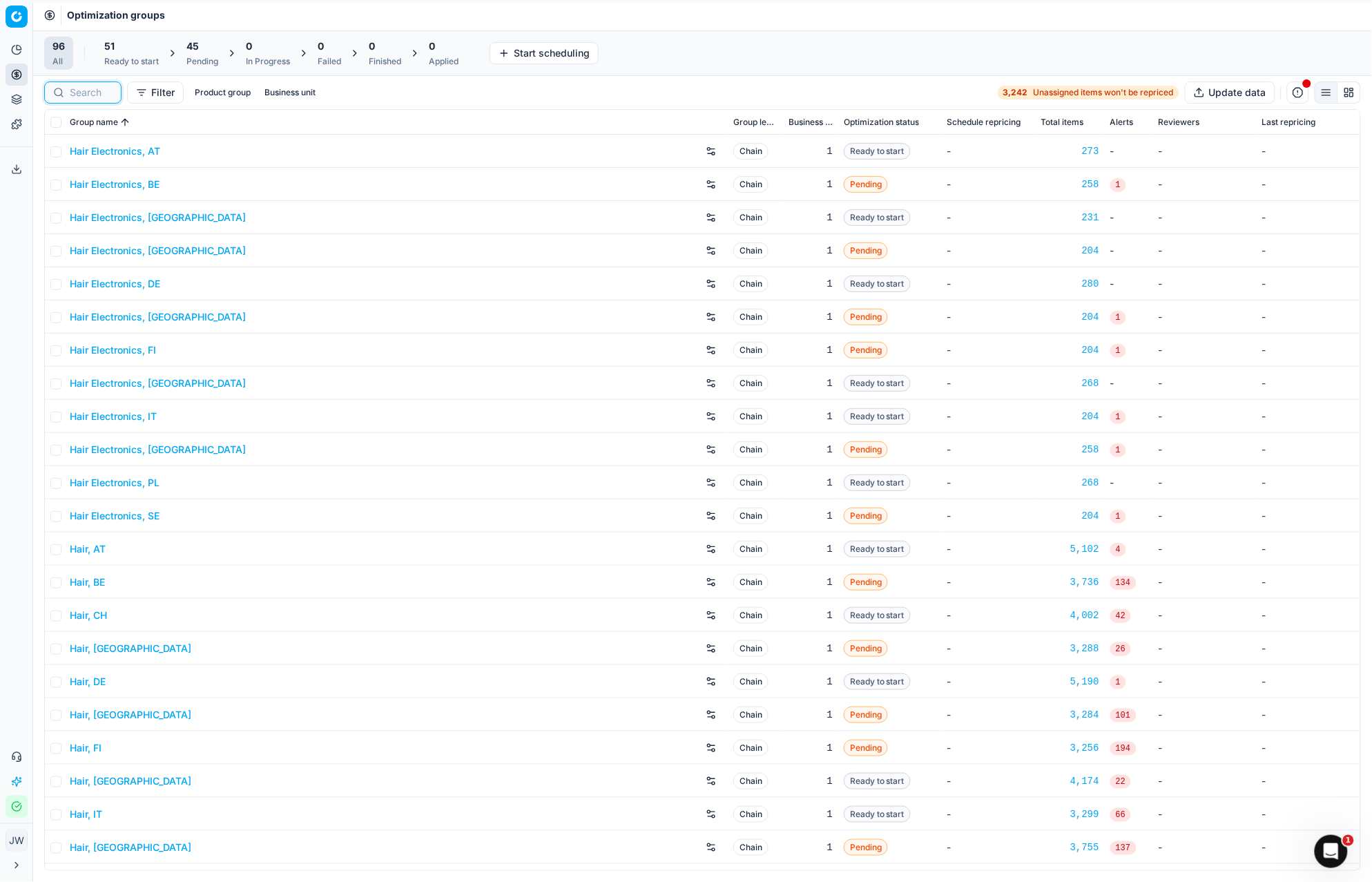
click at [90, 97] on input at bounding box center [91, 92] width 43 height 14
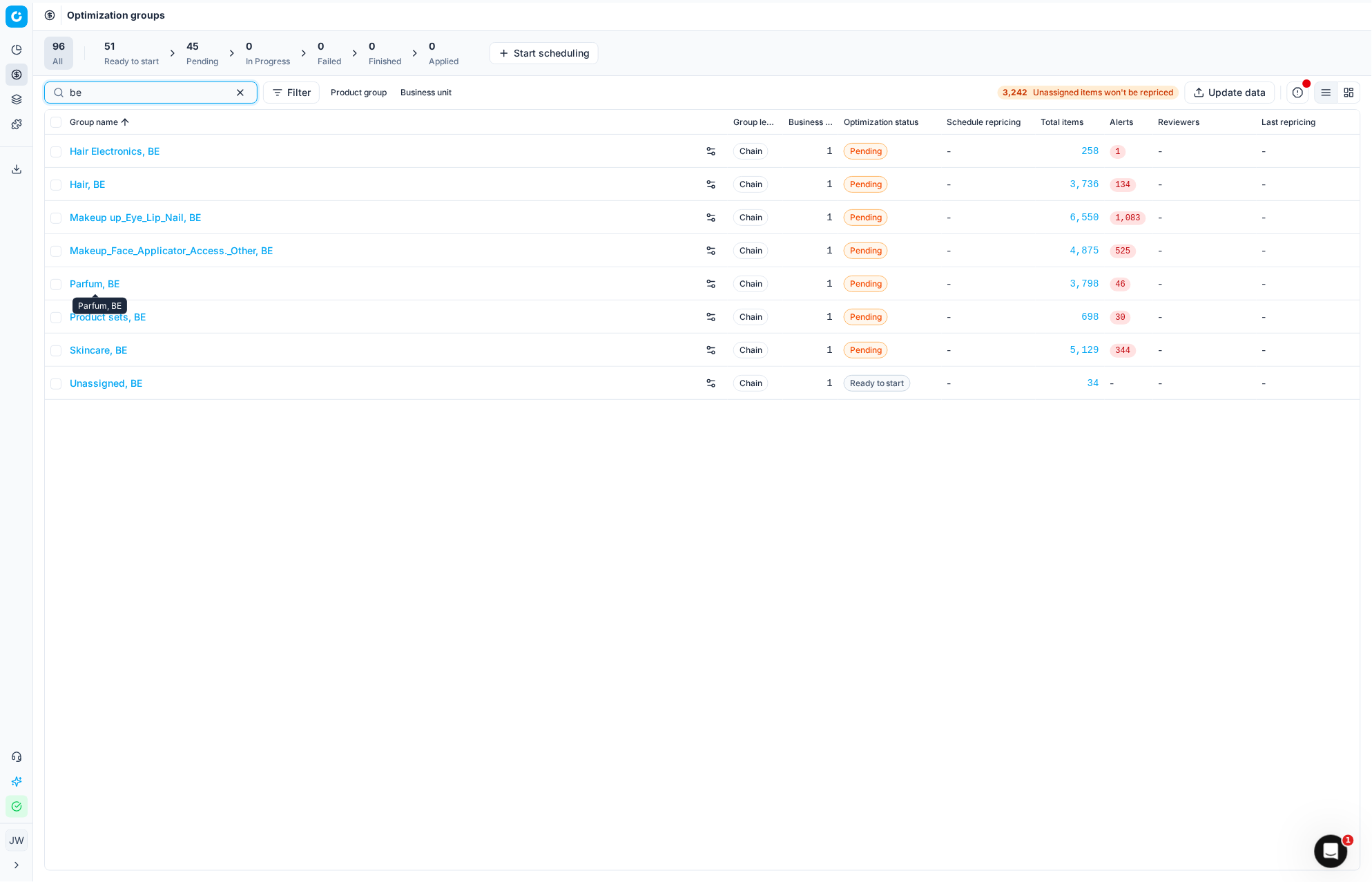
type input "be"
click at [103, 289] on link "Parfum, BE" at bounding box center [95, 283] width 49 height 14
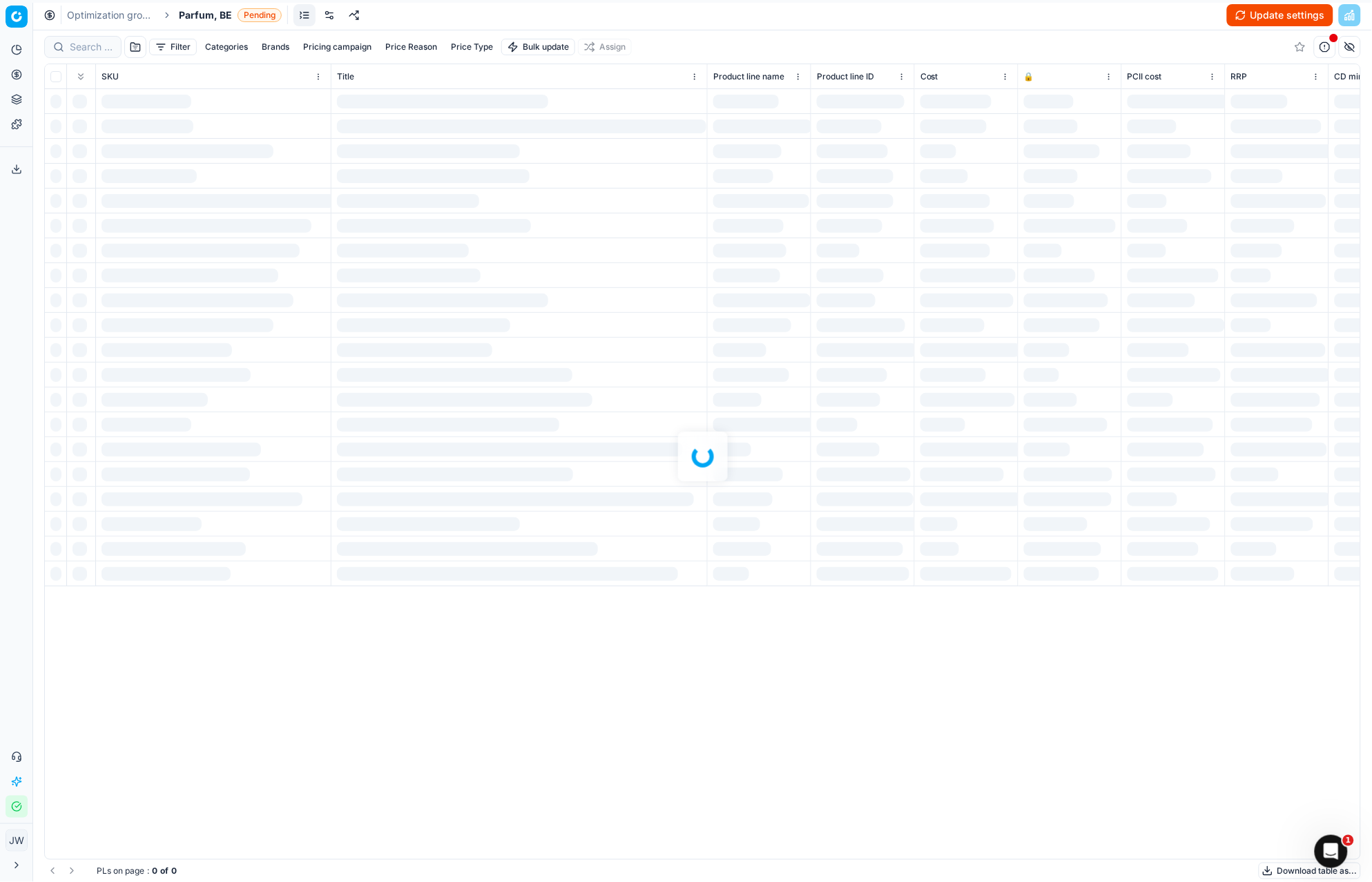
click at [331, 17] on link at bounding box center [329, 14] width 22 height 22
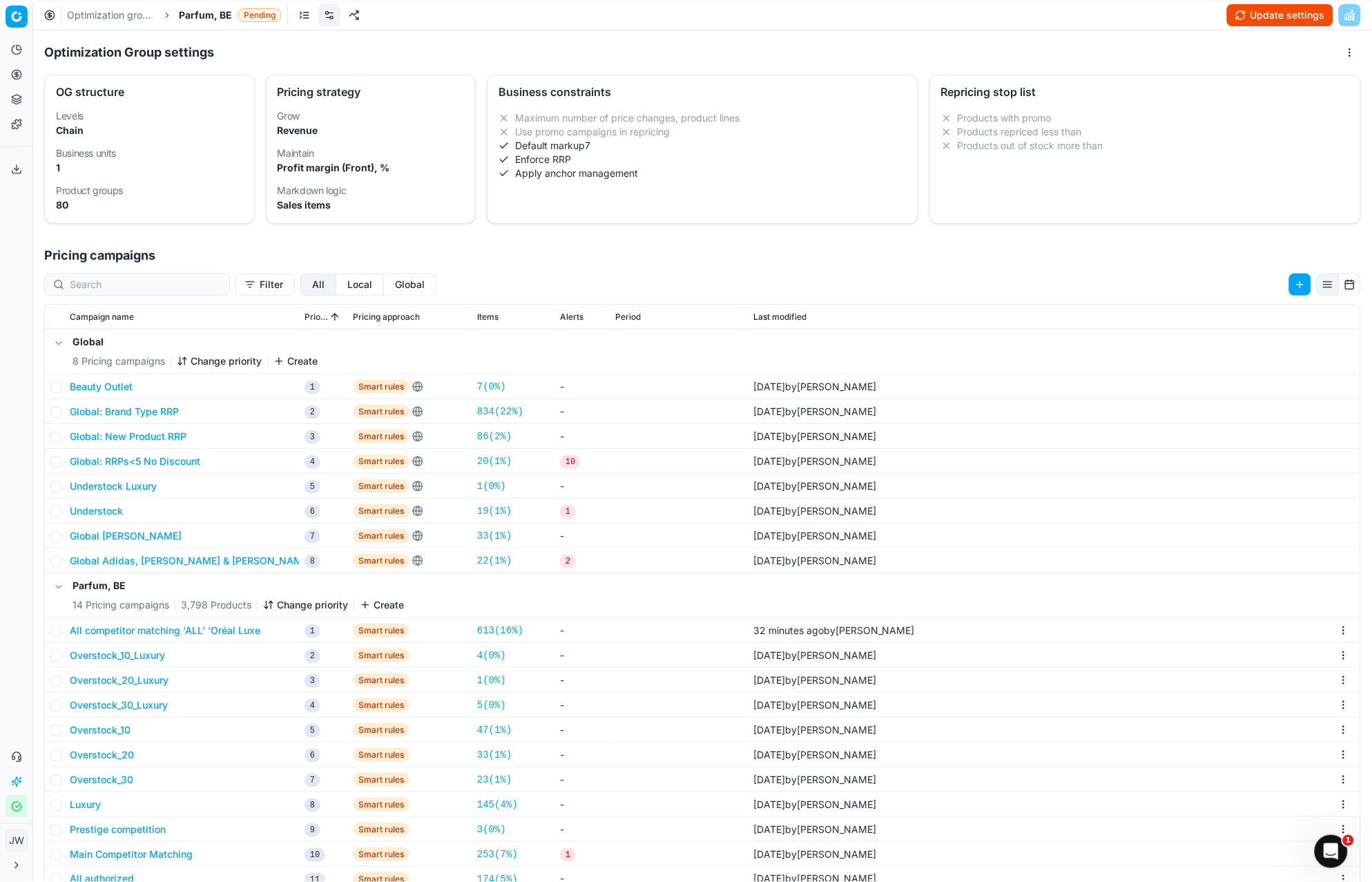
click at [336, 282] on button "Local" at bounding box center [360, 284] width 47 height 22
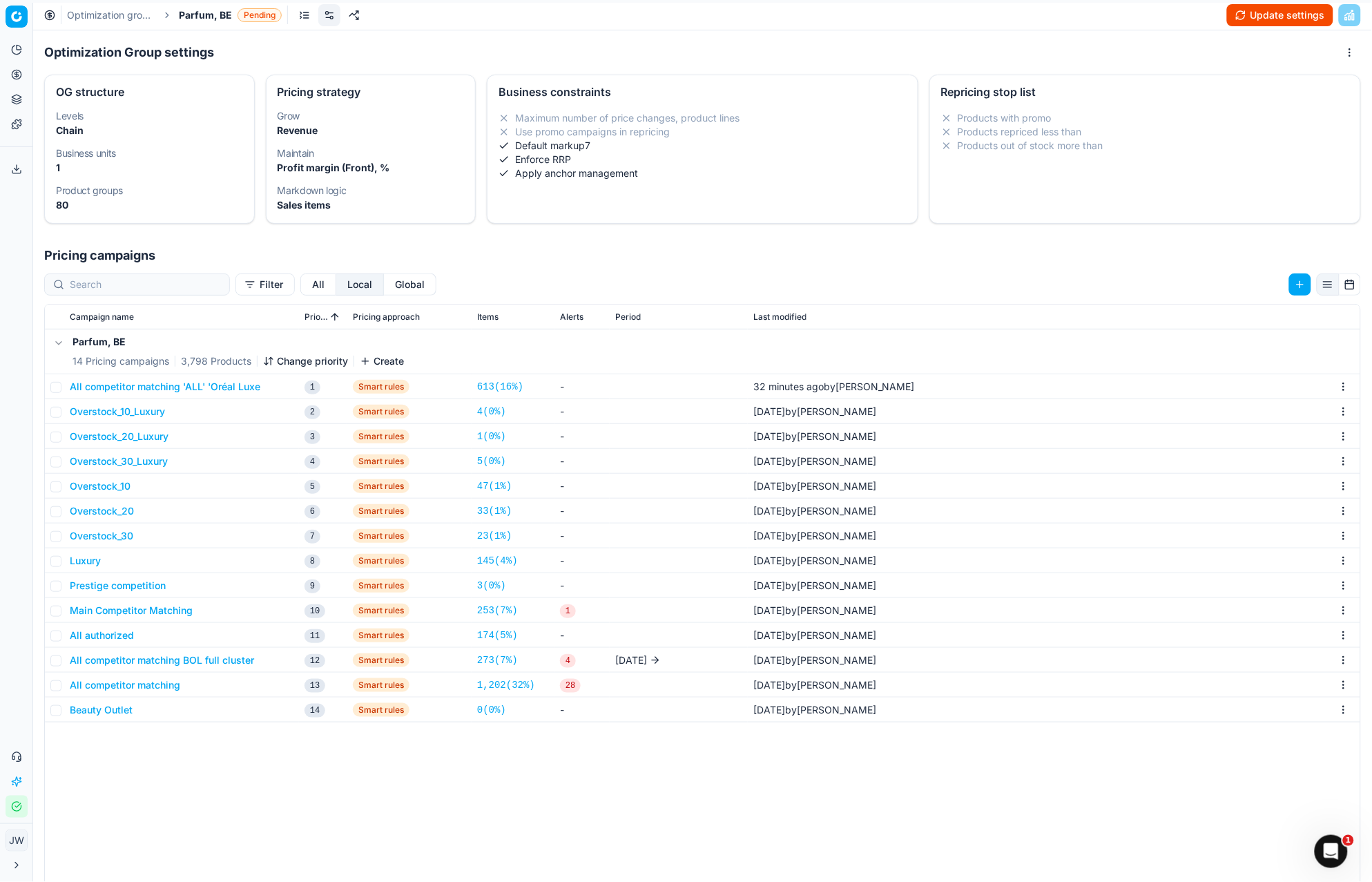
click at [219, 381] on button "All competitor matching 'ALL' 'Oréal Luxe" at bounding box center [165, 387] width 190 height 14
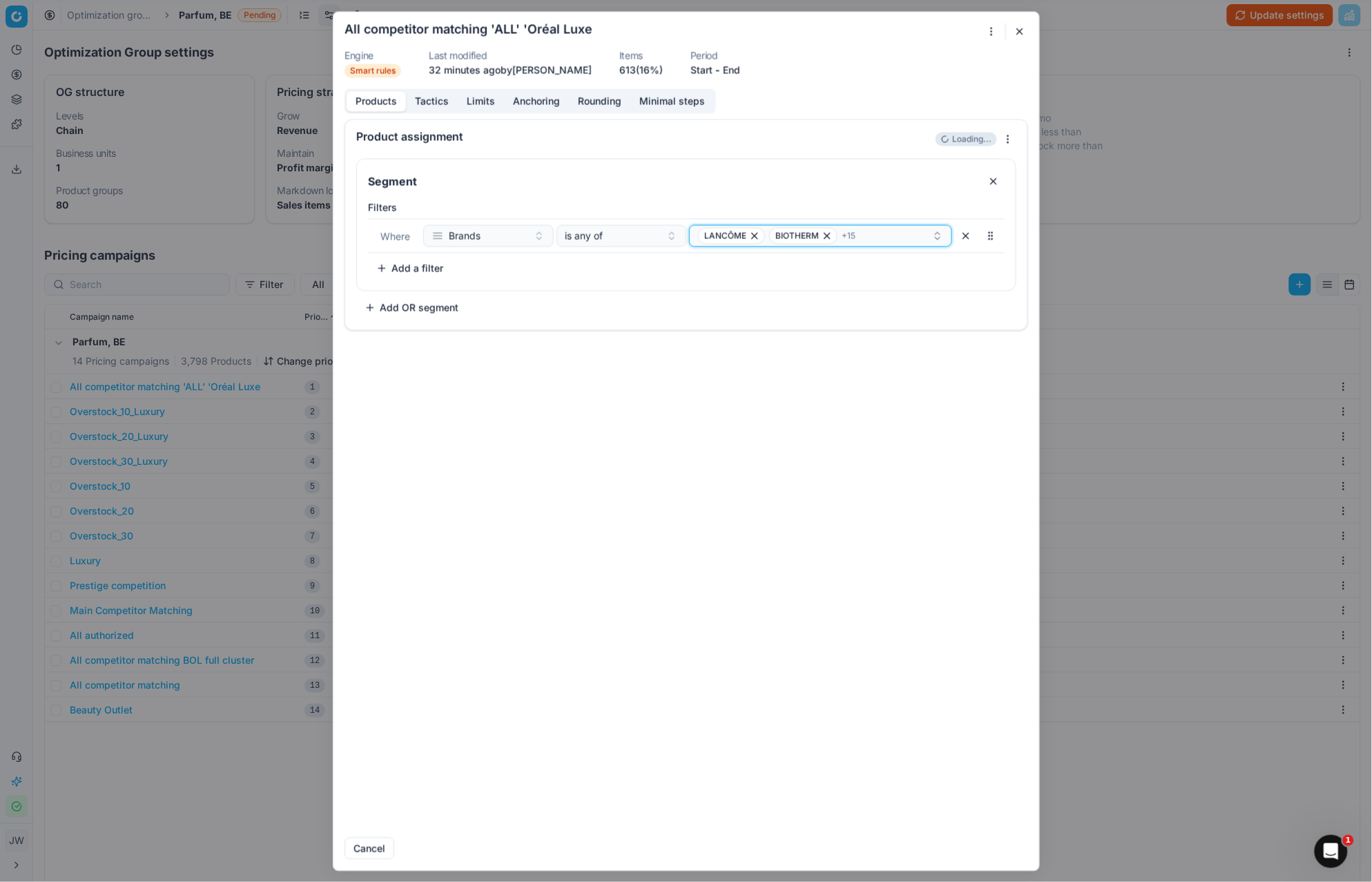
click at [893, 243] on div "LANCÔME BIOTHERM + 15" at bounding box center [815, 235] width 234 height 16
type input "miu"
click at [1007, 27] on div at bounding box center [998, 30] width 28 height 16
click at [1024, 31] on button "button" at bounding box center [1020, 30] width 16 height 16
